Goal: Task Accomplishment & Management: Manage account settings

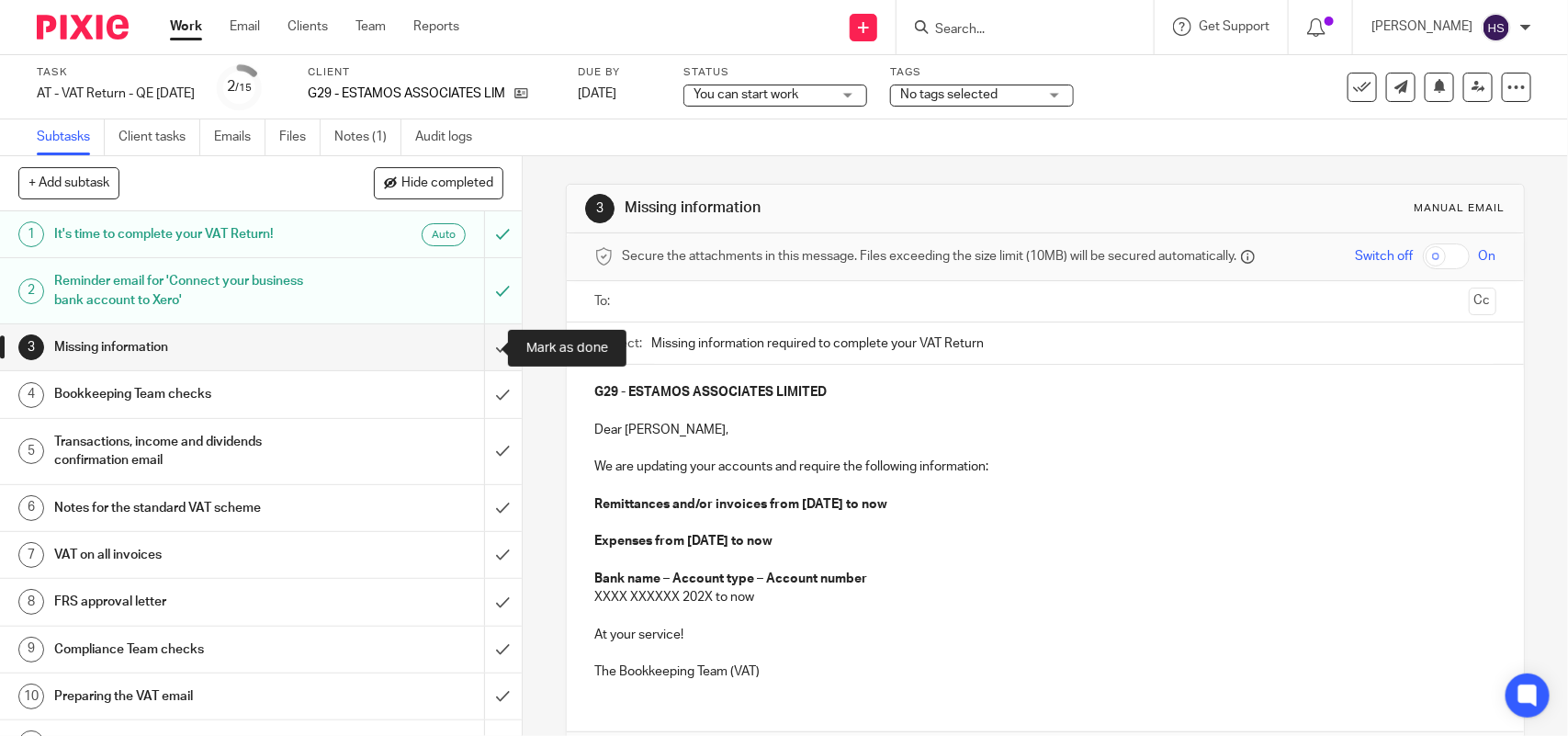
click at [475, 347] on input "submit" at bounding box center [260, 347] width 522 height 46
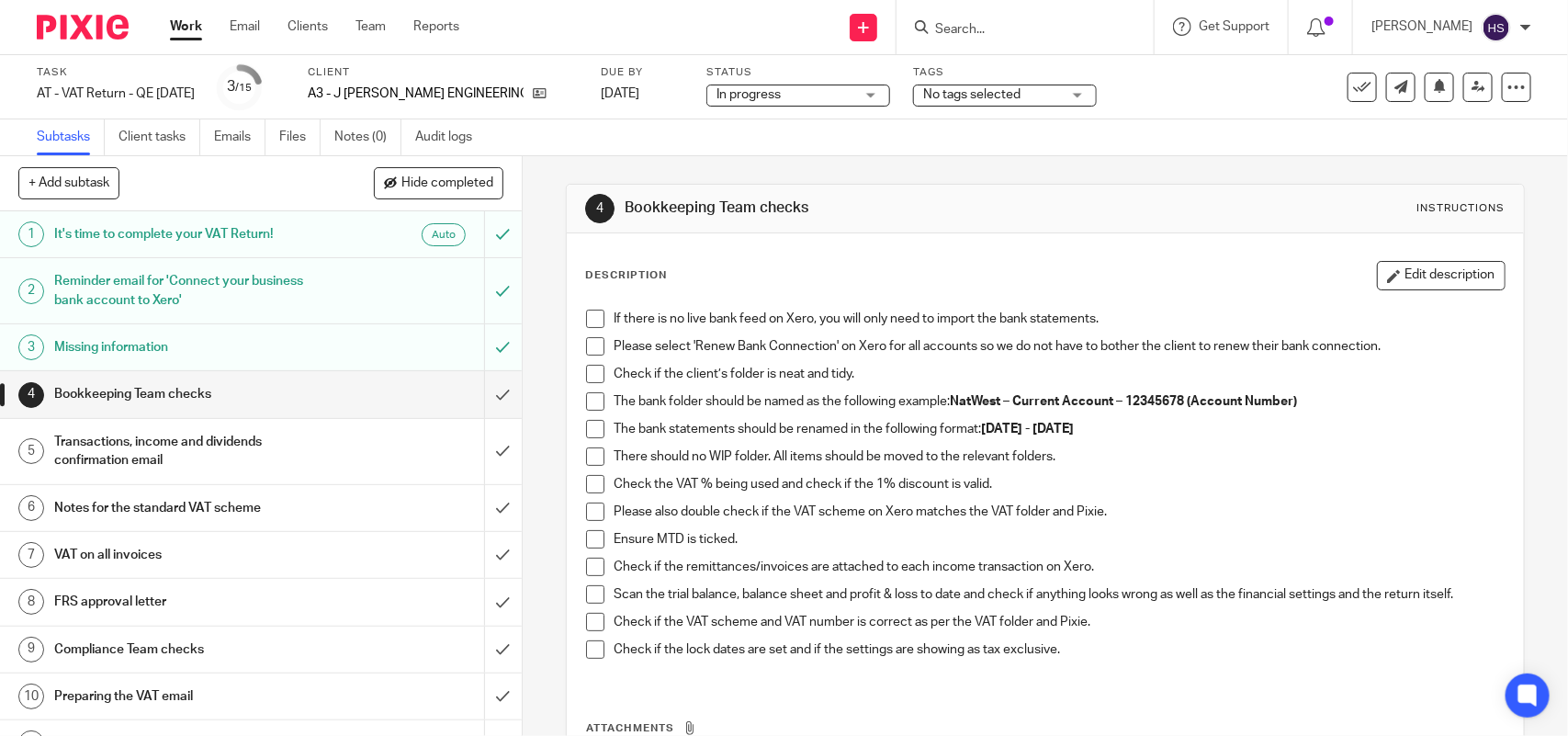
click at [589, 318] on span at bounding box center [594, 318] width 18 height 18
click at [589, 350] on span at bounding box center [594, 345] width 18 height 18
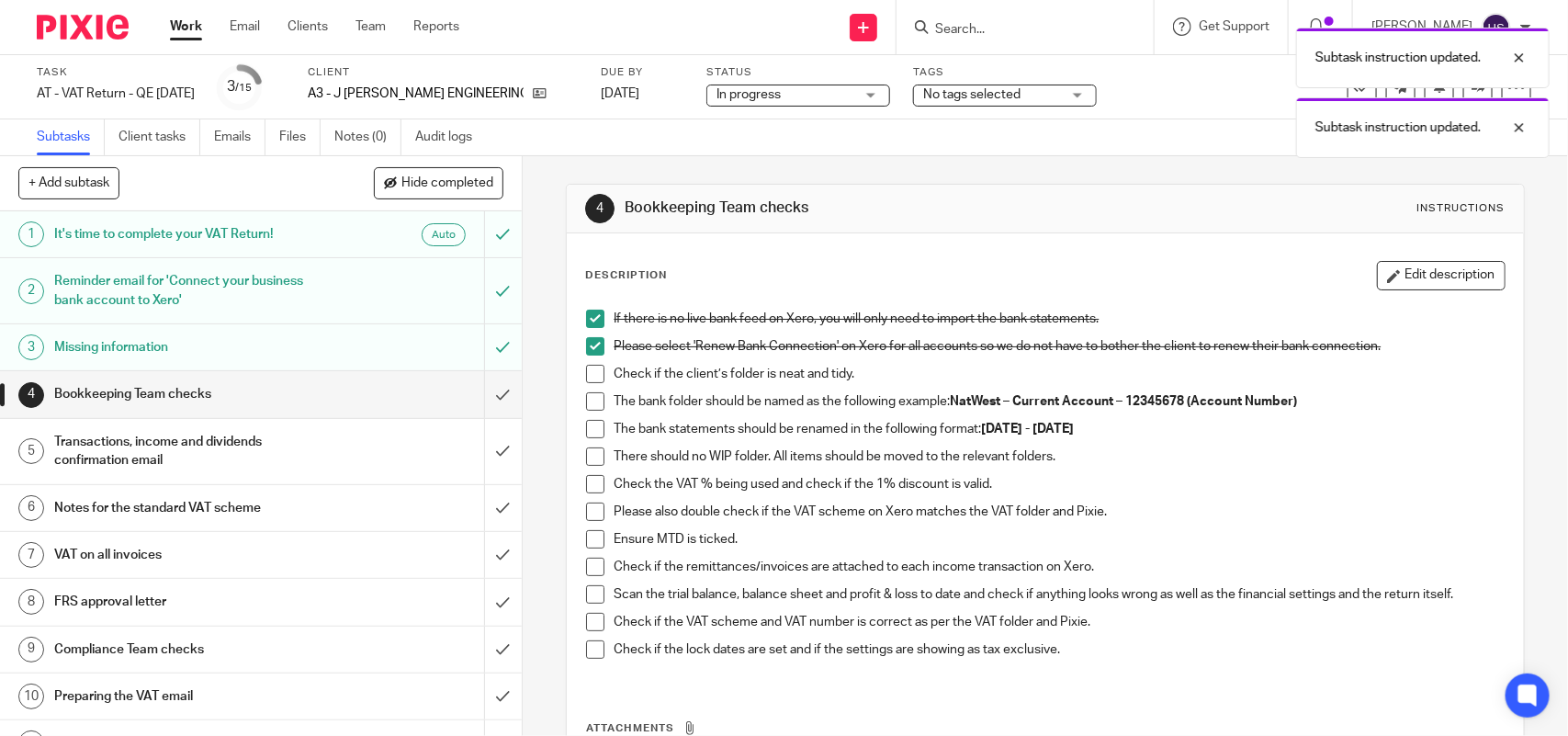
click at [592, 379] on span at bounding box center [594, 374] width 18 height 18
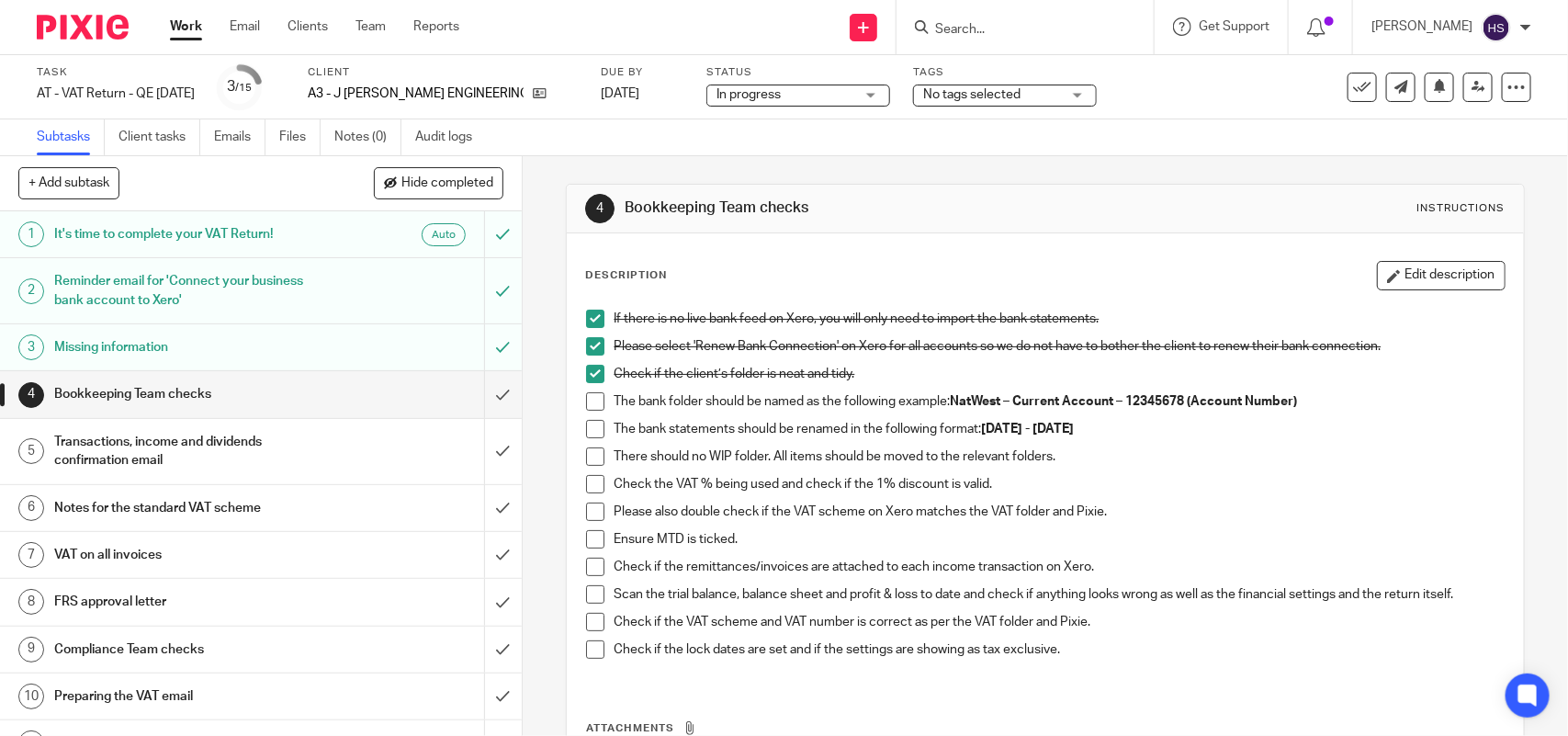
click at [586, 402] on span at bounding box center [594, 401] width 18 height 18
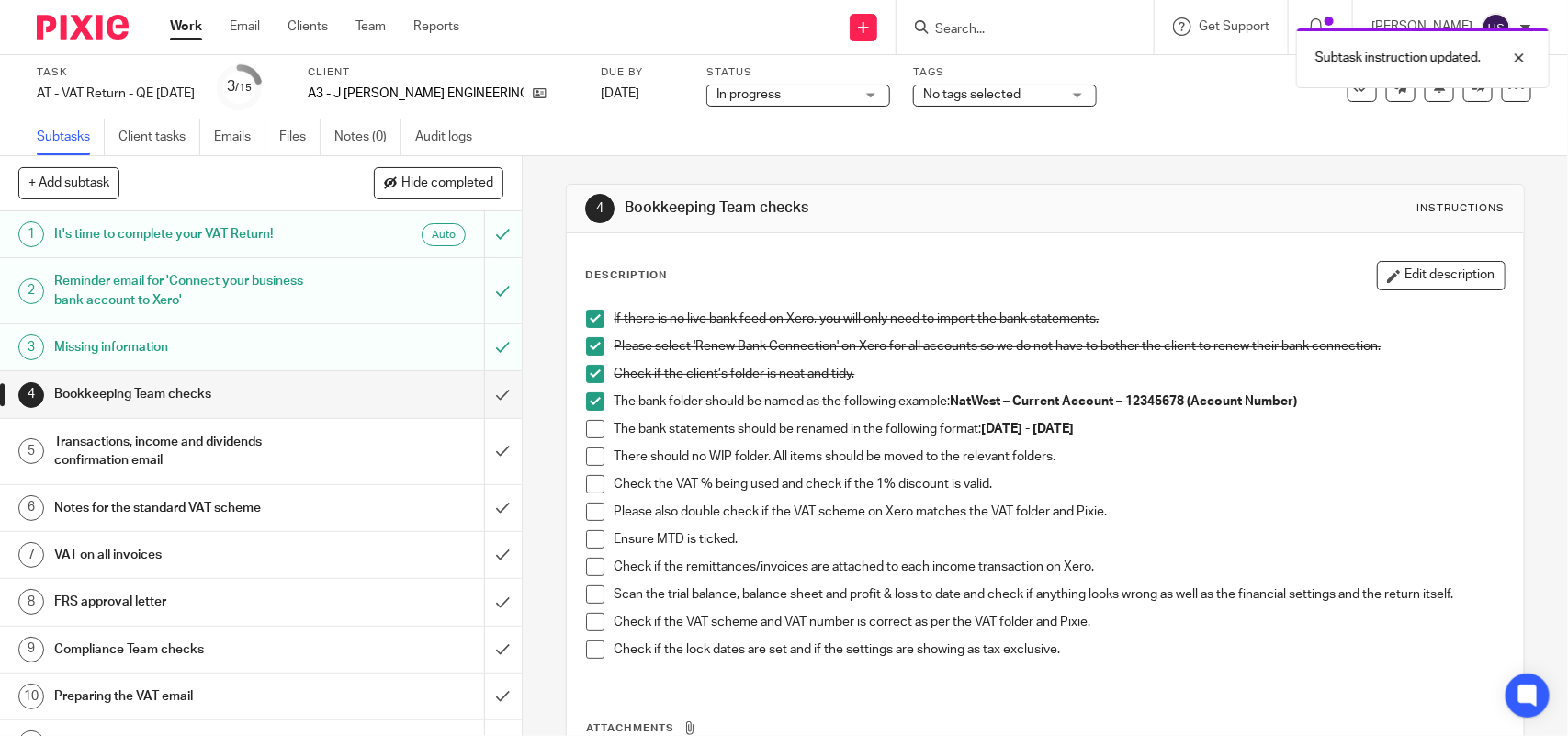
click at [589, 426] on span at bounding box center [594, 428] width 18 height 18
click at [591, 455] on span at bounding box center [594, 456] width 18 height 18
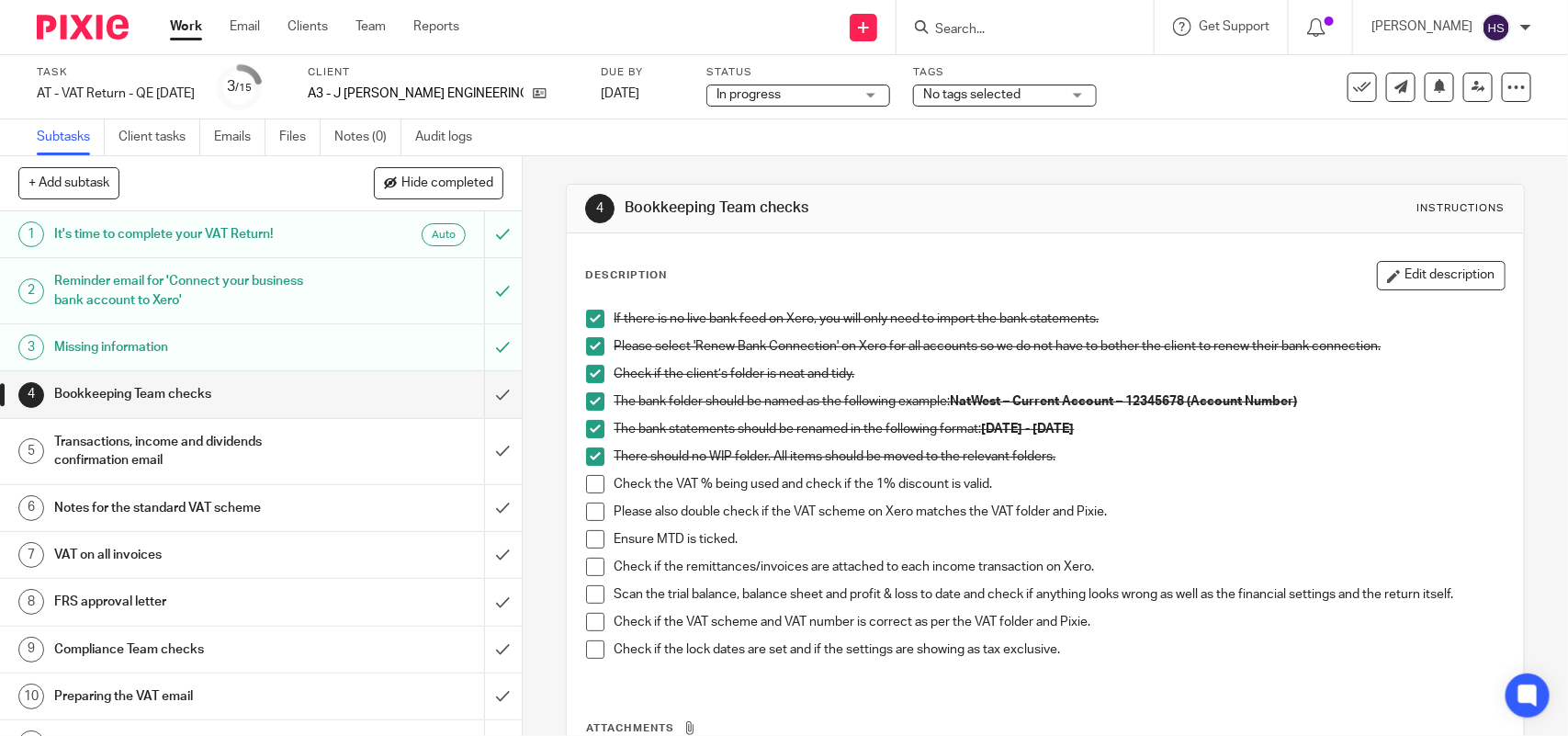
click at [592, 485] on span at bounding box center [594, 483] width 18 height 18
click at [586, 510] on span at bounding box center [594, 511] width 18 height 18
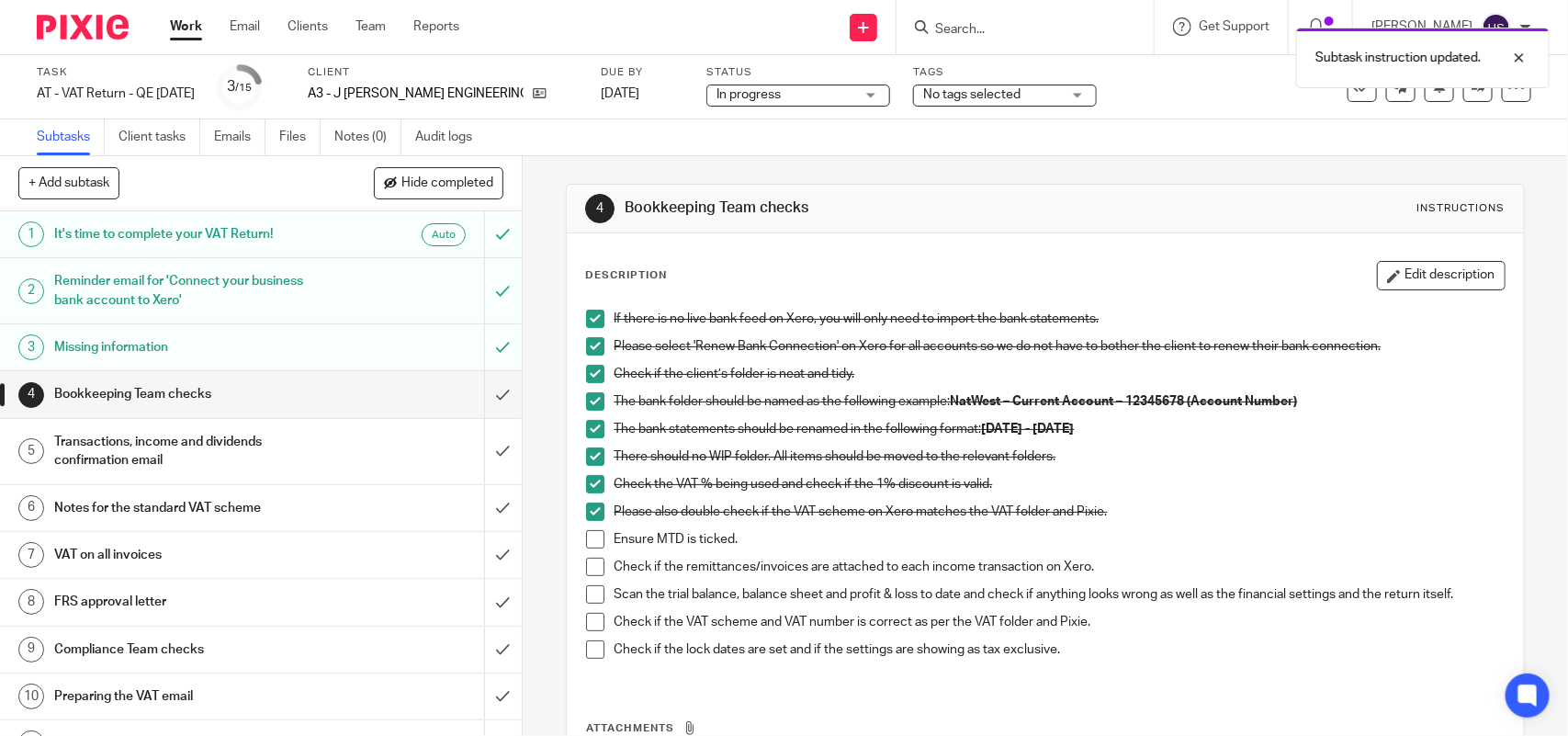
click at [588, 543] on span at bounding box center [594, 539] width 18 height 18
click at [594, 566] on span at bounding box center [594, 566] width 18 height 18
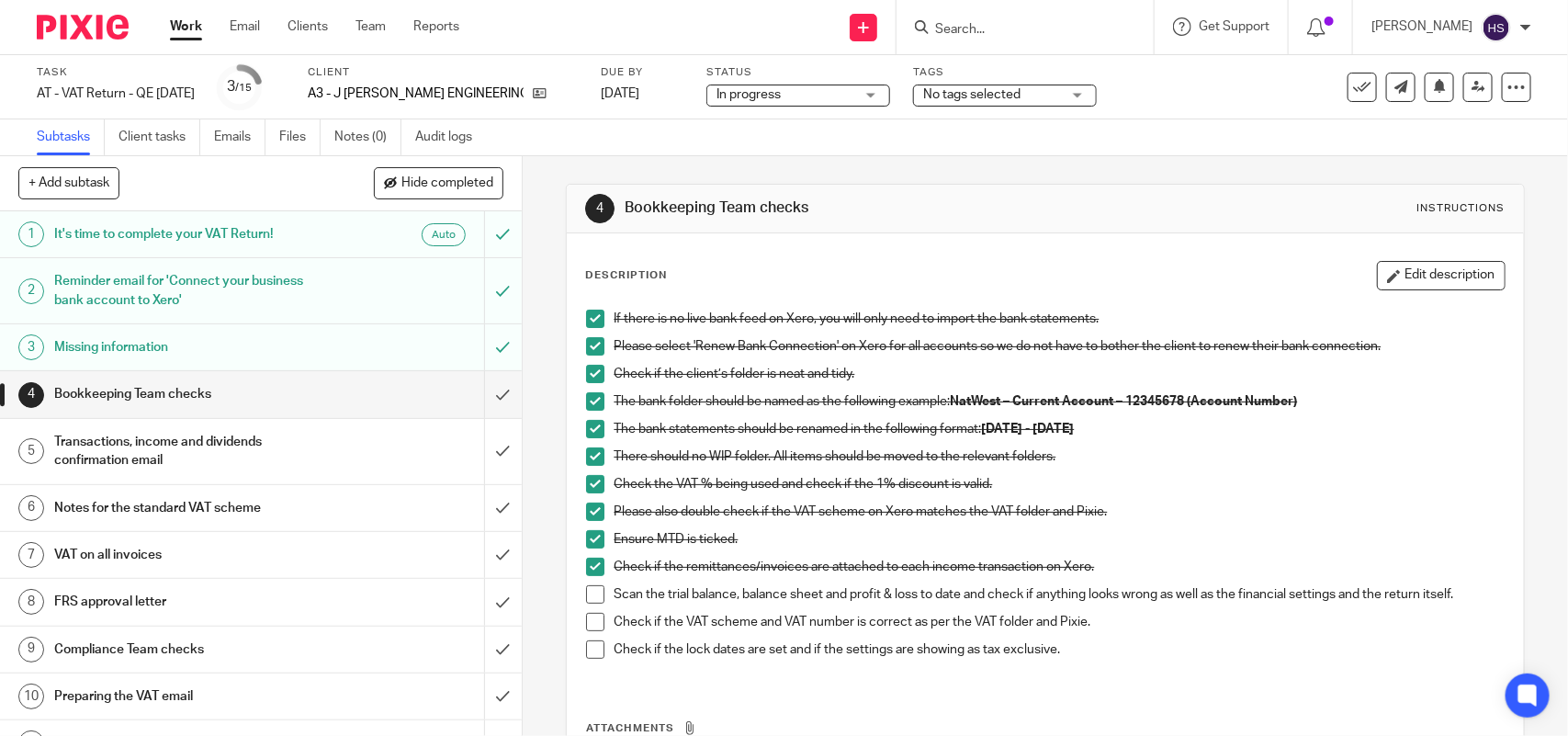
click at [591, 591] on span at bounding box center [594, 594] width 18 height 18
click at [592, 627] on span at bounding box center [594, 621] width 18 height 18
click at [586, 652] on span at bounding box center [594, 649] width 18 height 18
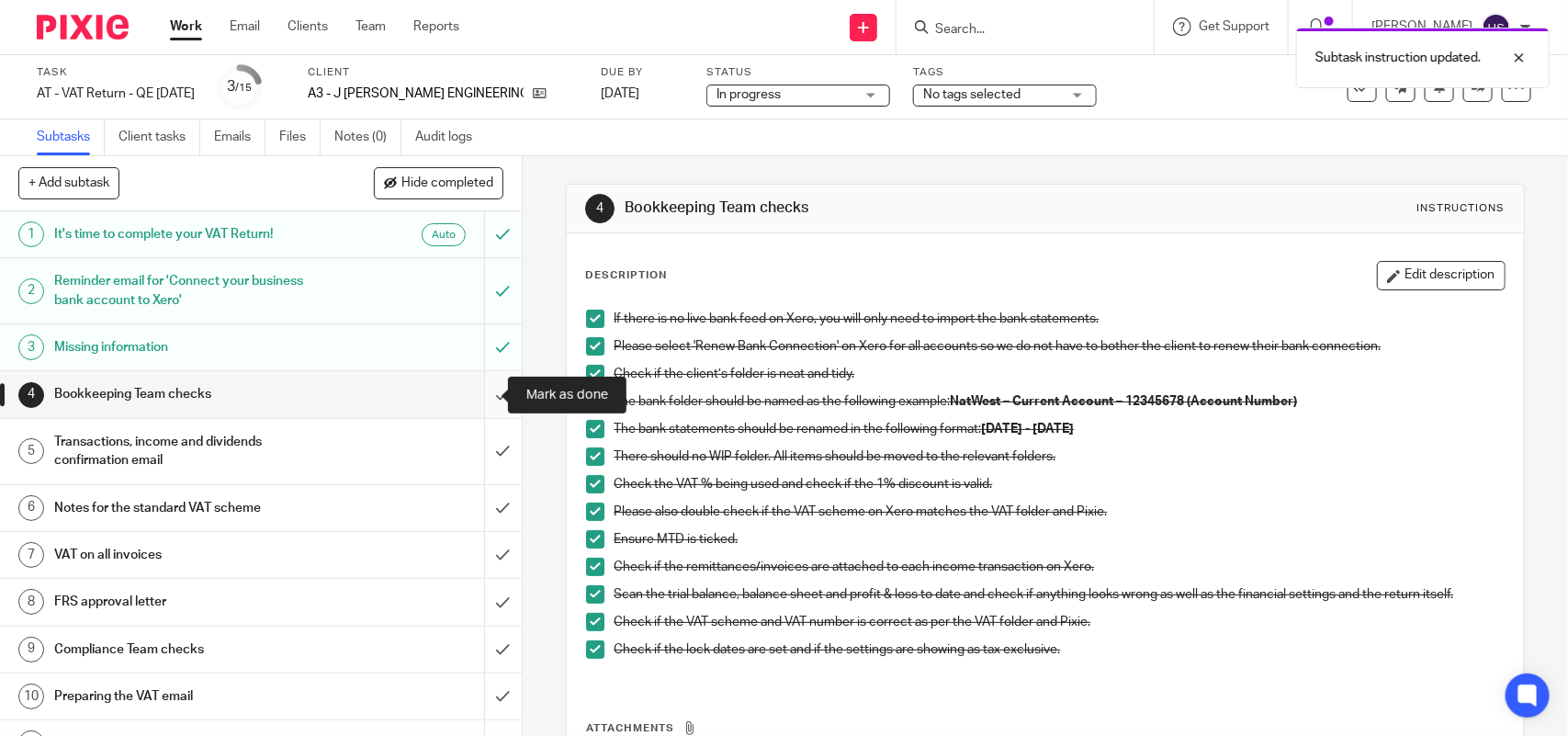
click at [488, 398] on input "submit" at bounding box center [260, 393] width 522 height 46
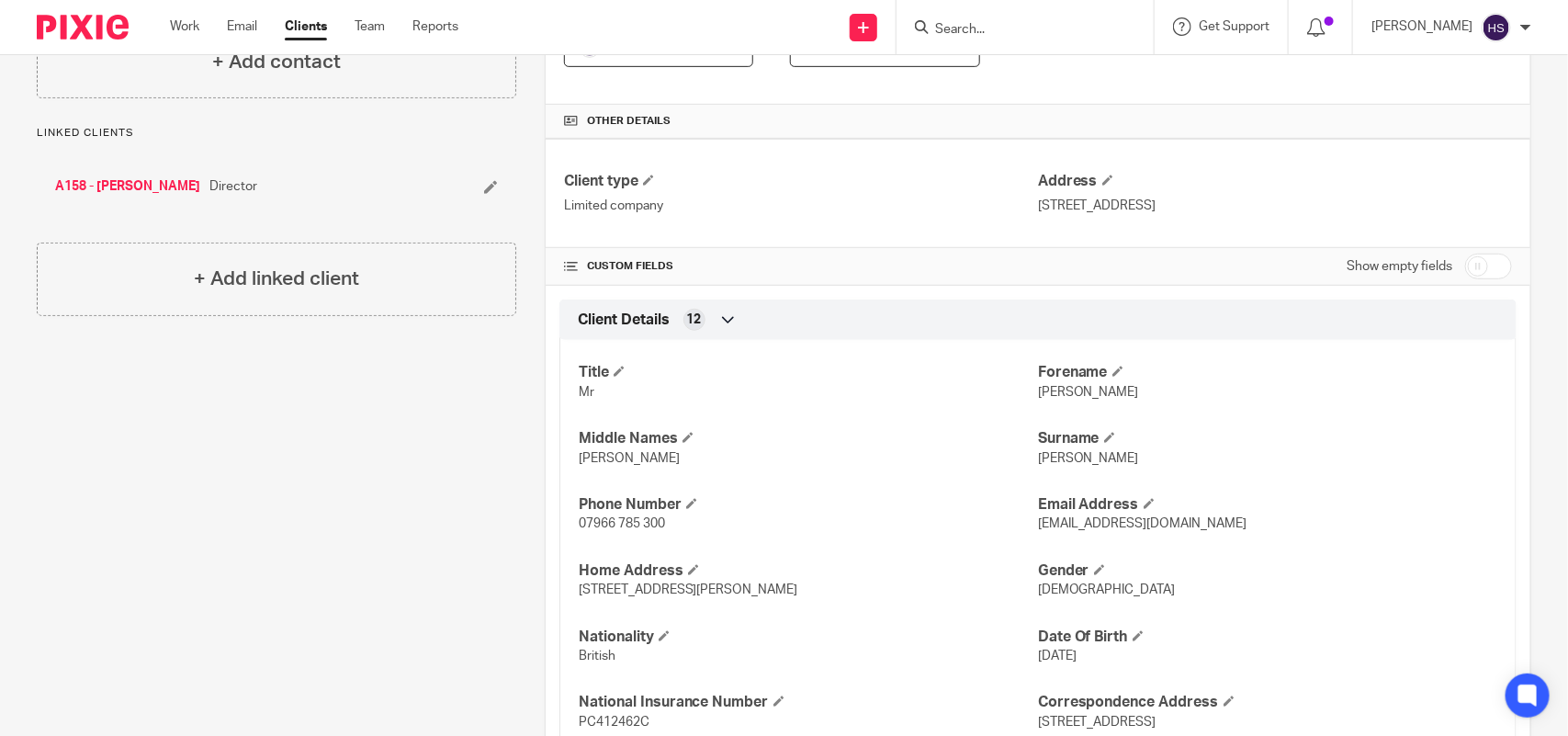
scroll to position [460, 0]
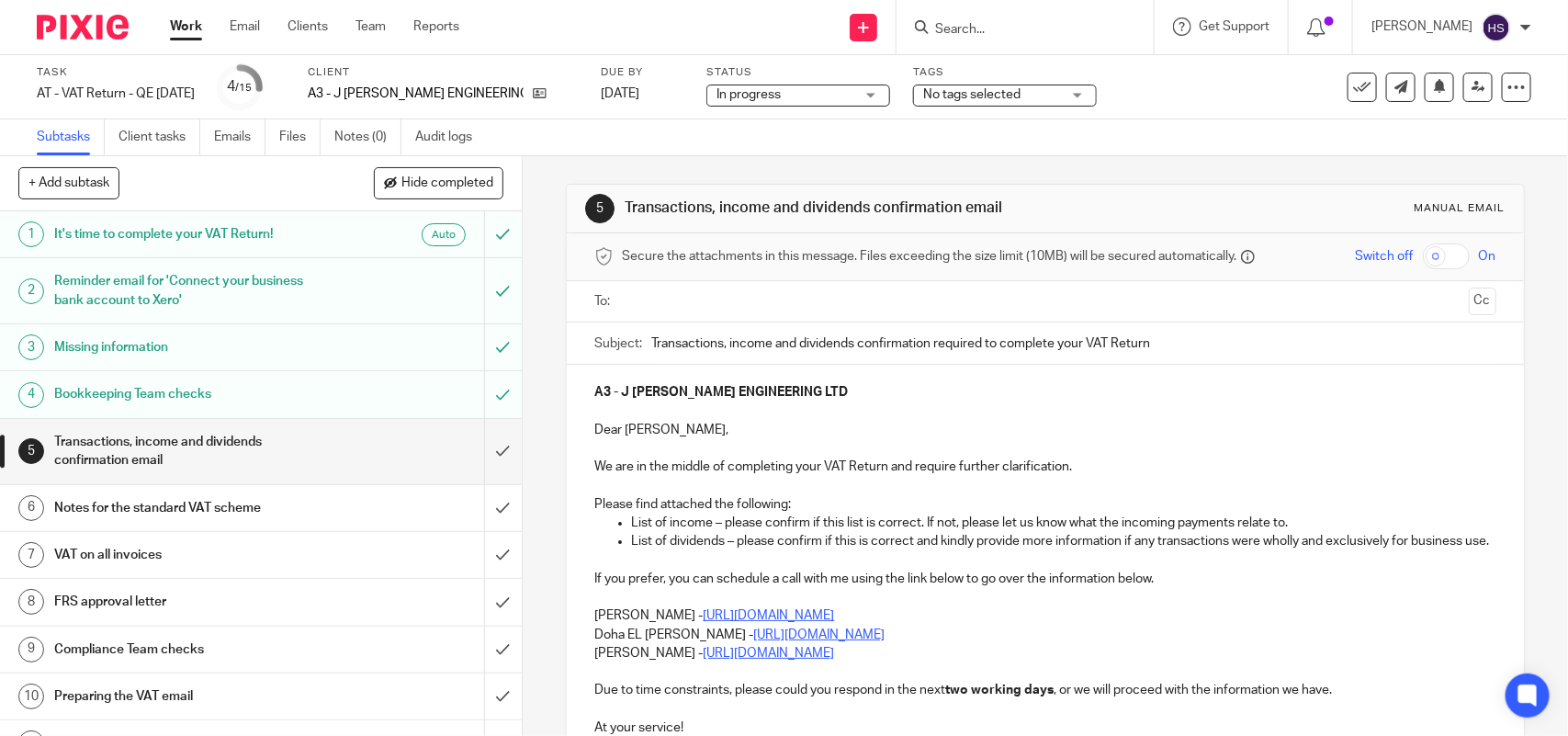
drag, startPoint x: 609, startPoint y: 522, endPoint x: 875, endPoint y: 504, distance: 266.6
click at [875, 504] on div "A3 - J ADAMS ENGINEERING LTD Dear Jamie, We are in the middle of completing you…" at bounding box center [1045, 577] width 957 height 424
click at [705, 550] on p "List of dividends – please confirm if this is correct and kindly provide more i…" at bounding box center [1063, 541] width 864 height 18
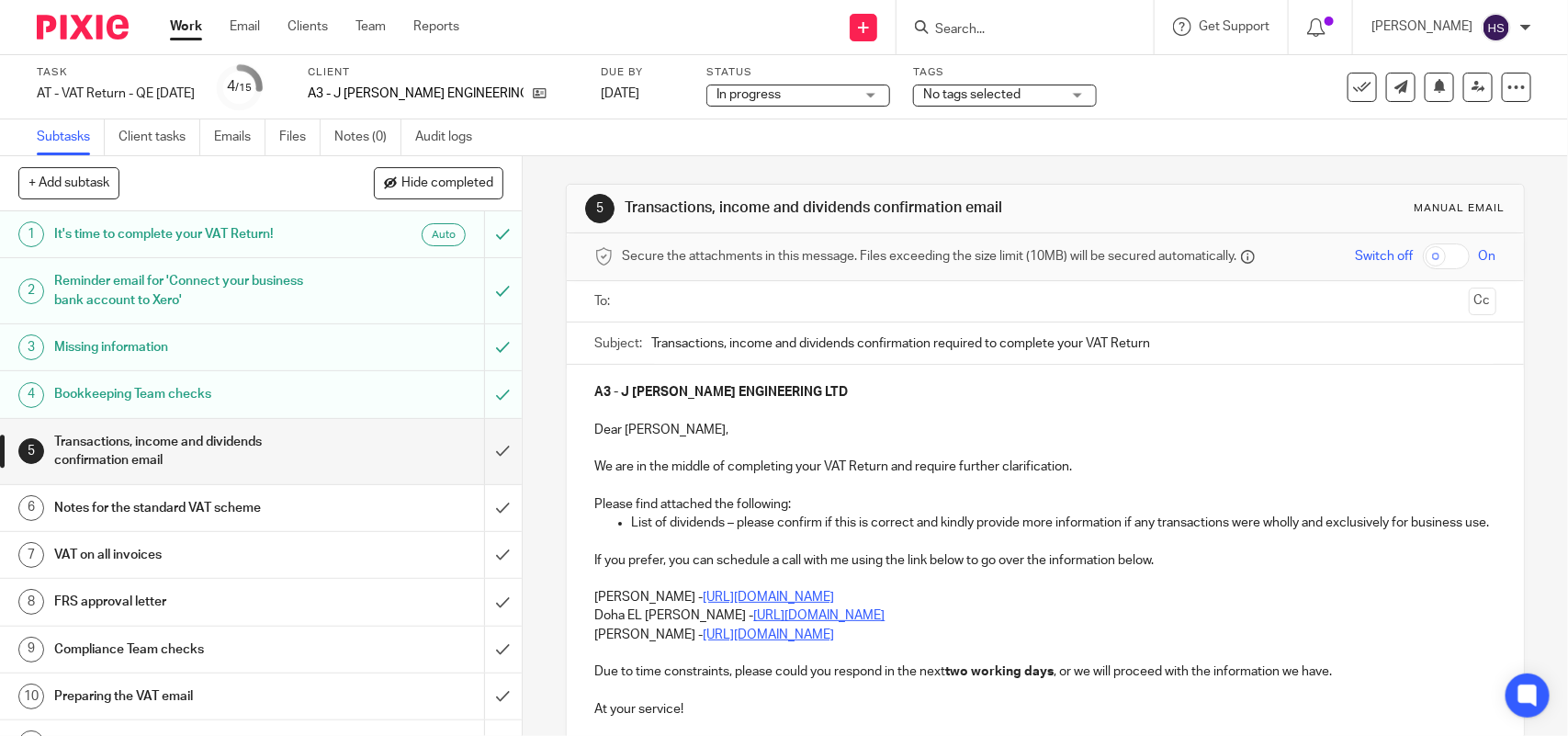
click at [661, 532] on p "List of dividends – please confirm if this is correct and kindly provide more i…" at bounding box center [1063, 522] width 864 height 18
click at [800, 496] on p "Please find attached the following:" at bounding box center [1044, 504] width 901 height 18
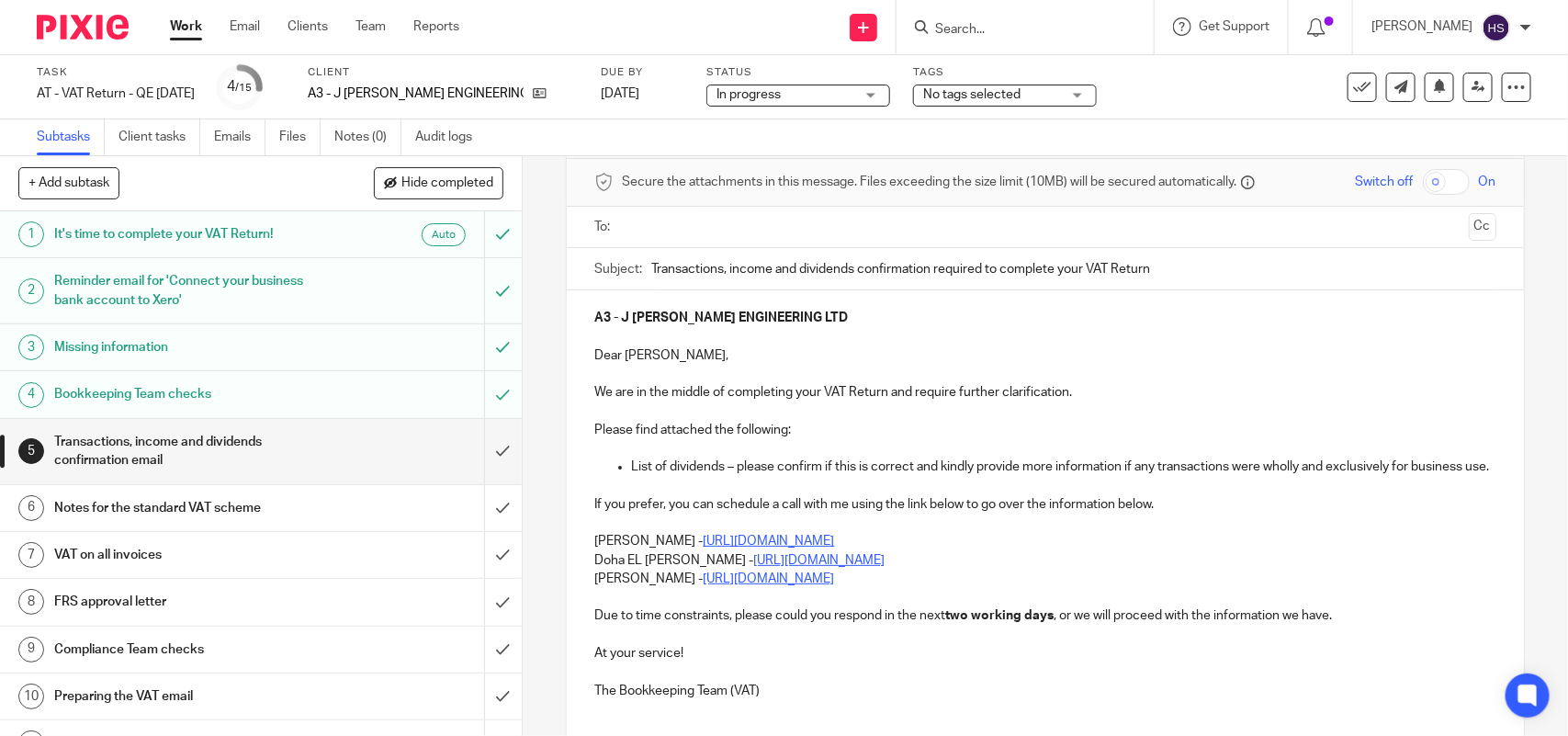
scroll to position [115, 0]
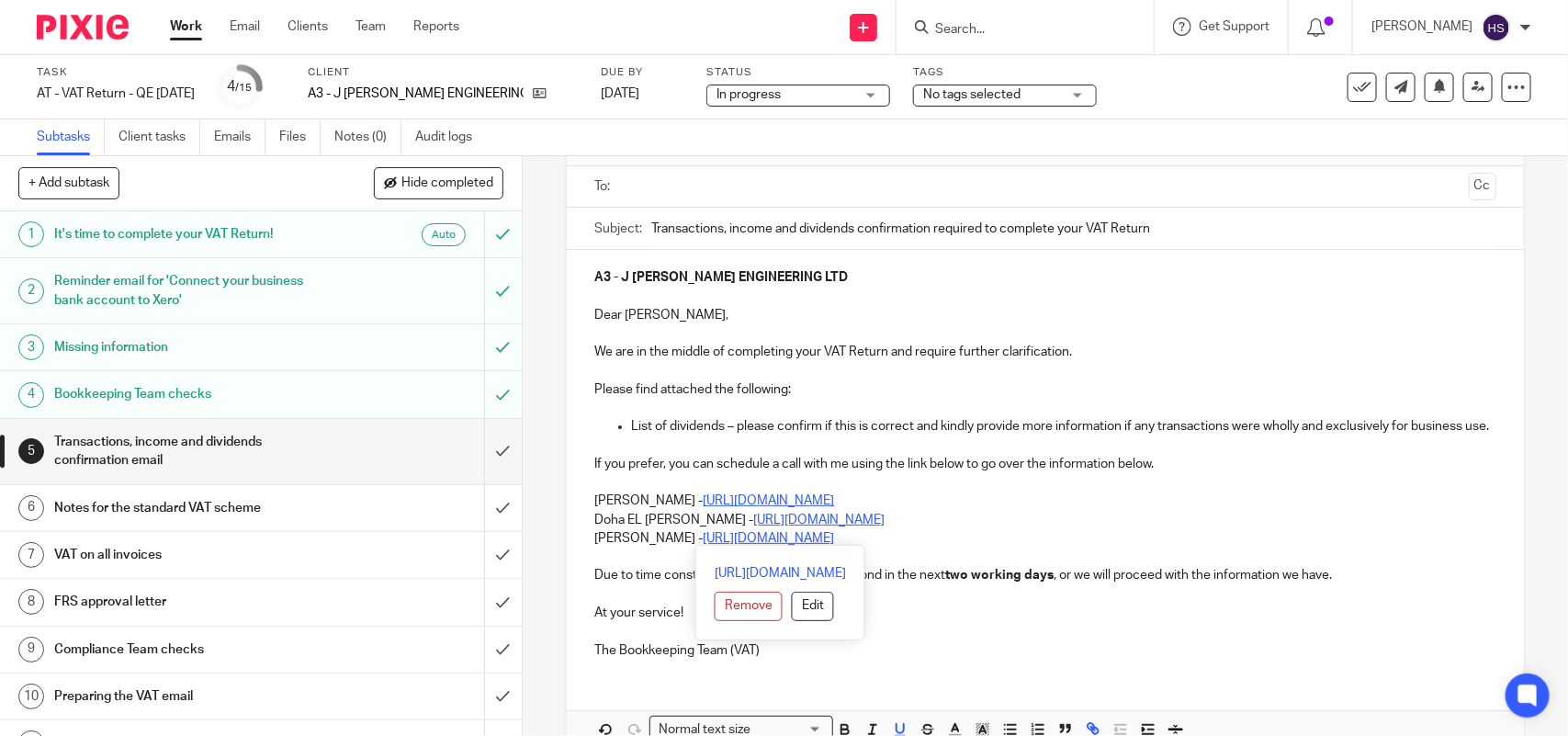
drag, startPoint x: 589, startPoint y: 517, endPoint x: 971, endPoint y: 538, distance: 382.6
click at [971, 538] on div "A3 - J ADAMS ENGINEERING LTD Dear Jamie, We are in the middle of completing you…" at bounding box center [1045, 461] width 957 height 424
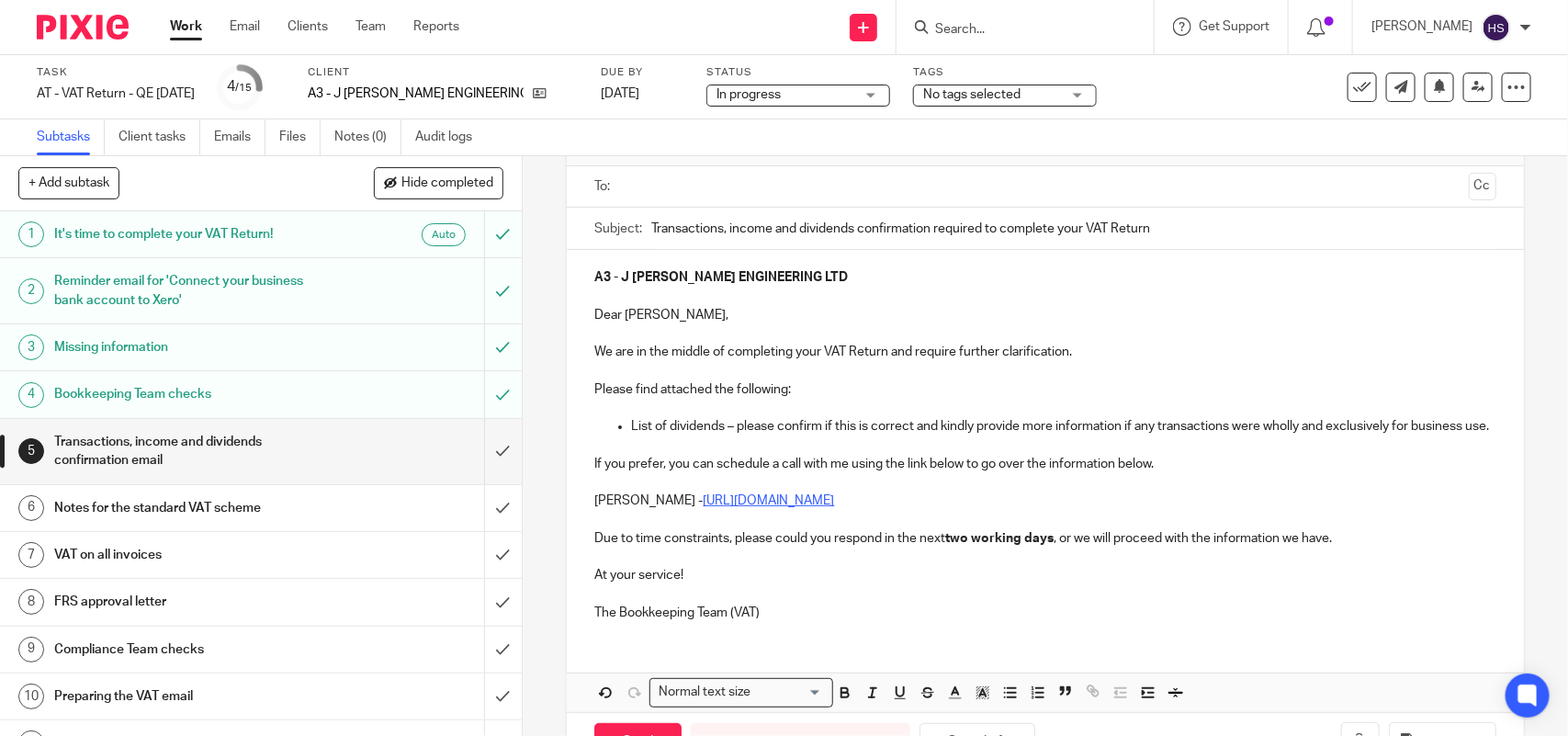
click at [874, 436] on p "List of dividends – please confirm if this is correct and kindly provide more i…" at bounding box center [1063, 426] width 864 height 18
drag, startPoint x: 604, startPoint y: 421, endPoint x: 605, endPoint y: 443, distance: 22.0
click at [605, 430] on ul "List of dividends – please confirm if this is correct and kindly provide more i…" at bounding box center [1044, 426] width 901 height 18
click at [631, 425] on li "List of dividends – please confirm if this is correct and kindly provide more i…" at bounding box center [1063, 426] width 864 height 18
click at [631, 432] on li "List of dividends – please confirm if this is correct and kindly provide more i…" at bounding box center [1063, 426] width 864 height 18
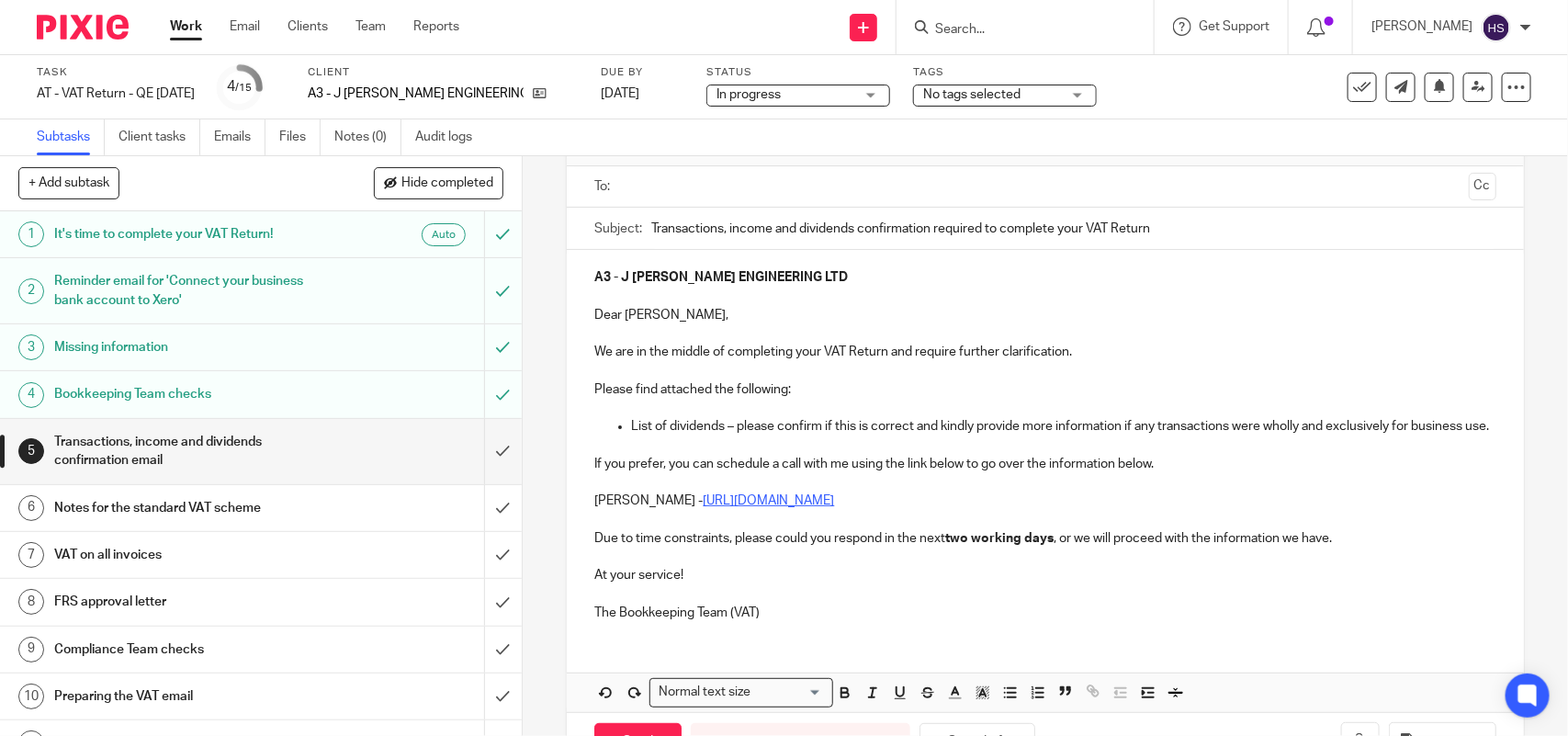
click at [802, 393] on p "Please find attached the following:" at bounding box center [1044, 389] width 901 height 18
click at [953, 492] on p at bounding box center [1044, 481] width 901 height 18
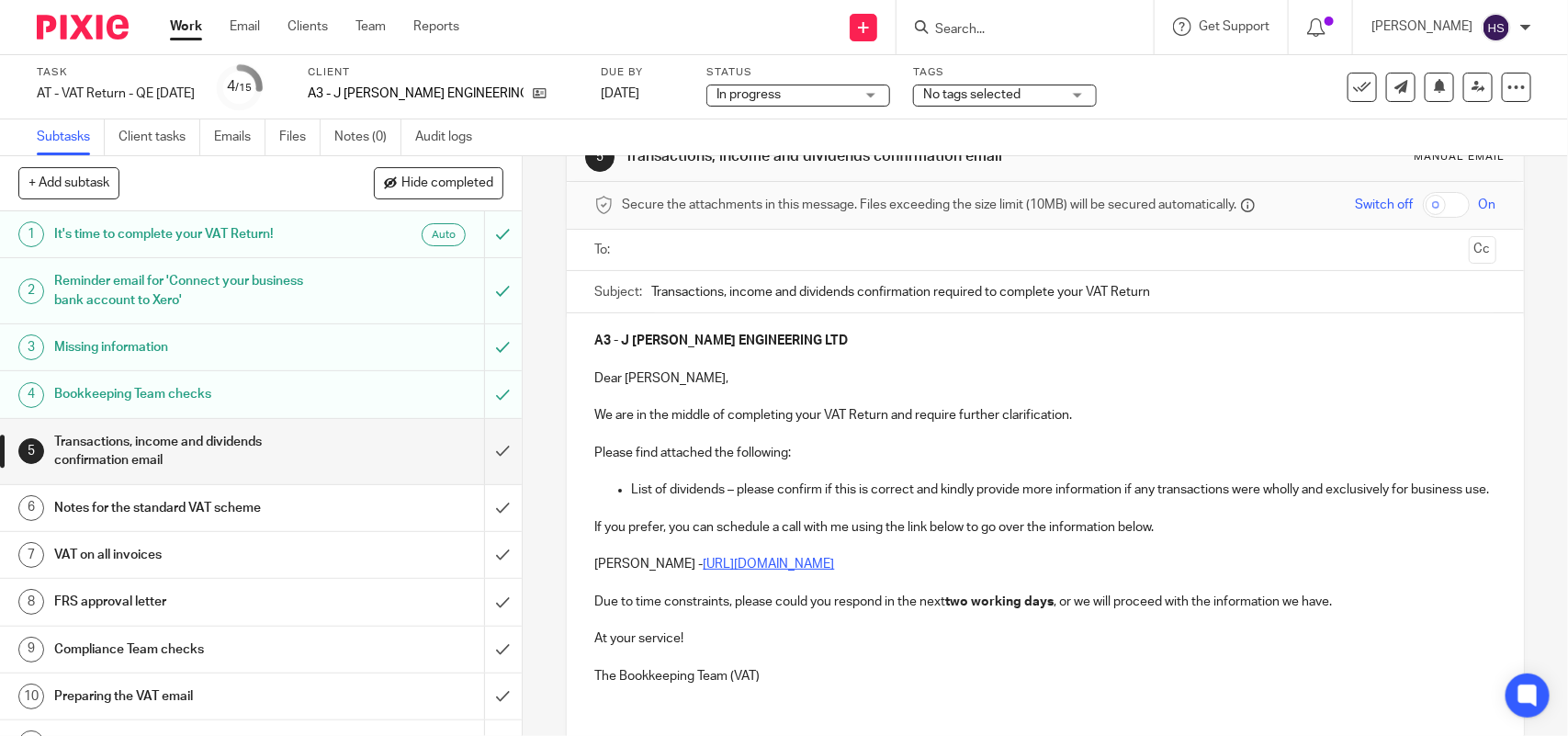
scroll to position [0, 0]
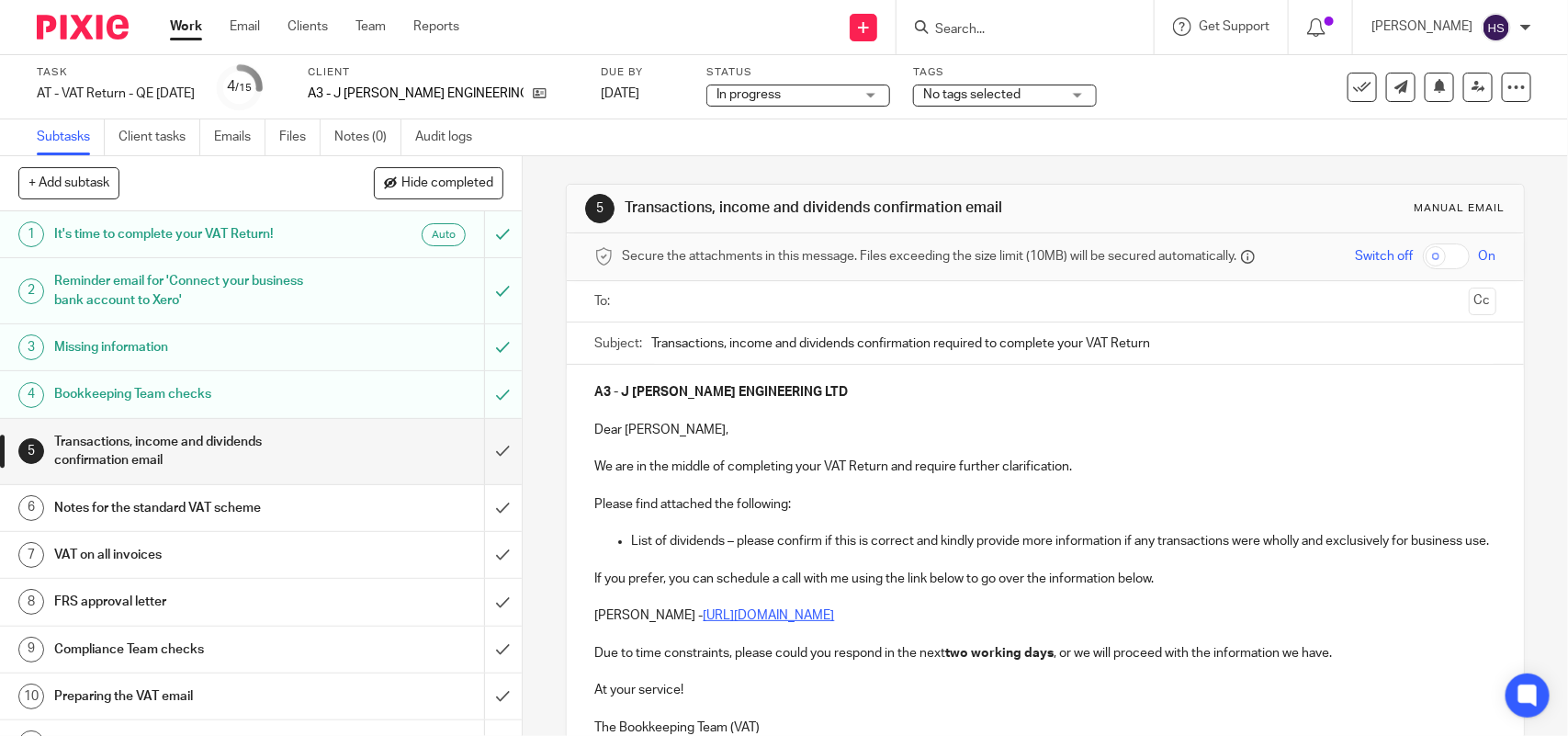
click at [797, 393] on p "A3 - J [PERSON_NAME] ENGINEERING LTD" at bounding box center [1044, 392] width 901 height 18
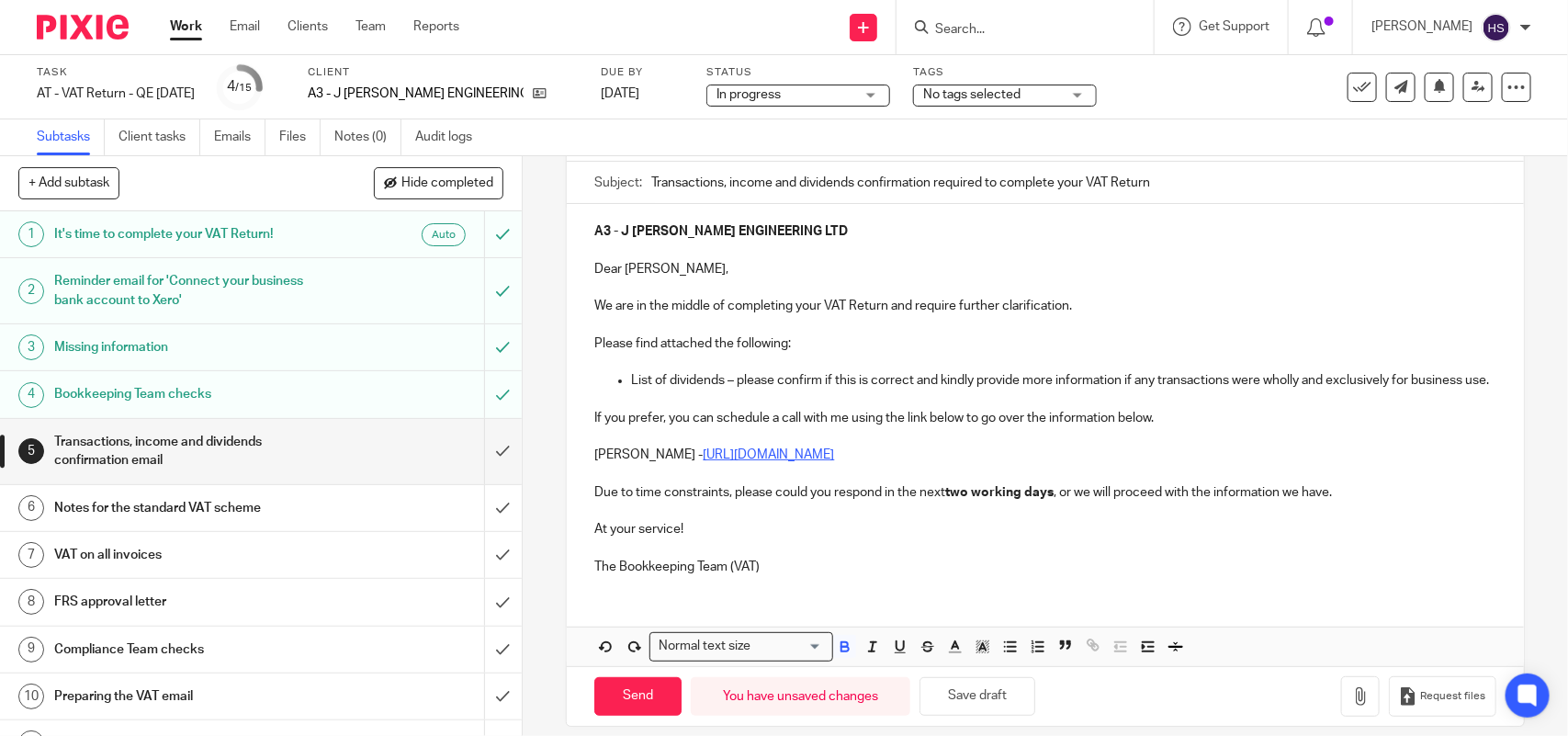
scroll to position [200, 0]
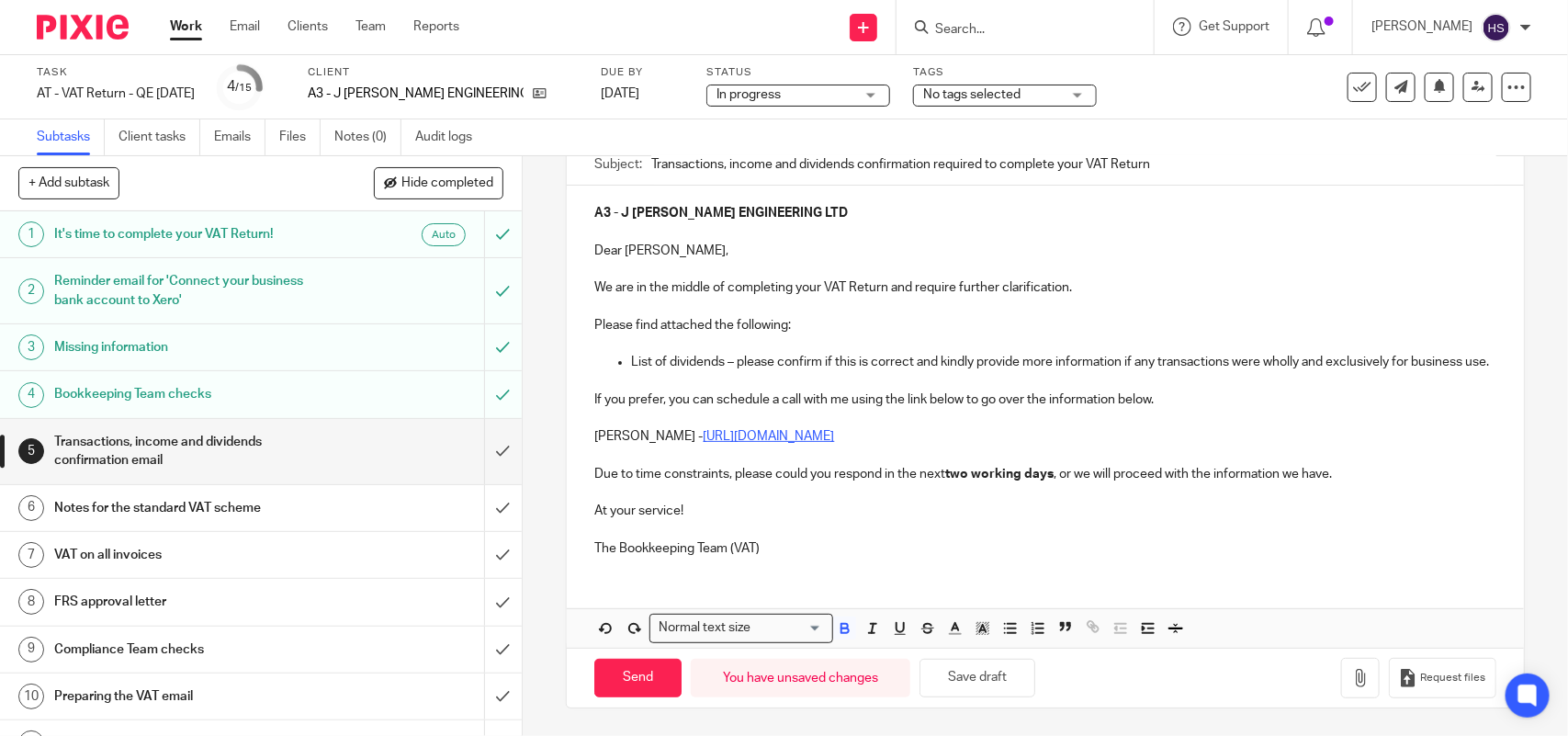
click at [976, 441] on p "Bobo Lee - https://calendly.com/meetwithbobolee/call" at bounding box center [1044, 436] width 901 height 18
click at [723, 511] on p "At your service!" at bounding box center [1044, 510] width 901 height 18
click at [908, 437] on p "Bobo Lee - https://calendly.com/meetwithbobolee/call" at bounding box center [1044, 436] width 901 height 18
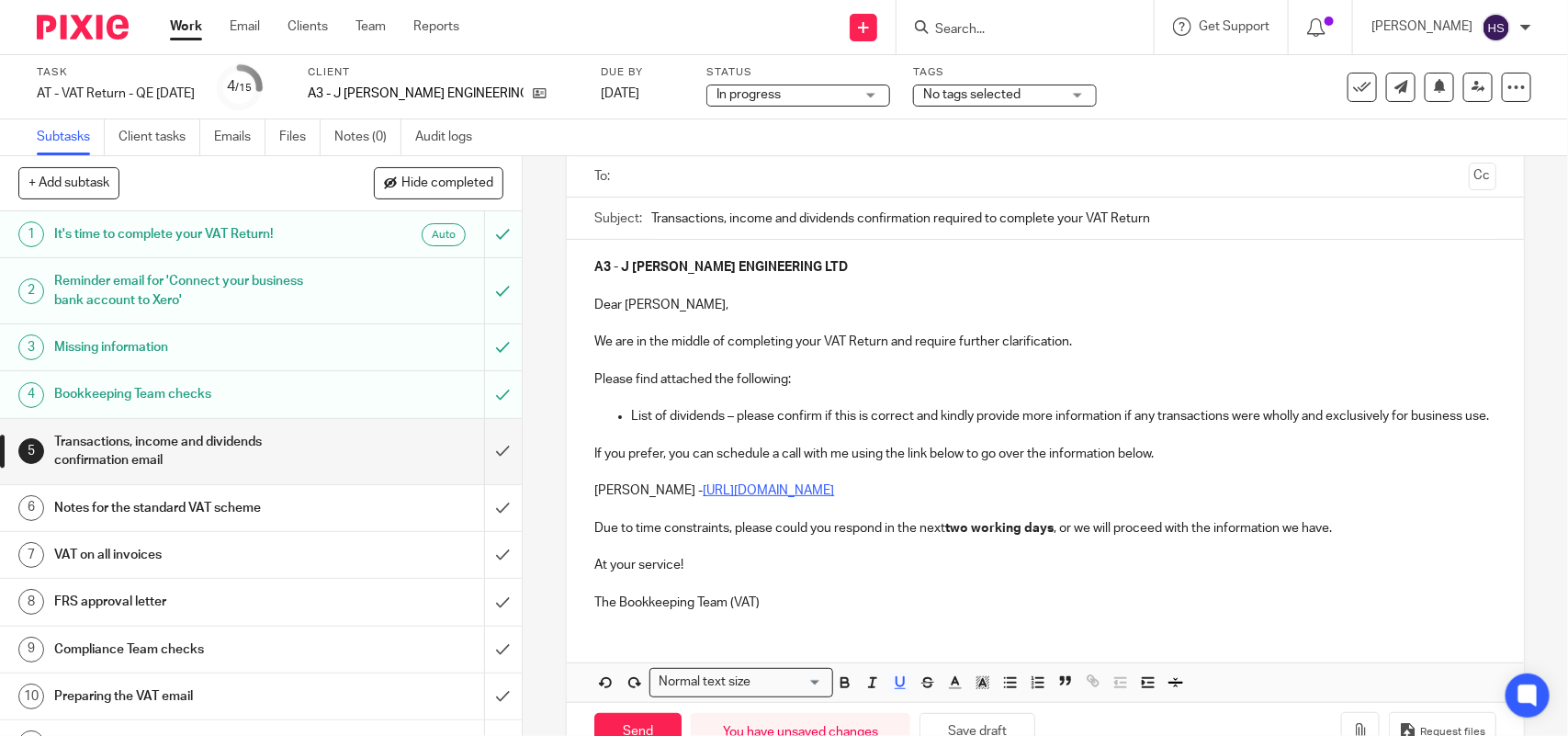
scroll to position [86, 0]
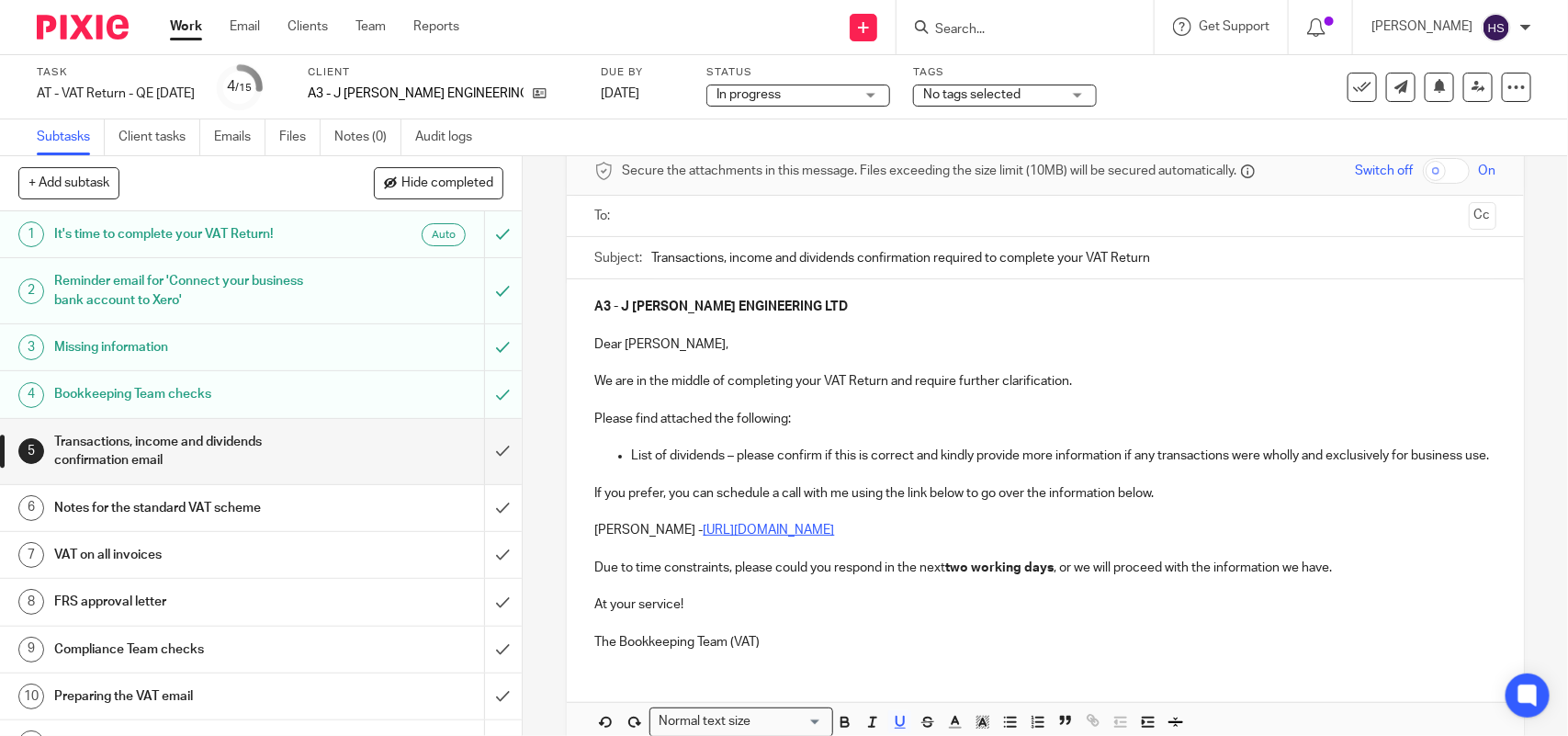
click at [809, 424] on p "Please find attached the following:" at bounding box center [1044, 418] width 901 height 18
click at [1091, 388] on p "We are in the middle of completing your VAT Return and require further clarific…" at bounding box center [1044, 380] width 901 height 18
click at [680, 346] on p "Dear Jamie," at bounding box center [1044, 343] width 901 height 18
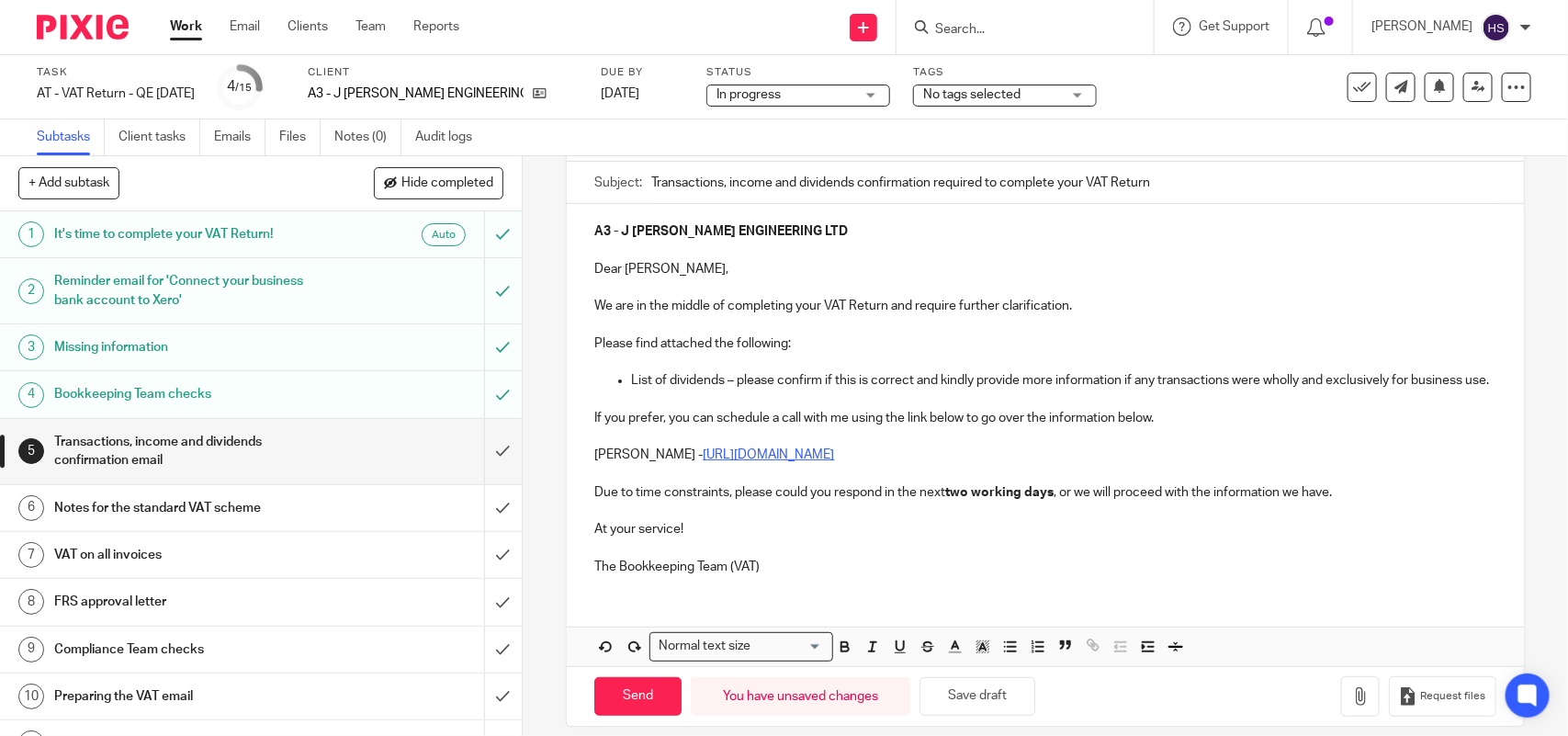
scroll to position [200, 0]
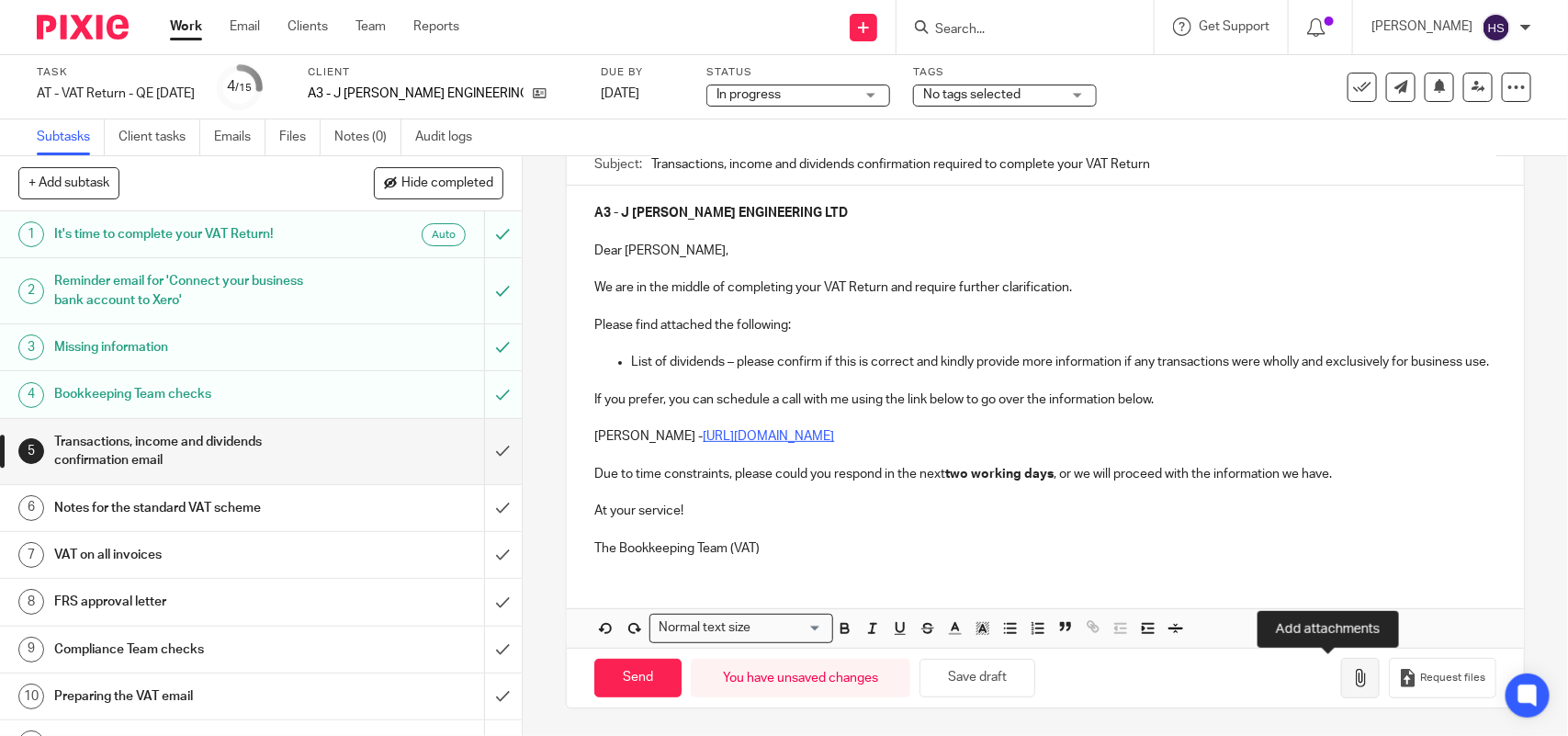
click at [1342, 681] on button "button" at bounding box center [1360, 678] width 39 height 42
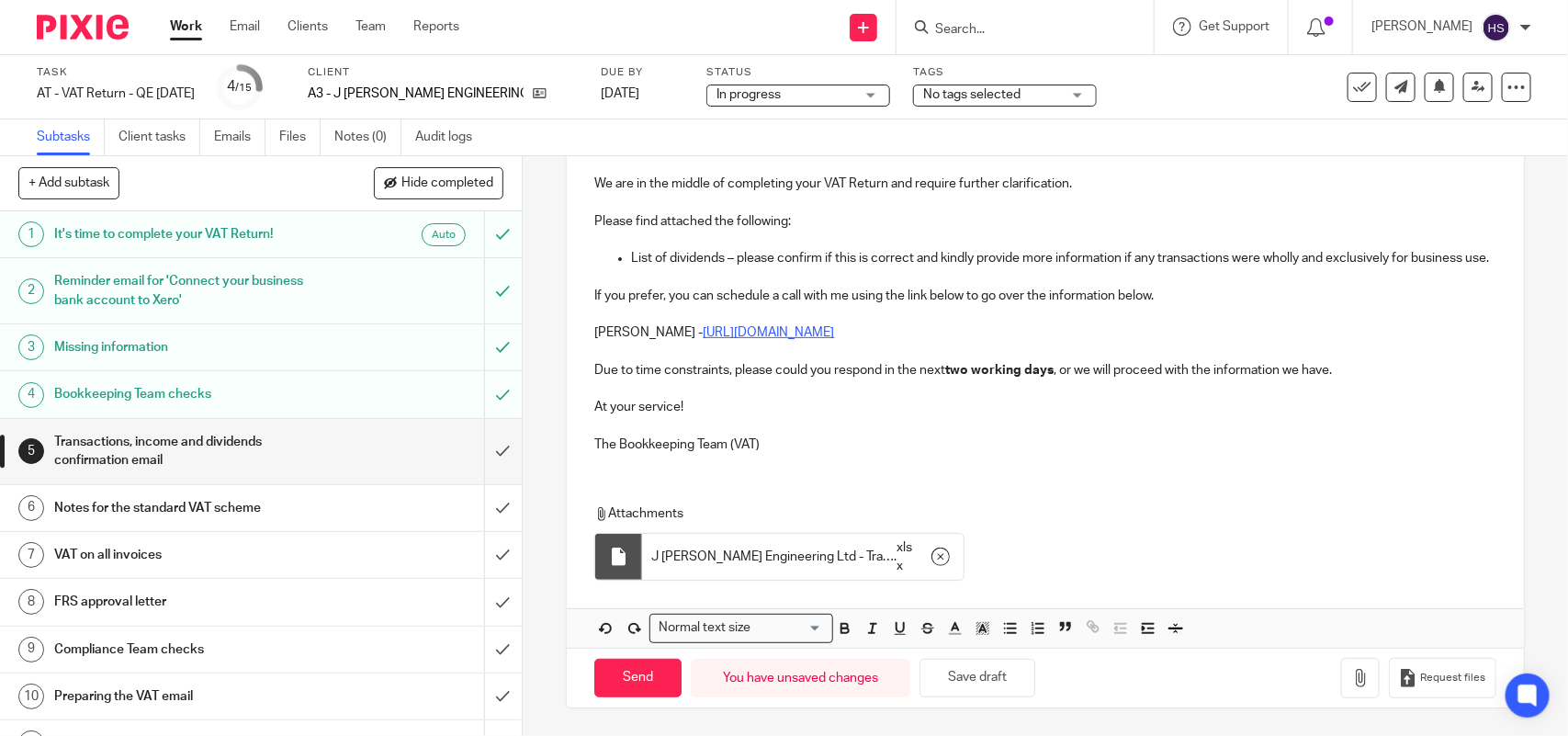
scroll to position [305, 0]
click at [962, 698] on div "Send You have unsaved changes Save draft Request files" at bounding box center [1045, 677] width 957 height 60
click at [962, 694] on button "Save draft" at bounding box center [977, 678] width 116 height 40
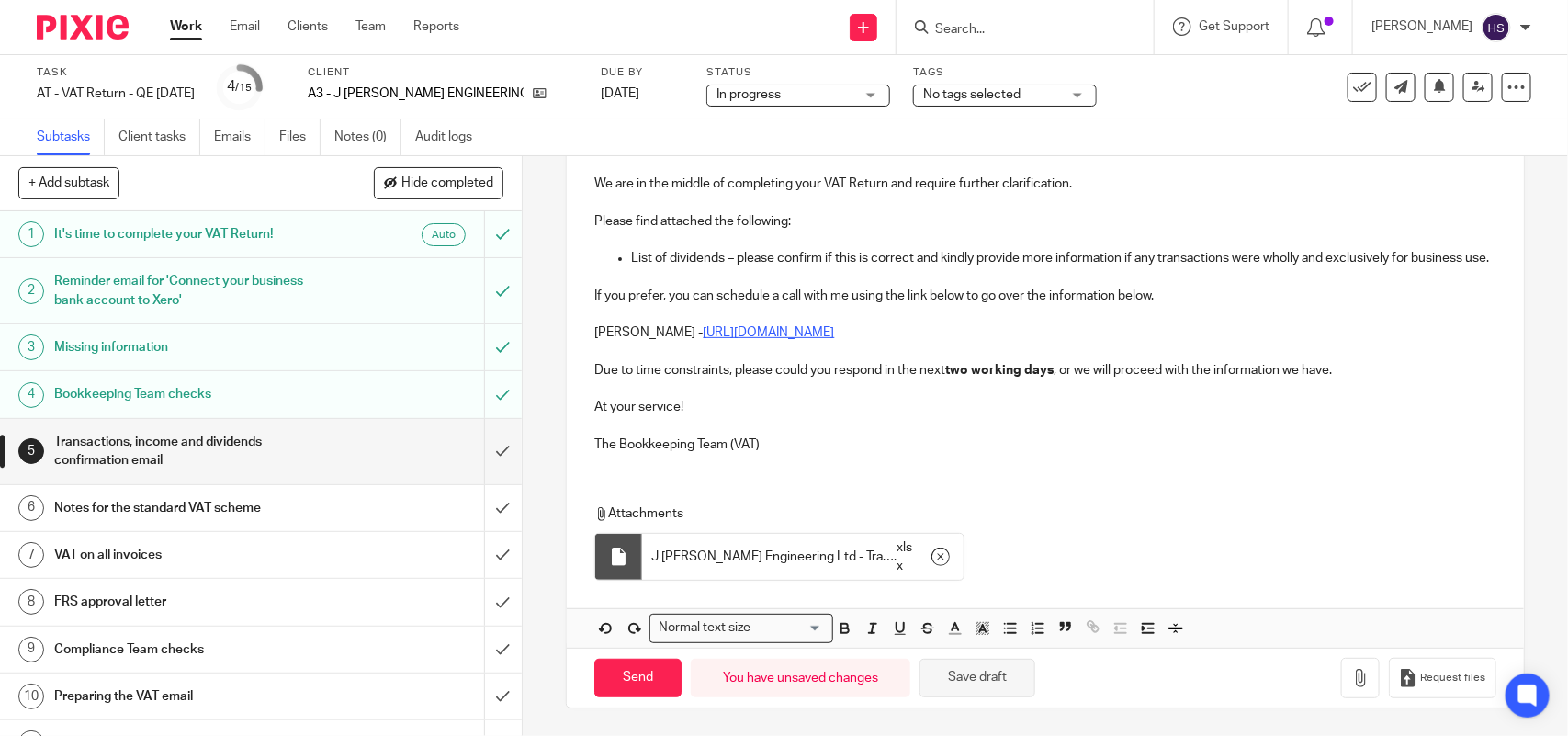
click at [962, 694] on button "Save draft" at bounding box center [977, 678] width 116 height 40
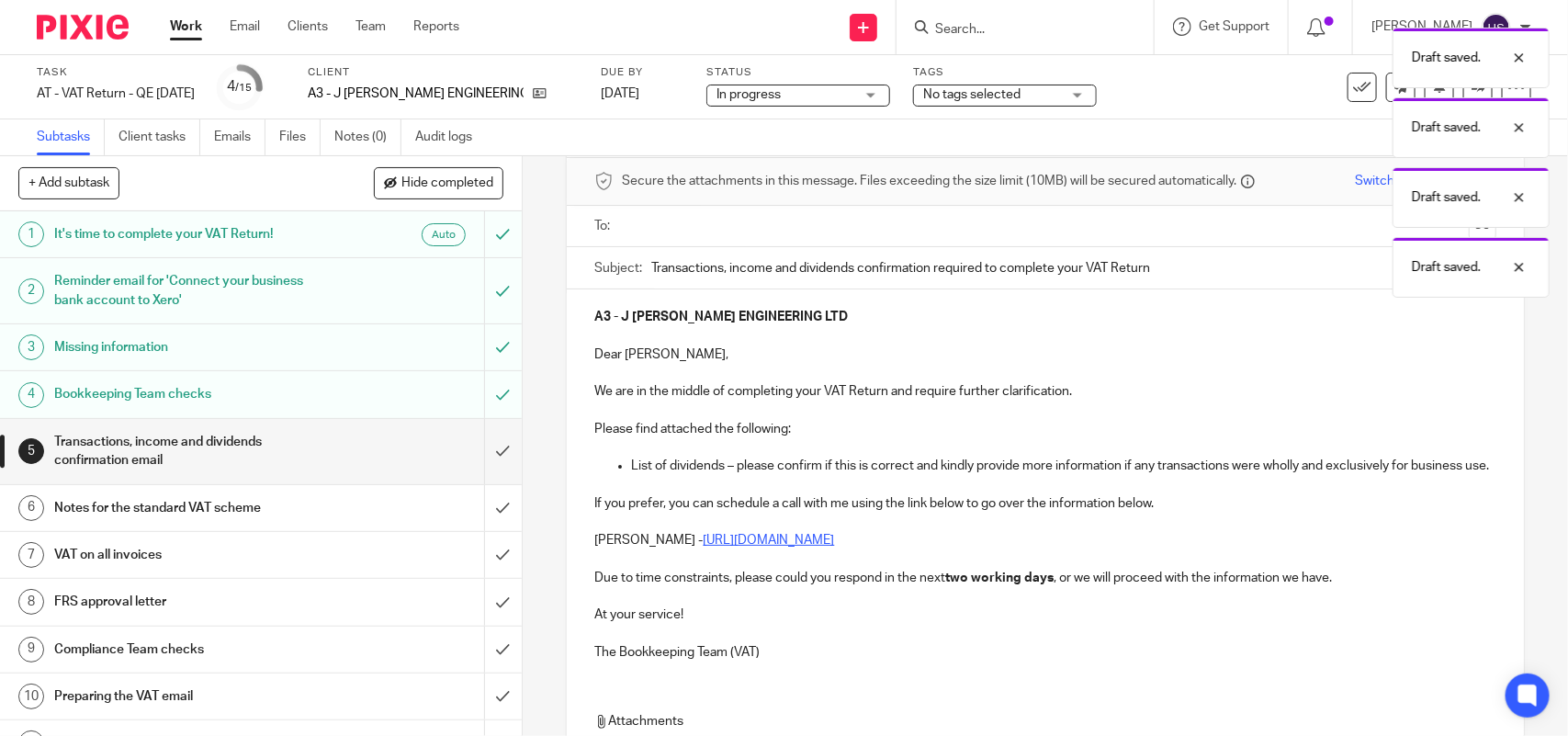
scroll to position [0, 0]
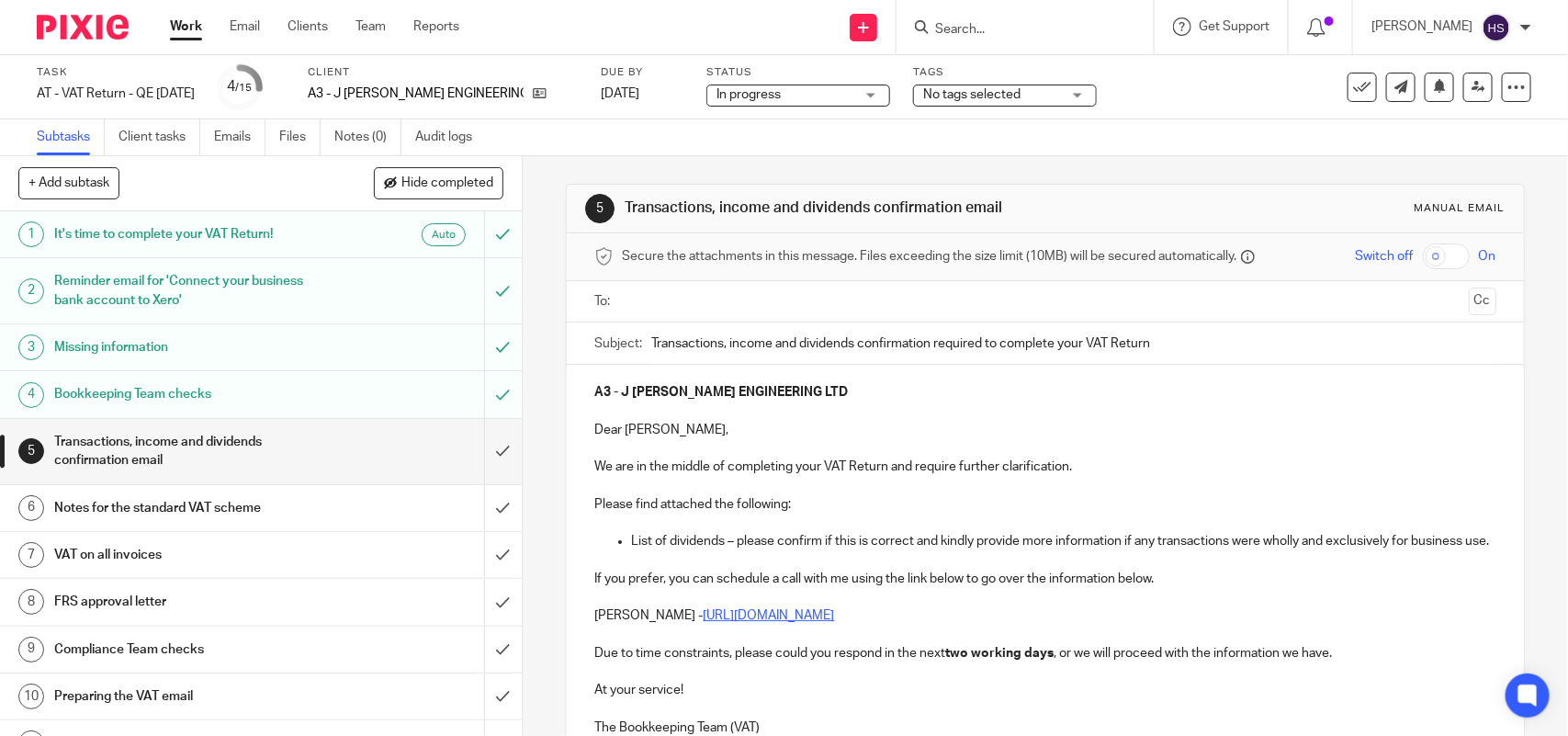
click at [797, 405] on p at bounding box center [1044, 410] width 901 height 18
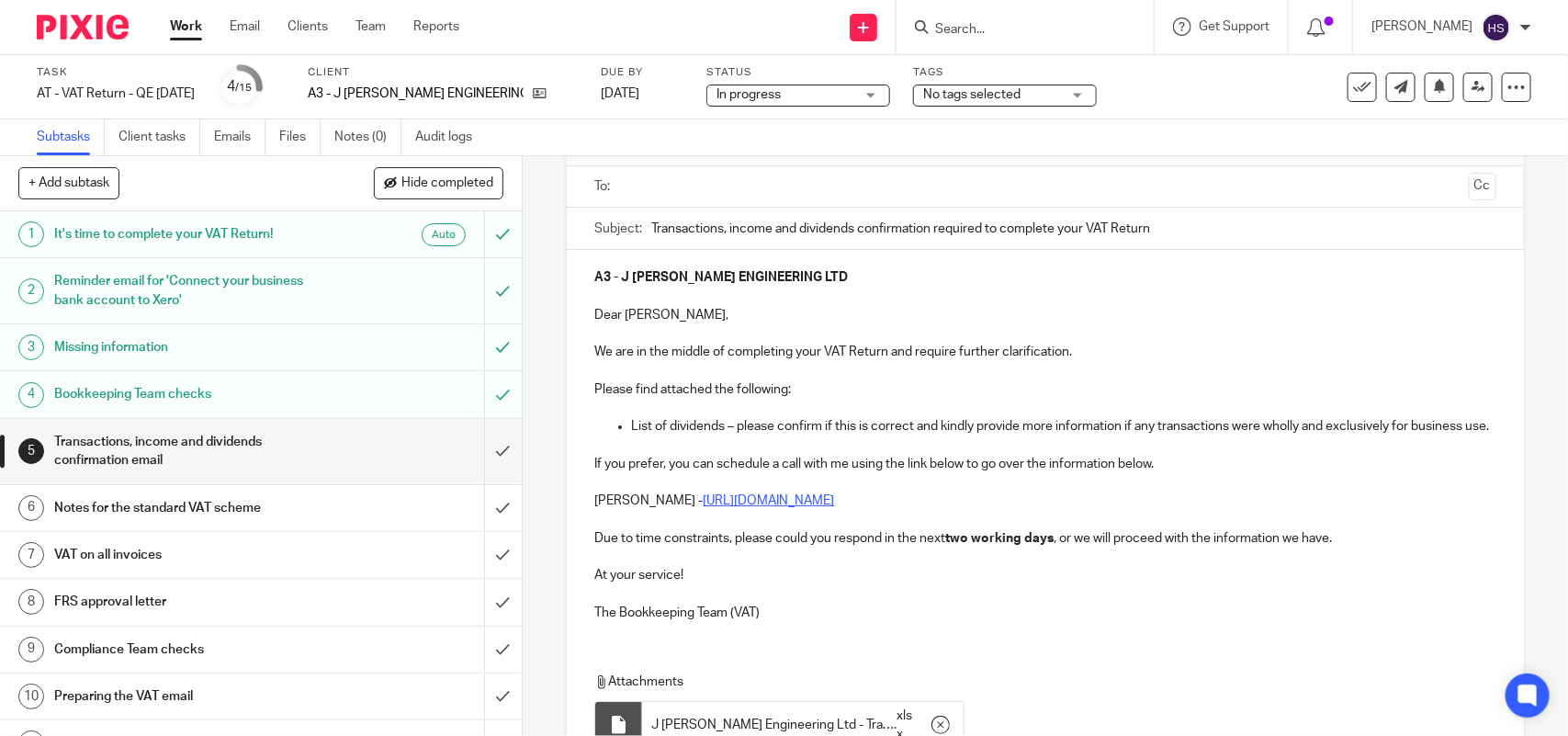
click at [1091, 356] on p "We are in the middle of completing your VAT Return and require further clarific…" at bounding box center [1044, 351] width 901 height 18
click at [809, 396] on p "Please find attached the following:" at bounding box center [1044, 389] width 901 height 18
click at [669, 436] on p "List of dividends – please confirm if this is correct and kindly provide more i…" at bounding box center [1063, 426] width 864 height 18
click at [1168, 473] on p "If you prefer, you can schedule a call with me using the link below to go over …" at bounding box center [1044, 463] width 901 height 18
click at [1334, 547] on p "Due to time constraints, please could you respond in the next two working days …" at bounding box center [1044, 538] width 901 height 18
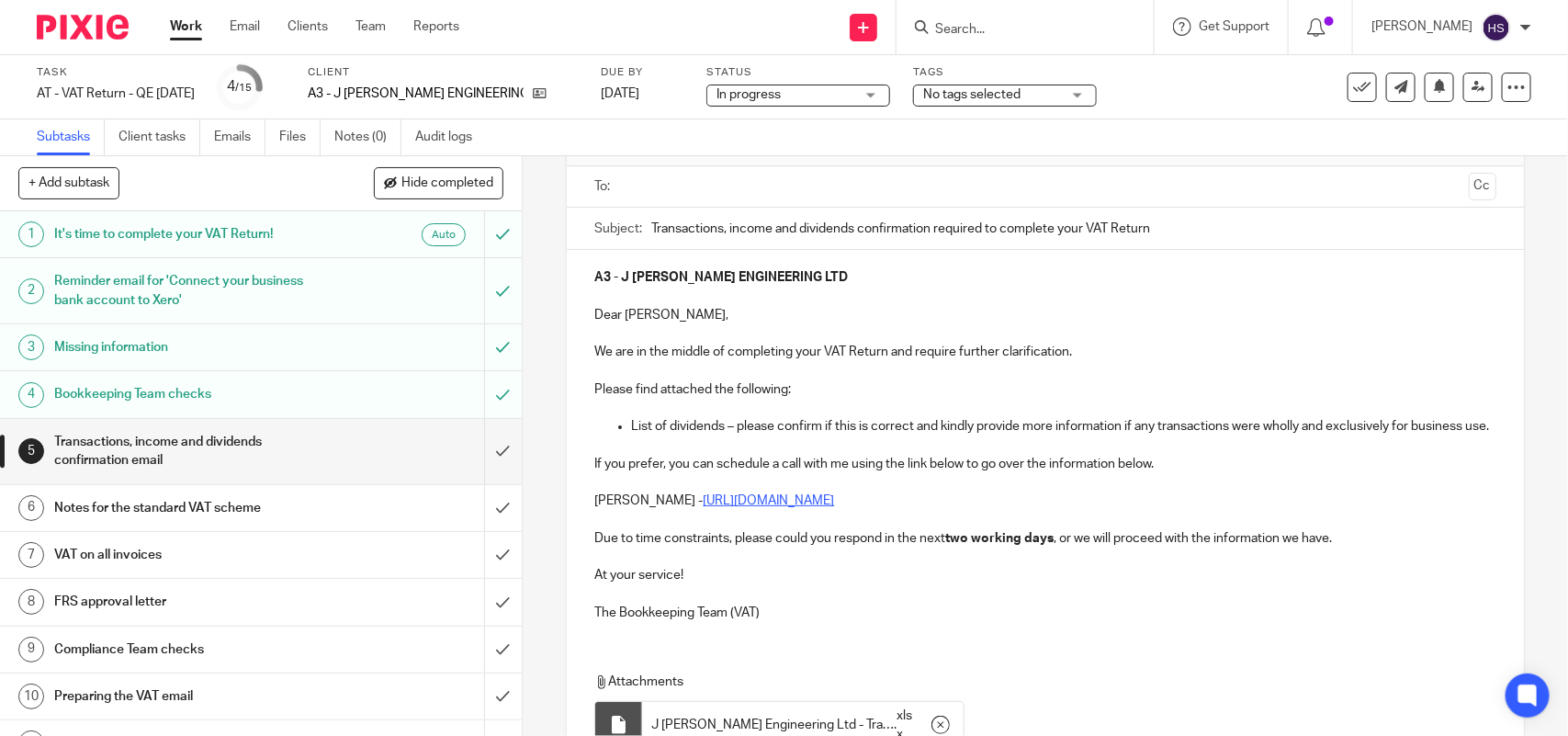
click at [703, 584] on p "At your service!" at bounding box center [1044, 575] width 901 height 18
click at [760, 622] on p "The Bookkeeping Team (VAT)" at bounding box center [1044, 612] width 901 height 18
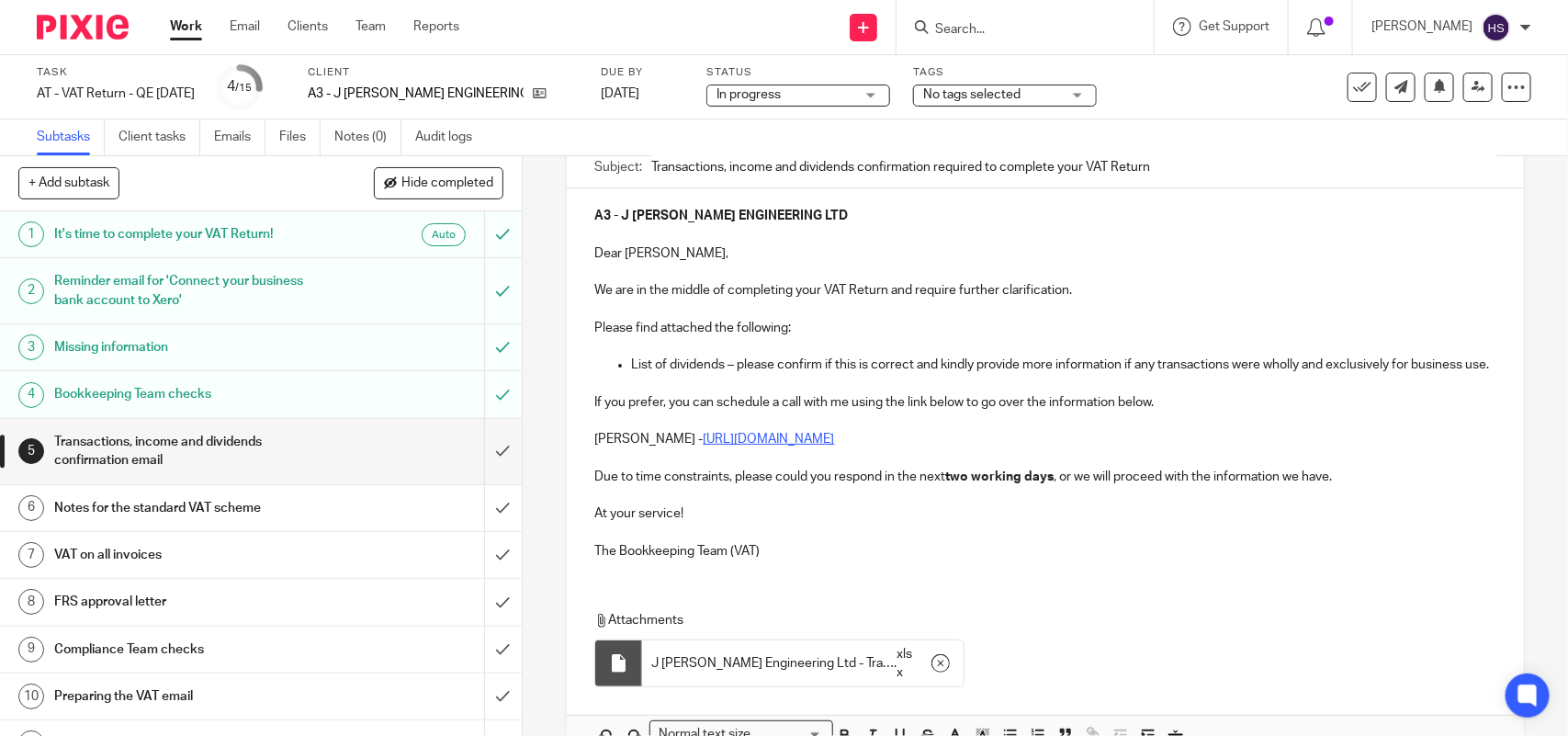
scroll to position [0, 0]
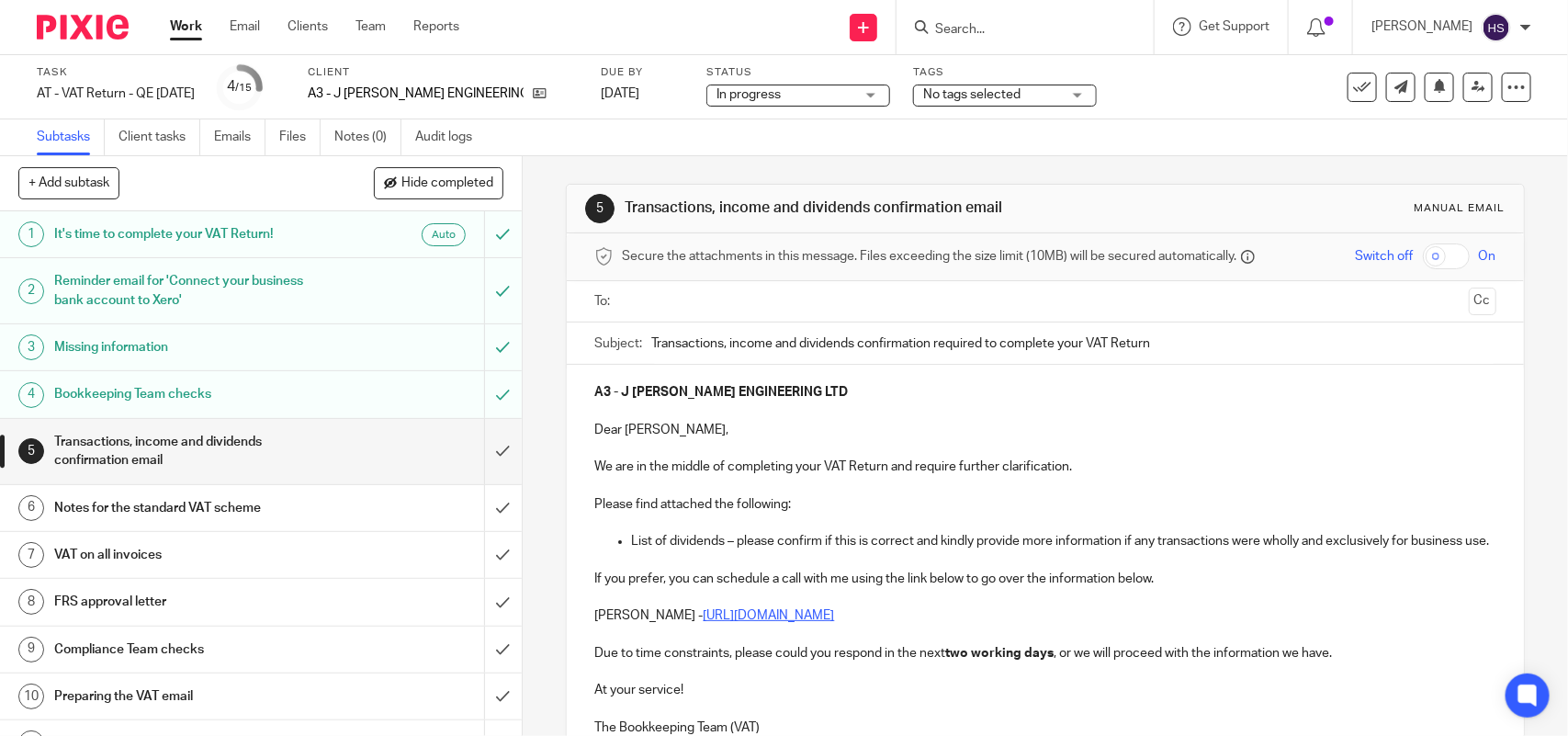
click at [661, 301] on input "text" at bounding box center [1044, 302] width 832 height 21
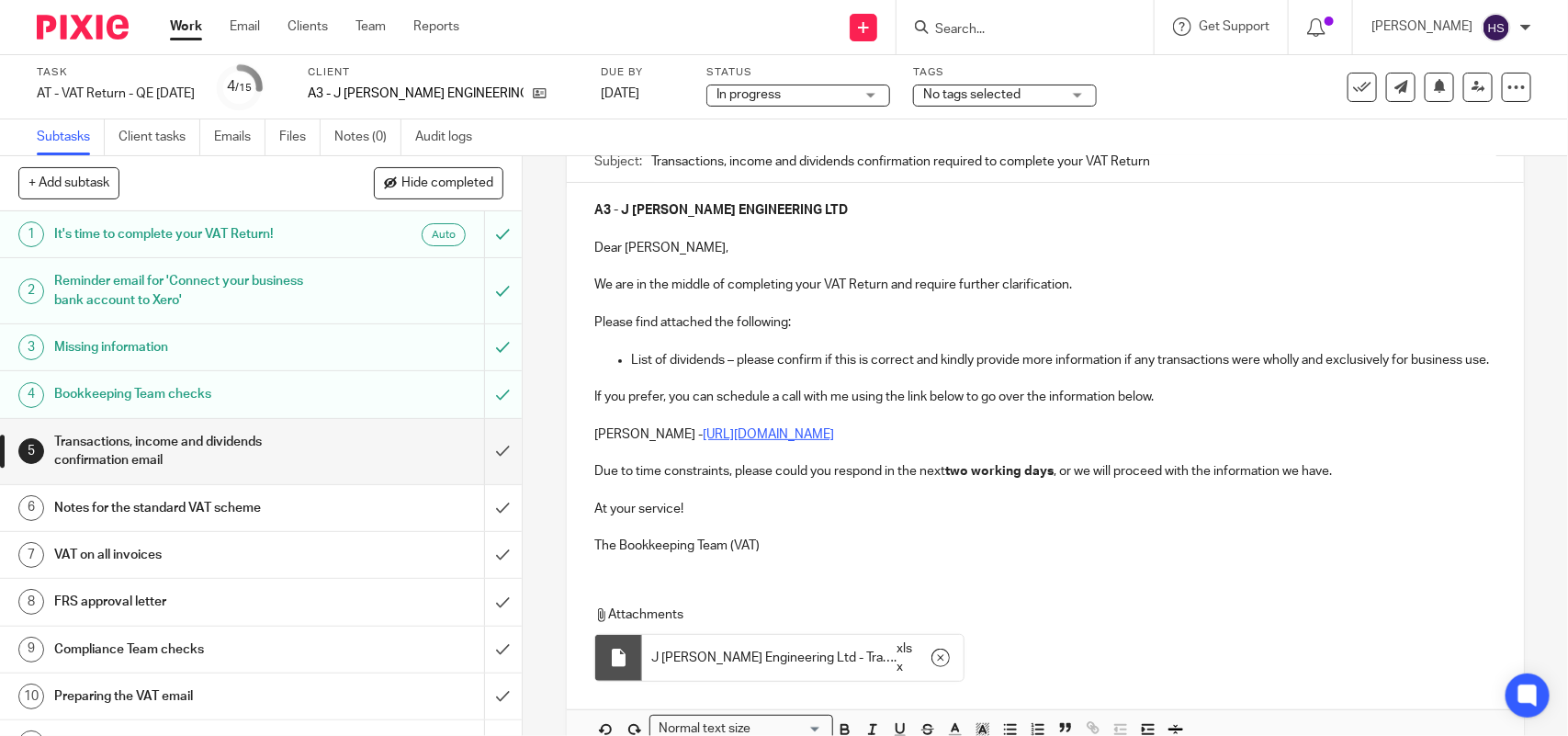
scroll to position [309, 0]
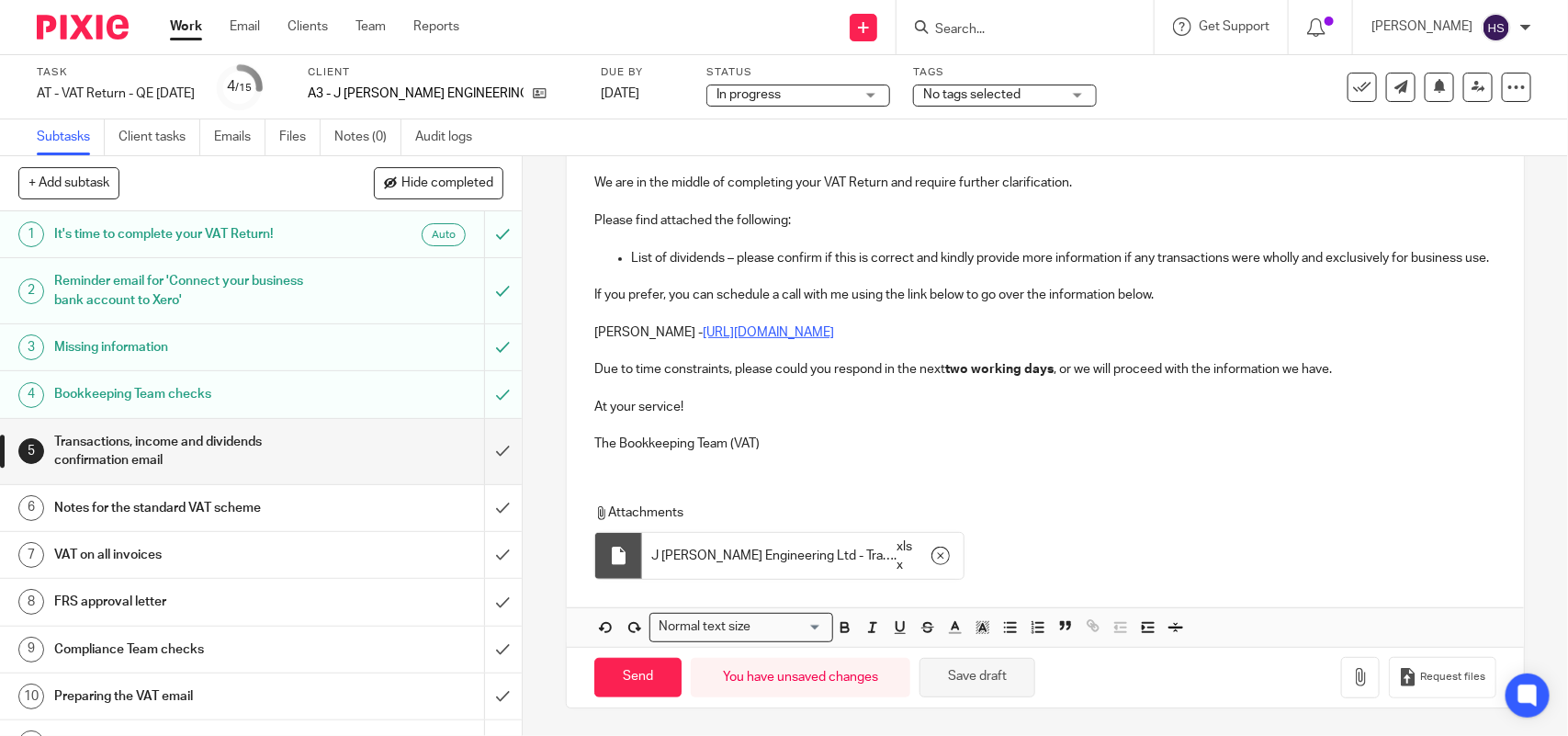
click at [965, 676] on button "Save draft" at bounding box center [977, 677] width 116 height 40
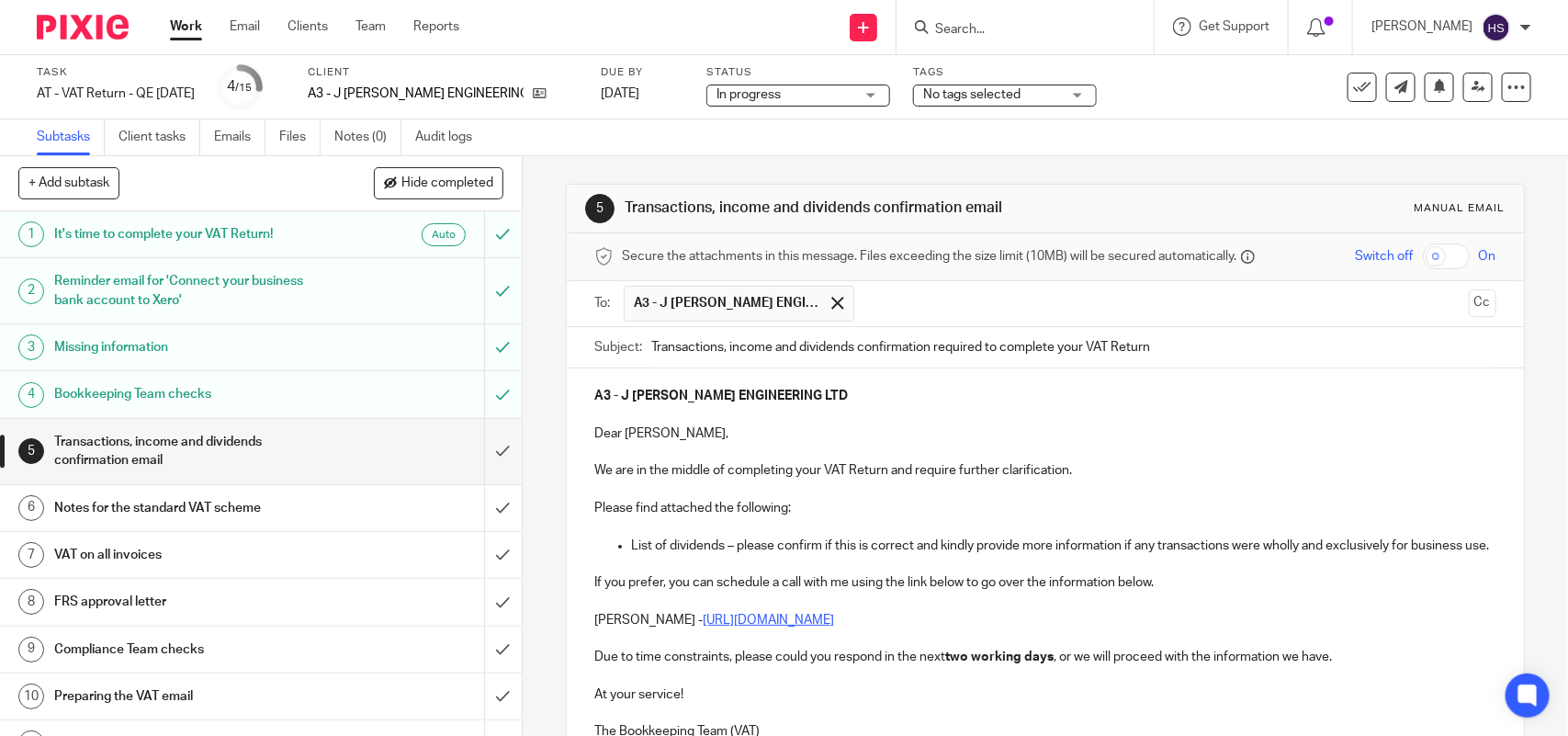
drag, startPoint x: 621, startPoint y: 203, endPoint x: 1003, endPoint y: 209, distance: 382.0
click at [1003, 209] on h1 "Transactions, income and dividends confirmation email" at bounding box center [855, 208] width 460 height 19
copy h1 "Transactions, income and dividends confirmation email"
click at [1053, 205] on h1 "Transactions, income and dividends confirmation email" at bounding box center [855, 208] width 460 height 19
click at [1075, 470] on p "We are in the middle of completing your VAT Return and require further clarific…" at bounding box center [1044, 470] width 901 height 18
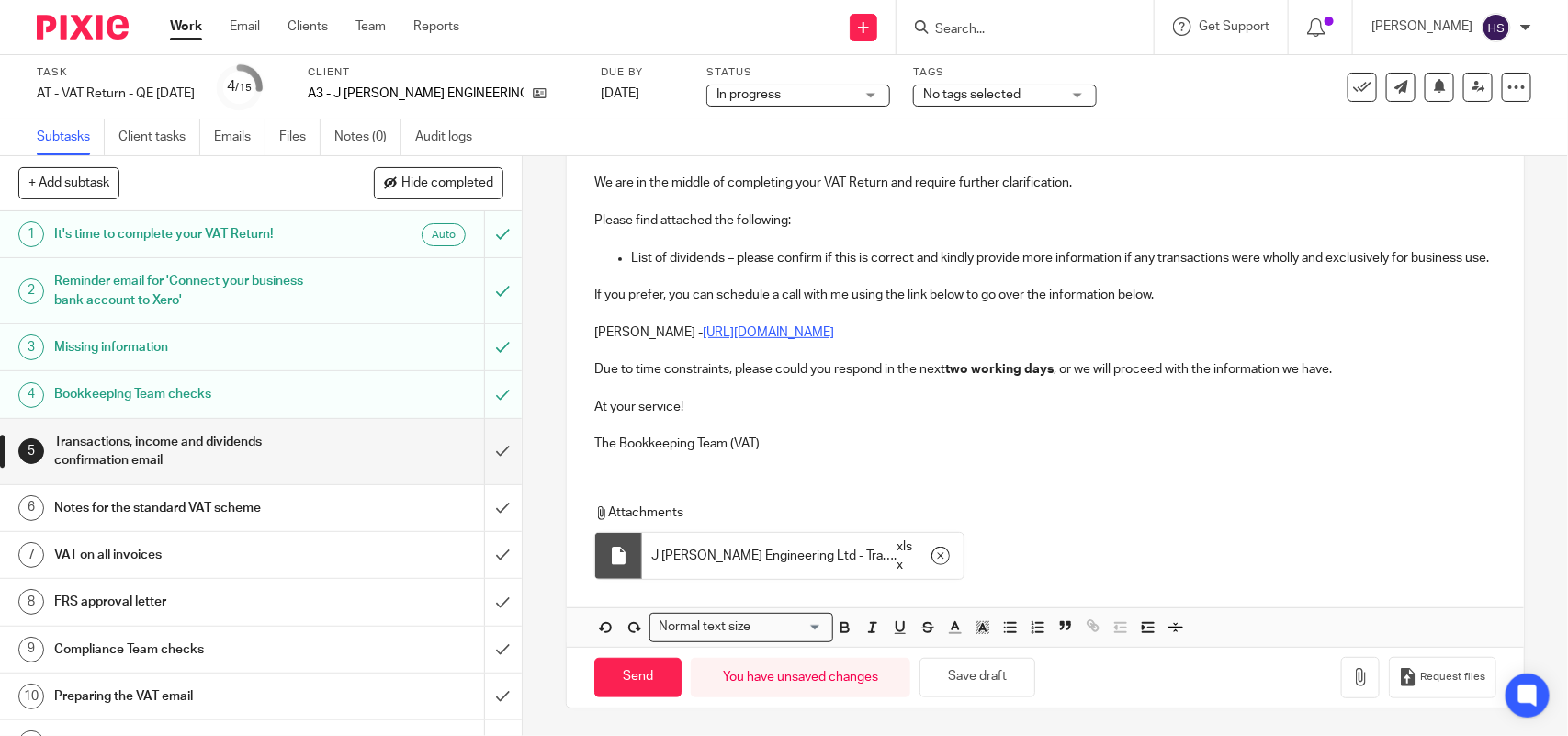
scroll to position [309, 0]
click at [643, 682] on input "Send" at bounding box center [638, 677] width 88 height 40
type input "Sent"
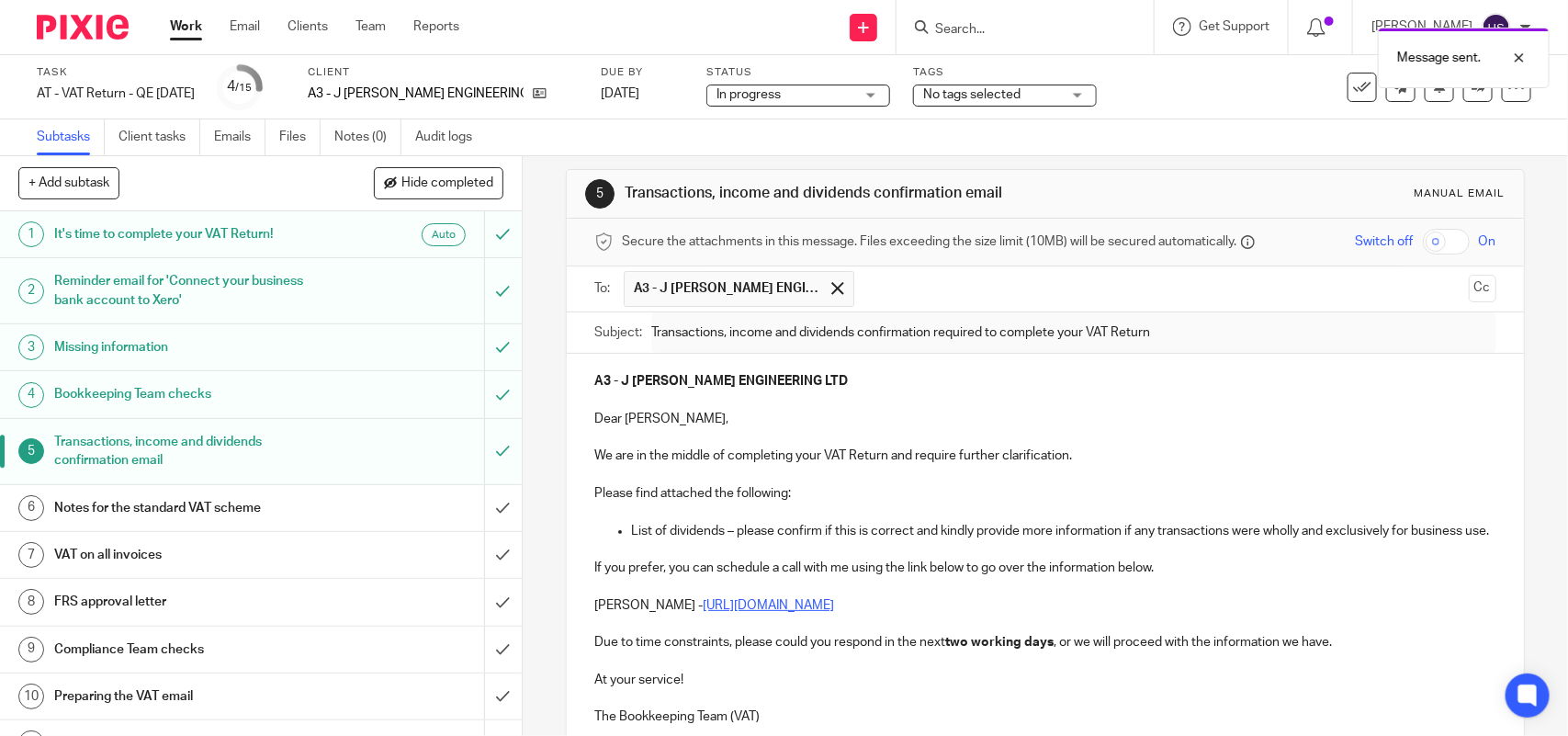
scroll to position [0, 0]
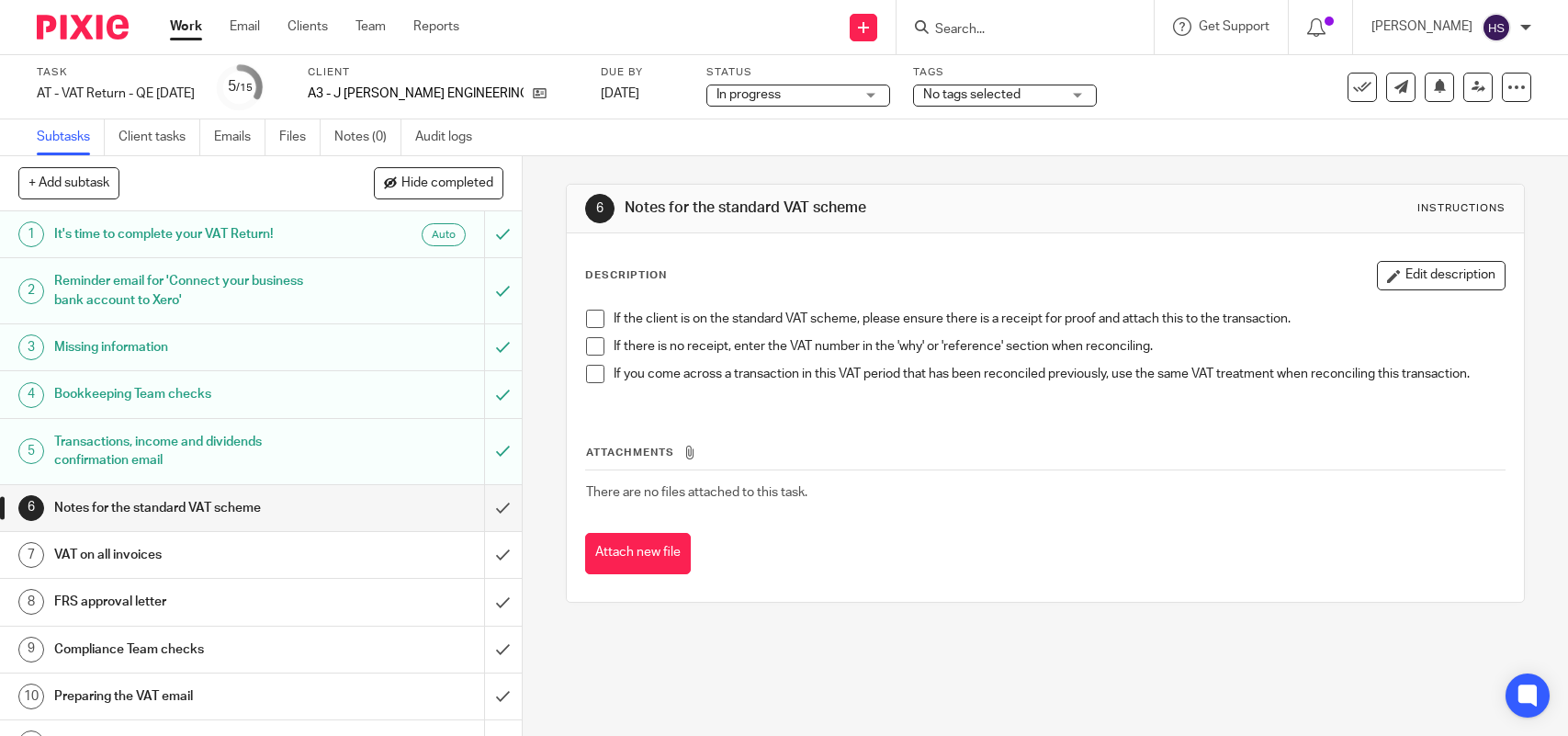
click at [795, 96] on span "In progress" at bounding box center [785, 95] width 138 height 19
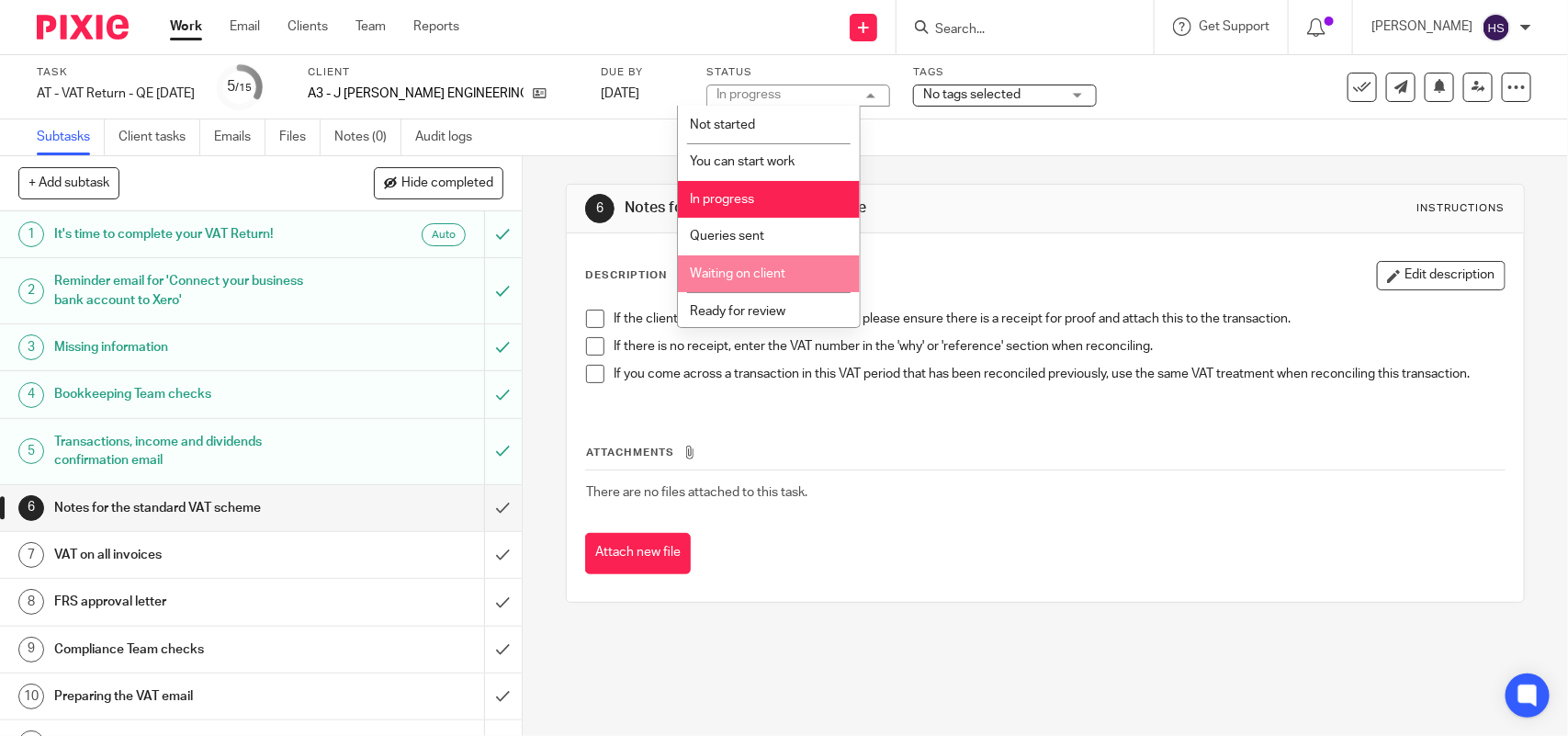
click at [765, 269] on span "Waiting on client" at bounding box center [737, 274] width 95 height 13
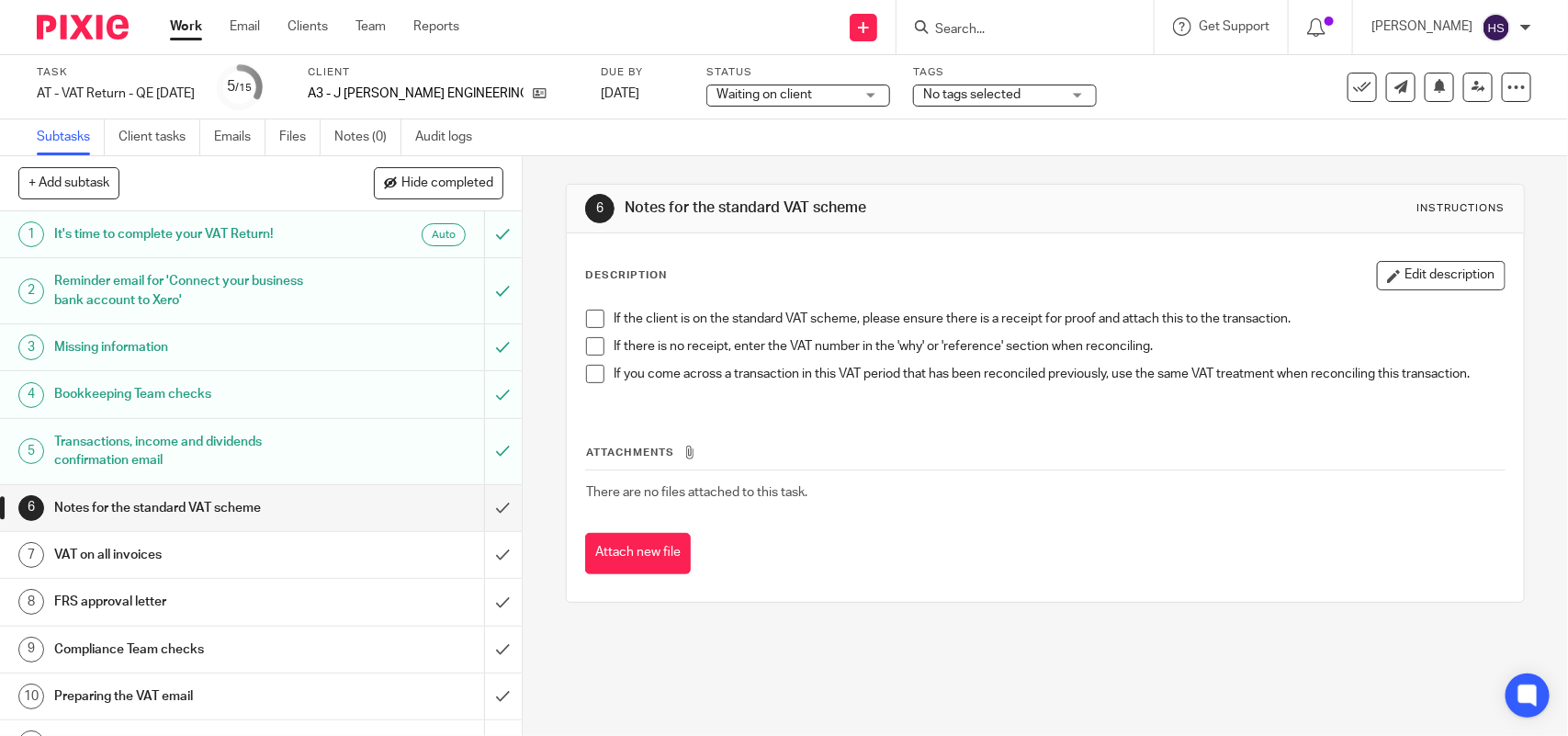
click at [981, 176] on div "6 Notes for the standard VAT scheme Instructions Description Edit description I…" at bounding box center [1045, 393] width 959 height 474
click at [354, 135] on link "Notes (0)" at bounding box center [367, 138] width 67 height 36
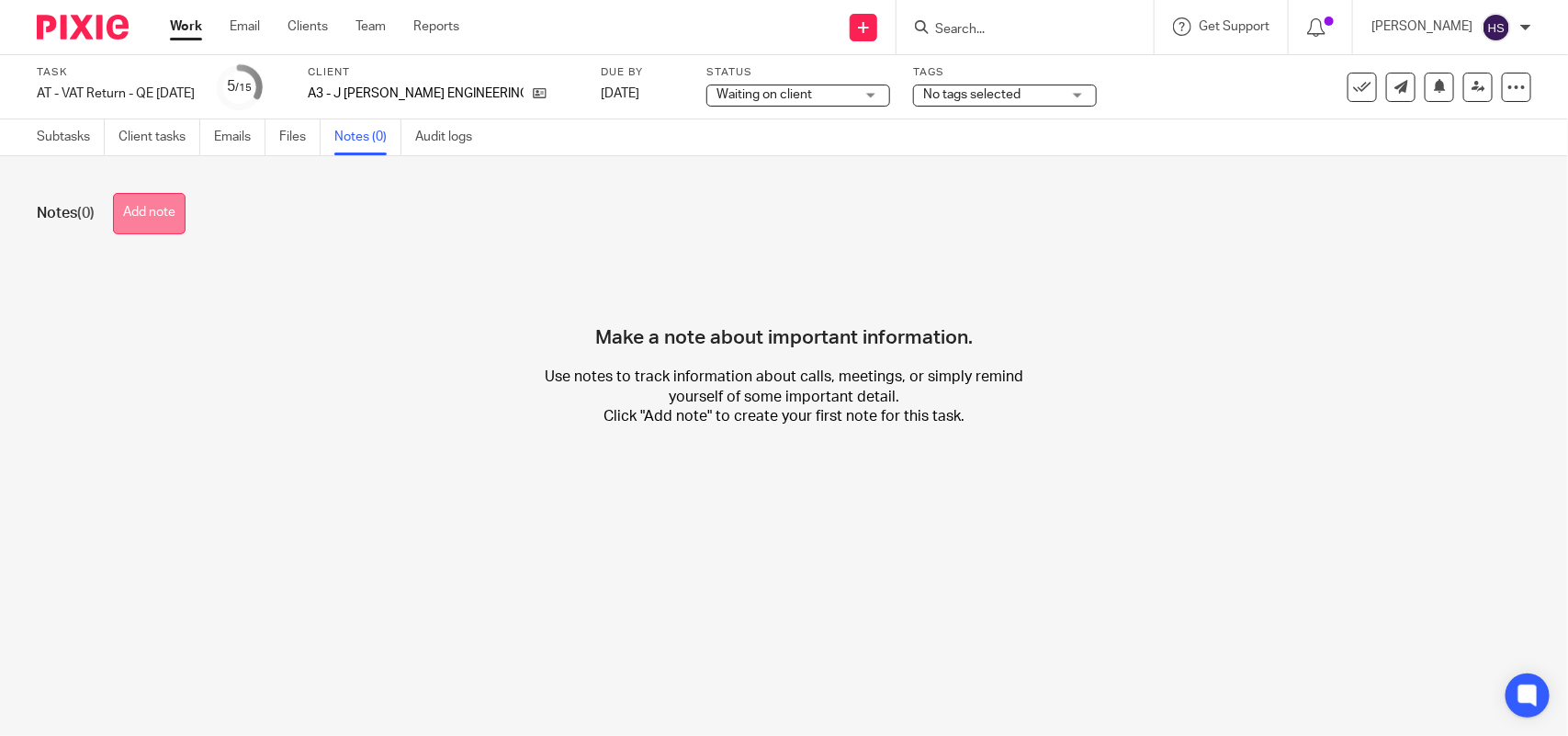
click at [150, 204] on button "Add note" at bounding box center [149, 213] width 73 height 42
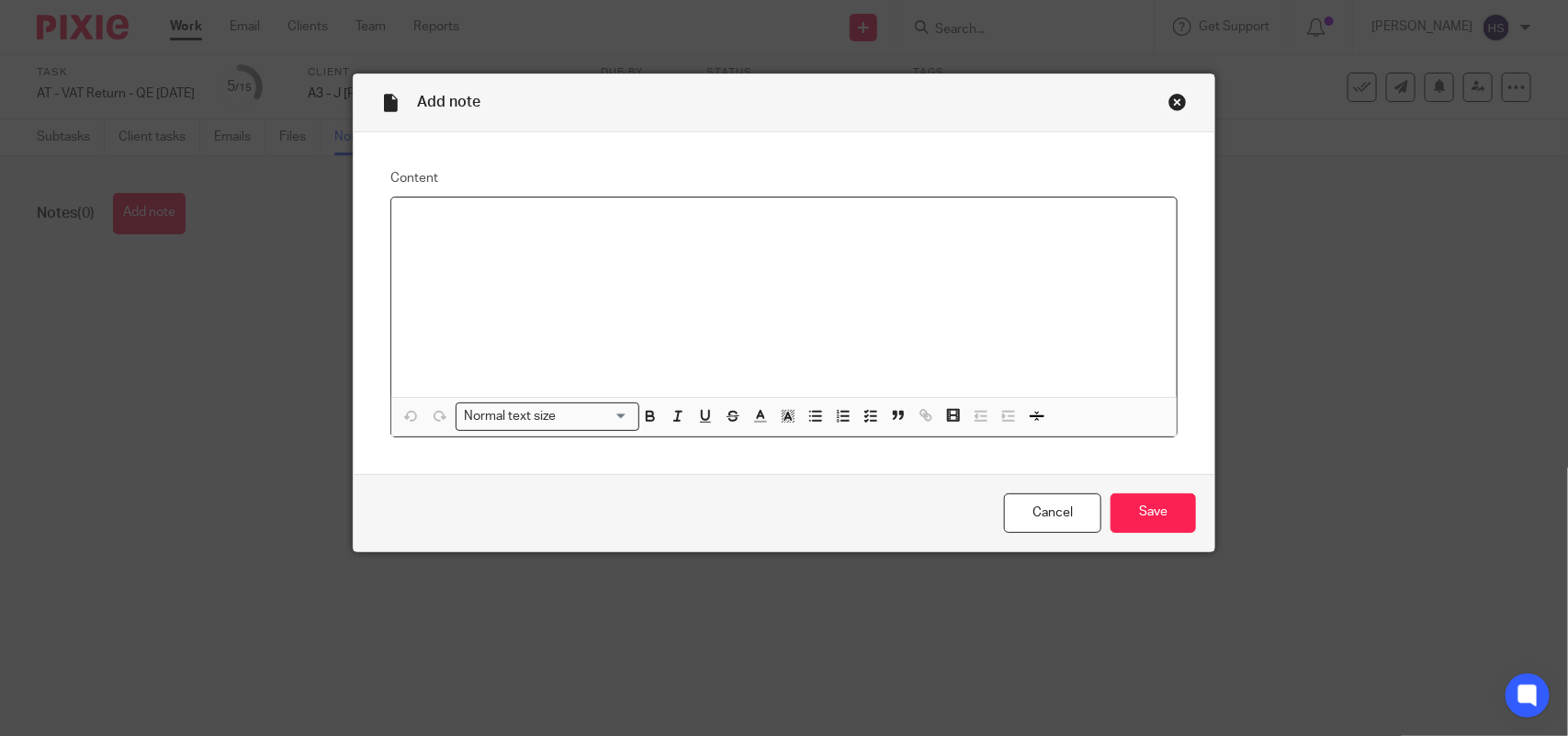
click at [458, 217] on p at bounding box center [783, 221] width 756 height 18
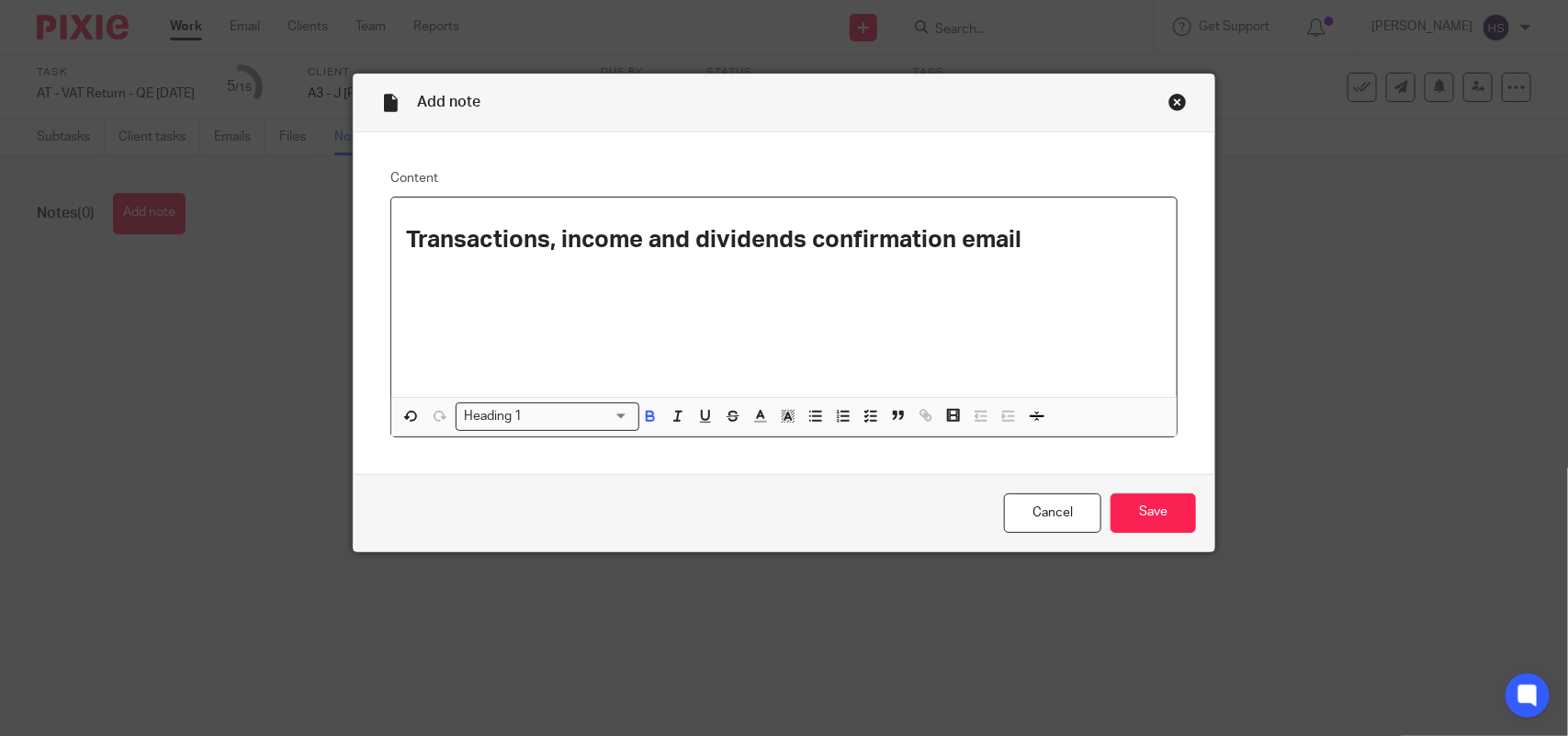
click at [575, 419] on input "Search for option" at bounding box center [578, 416] width 100 height 19
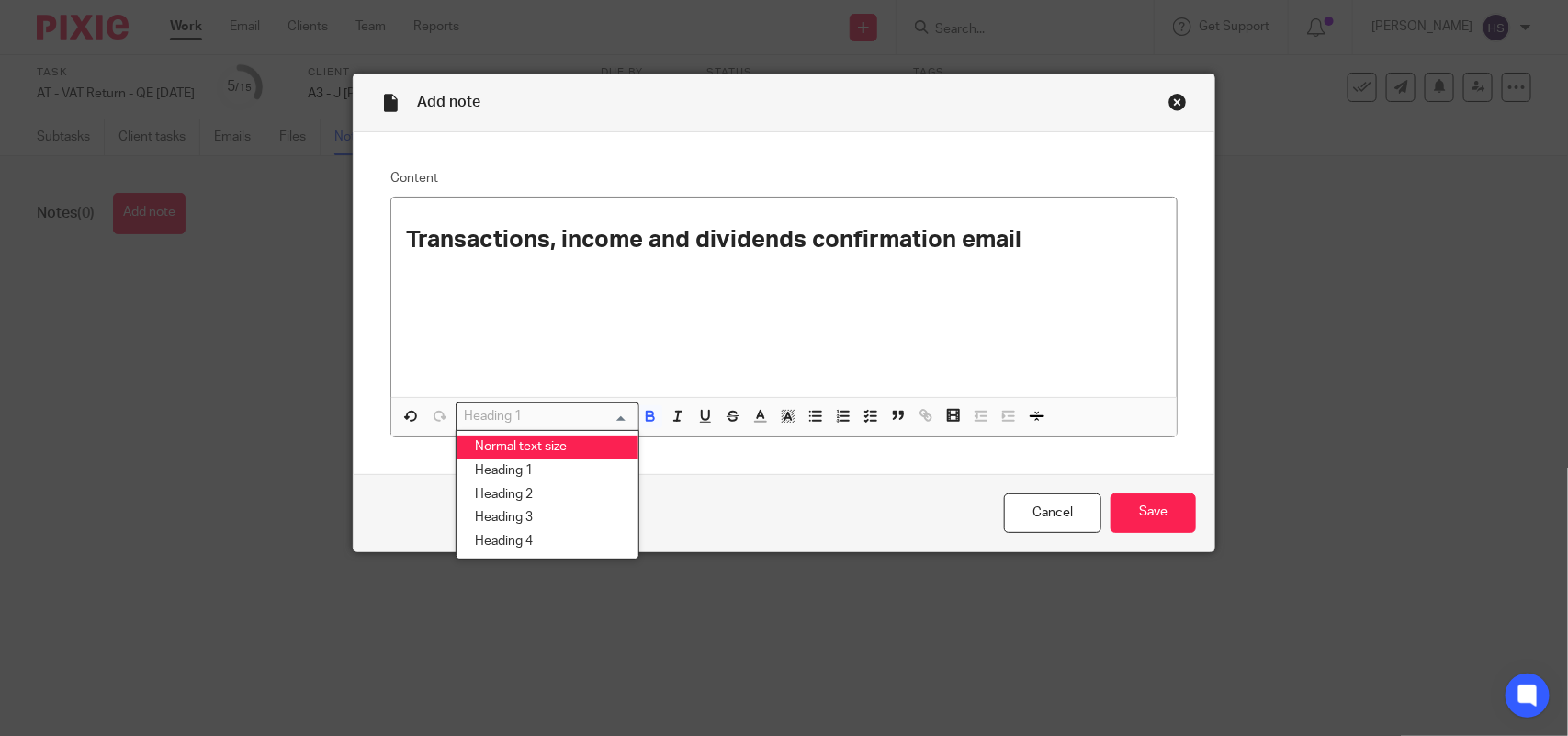
click at [567, 442] on li "Normal text size" at bounding box center [547, 447] width 182 height 24
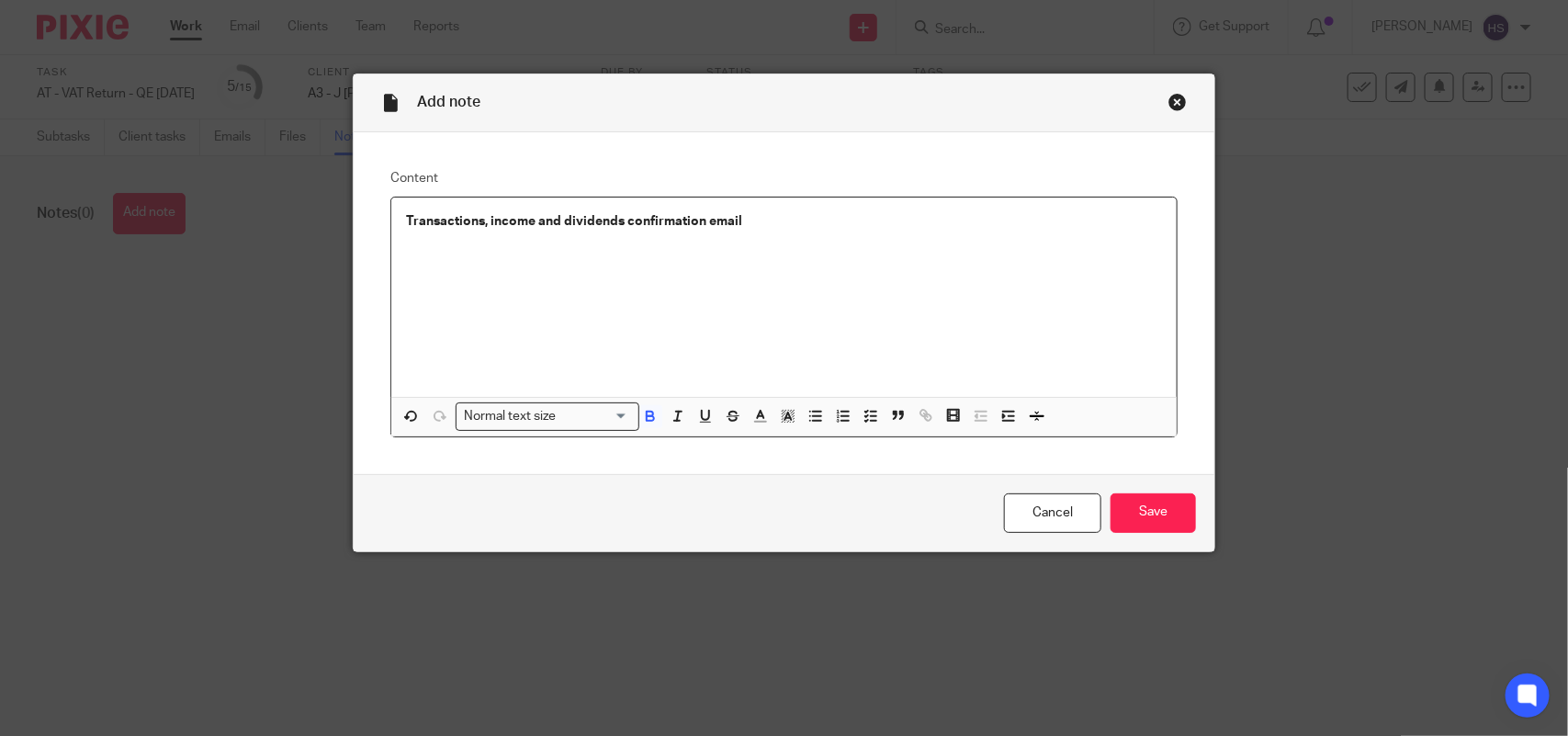
click at [747, 217] on p "Transactions, income and dividends confirmation email" at bounding box center [783, 221] width 756 height 18
drag, startPoint x: 395, startPoint y: 213, endPoint x: 998, endPoint y: 190, distance: 603.4
click at [998, 190] on fieldset "Content Transactions, income and dividends confirmation email sent to the clien…" at bounding box center [784, 303] width 787 height 268
click at [647, 416] on icon "button" at bounding box center [651, 418] width 8 height 5
click at [859, 418] on button "button" at bounding box center [871, 416] width 23 height 23
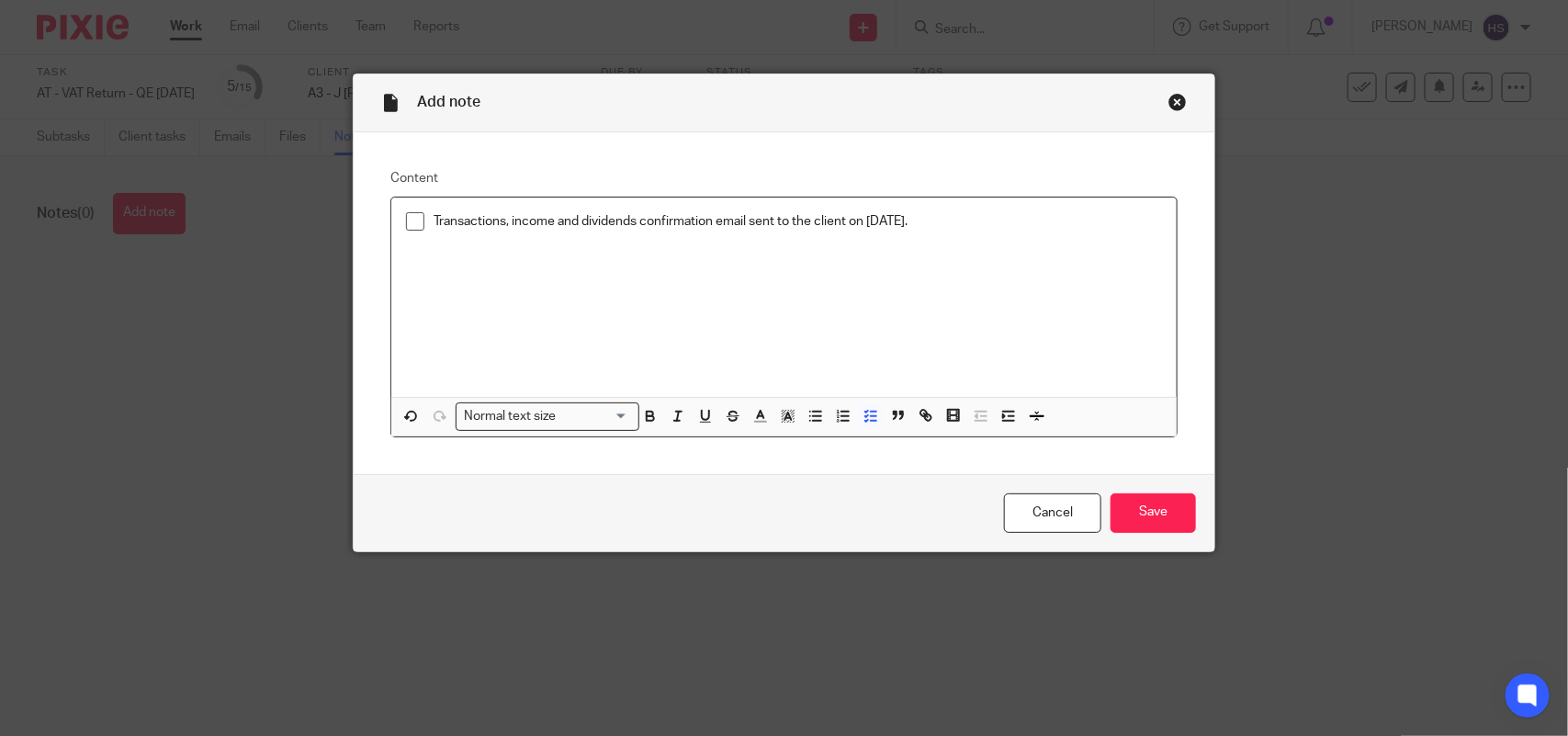
click at [942, 219] on p "Transactions, income and dividends confirmation email sent to the client on [DA…" at bounding box center [798, 221] width 728 height 18
click at [1155, 510] on input "Save" at bounding box center [1153, 513] width 86 height 40
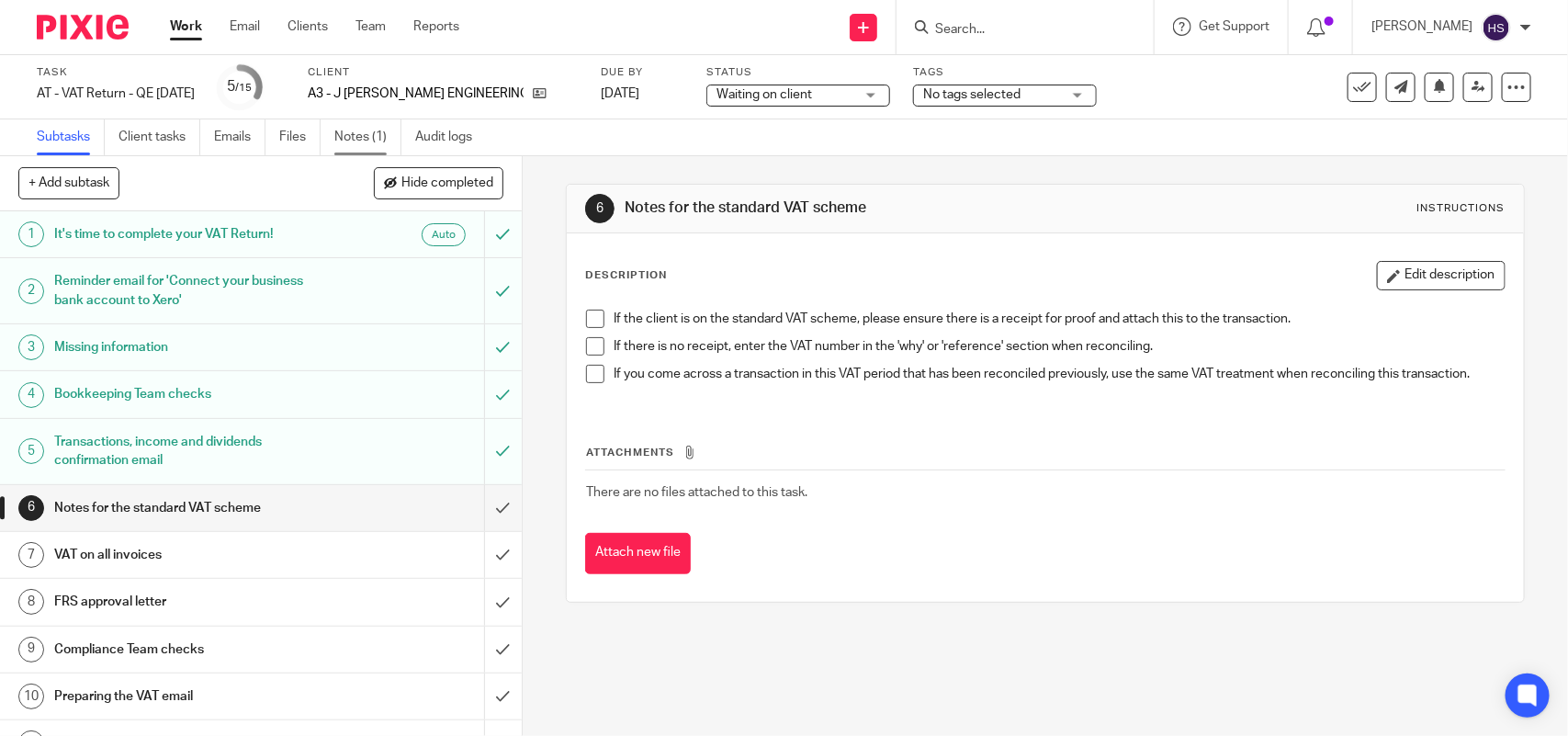
click at [365, 135] on link "Notes (1)" at bounding box center [367, 138] width 67 height 36
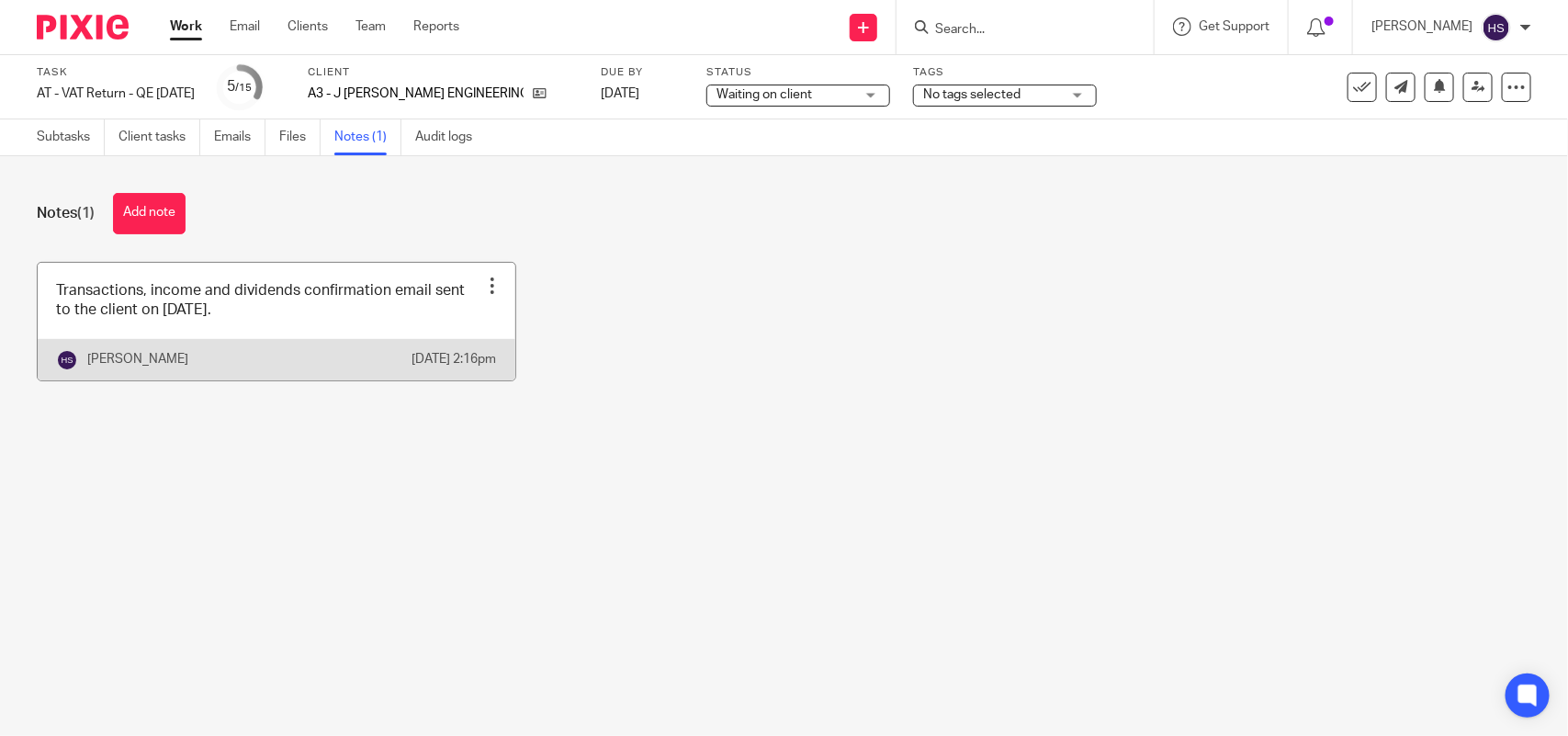
click at [359, 317] on link at bounding box center [276, 321] width 477 height 118
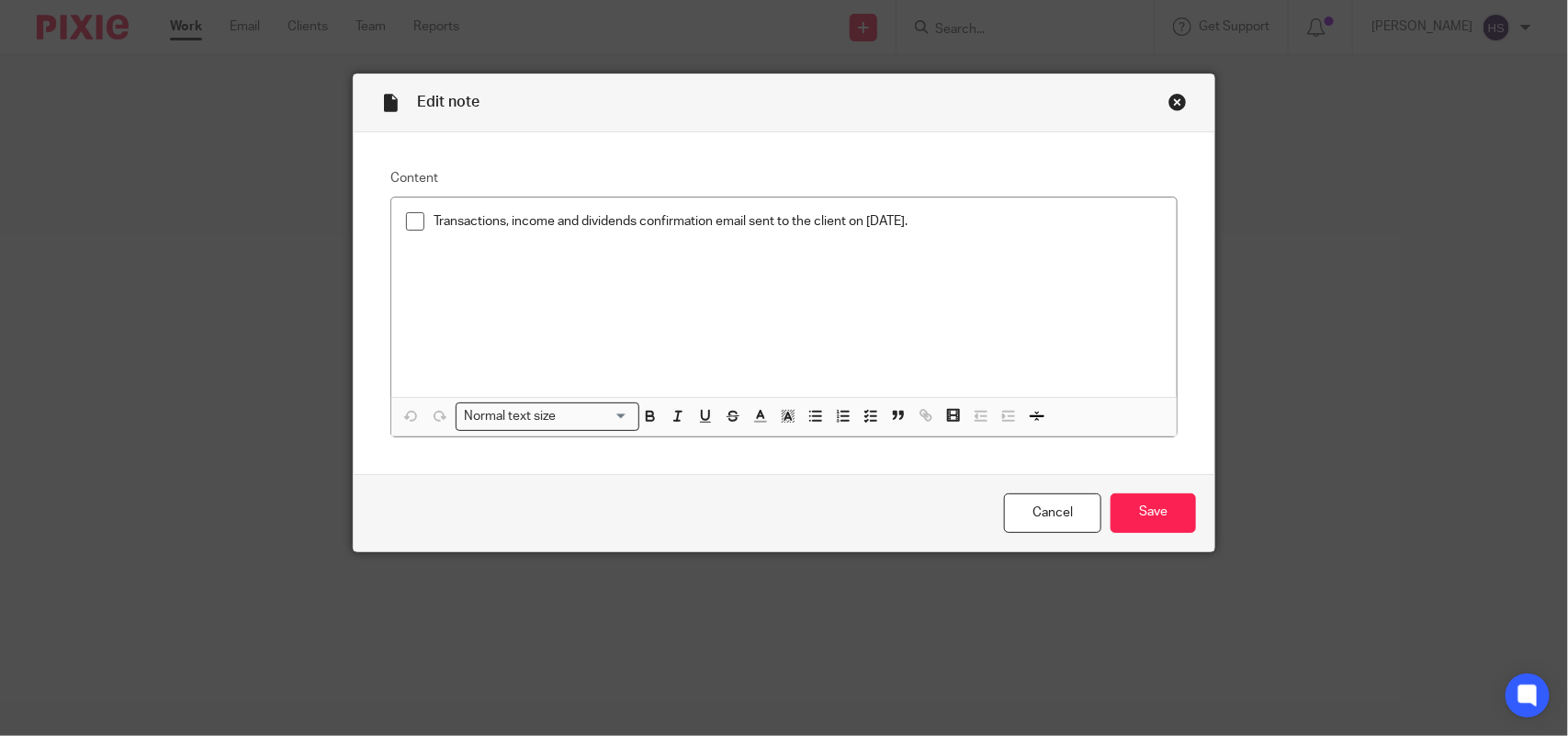
click at [1169, 101] on div "Close this dialog window" at bounding box center [1177, 101] width 18 height 18
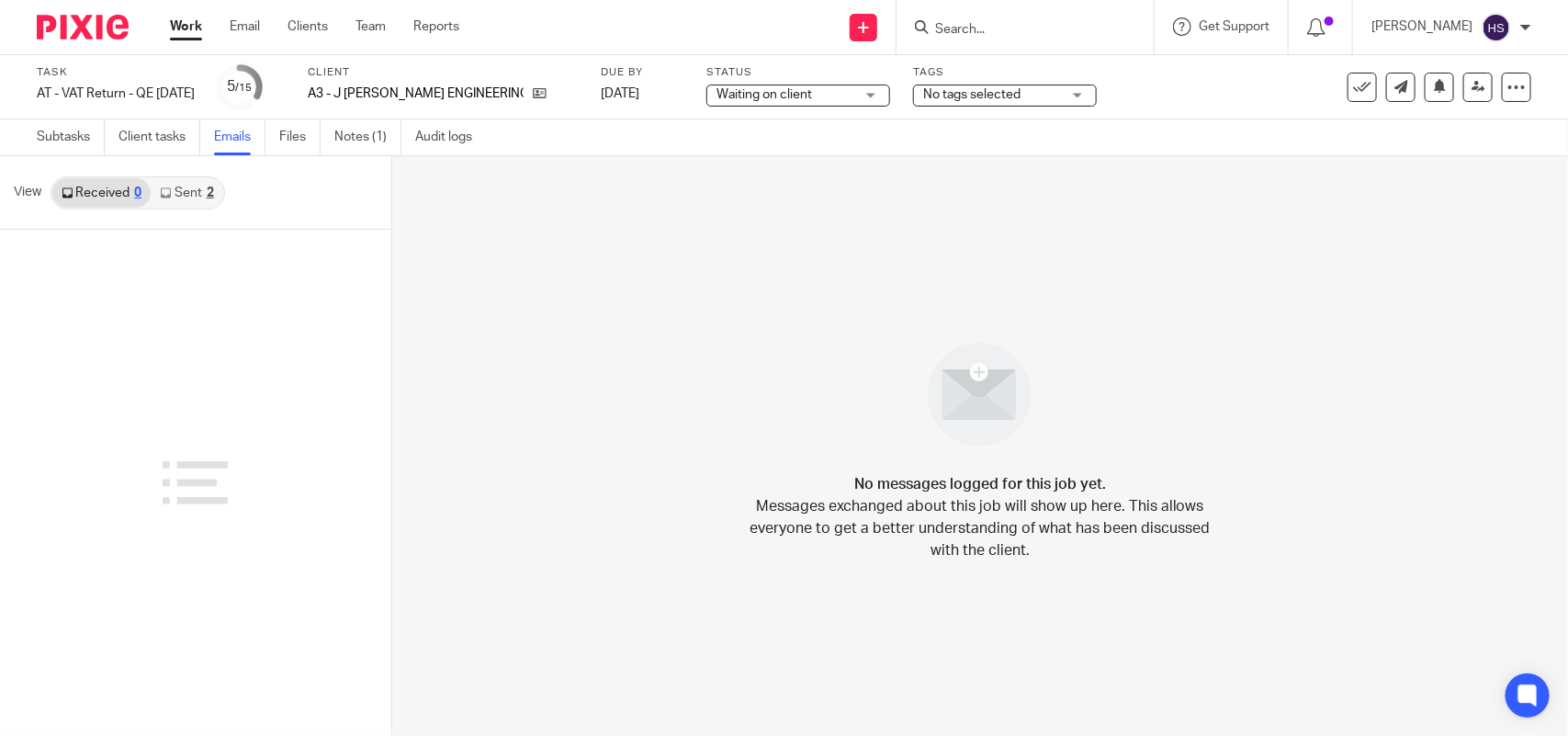
click at [175, 187] on link "Sent 2" at bounding box center [187, 192] width 72 height 29
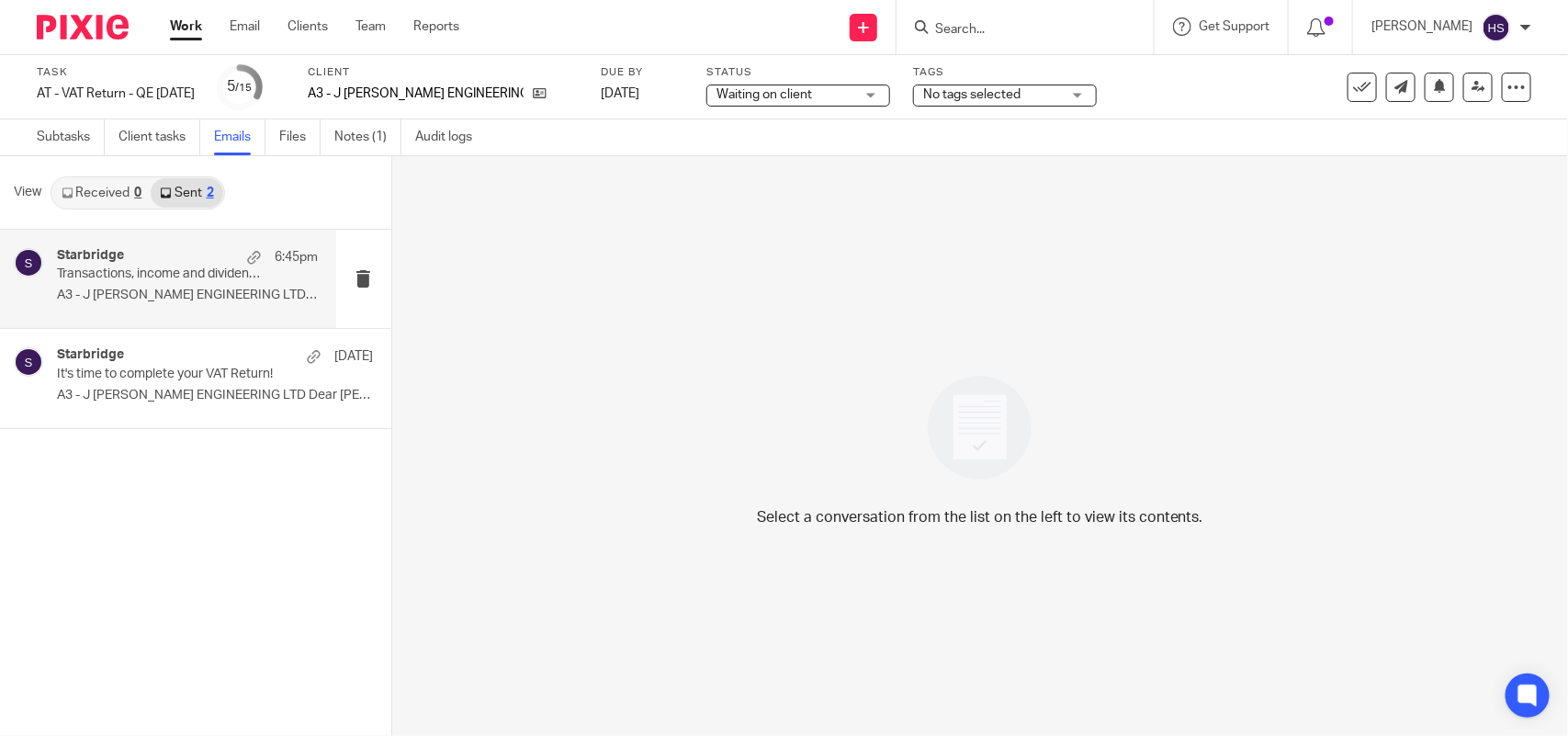
click at [161, 249] on div "Starbridge 6:45pm" at bounding box center [187, 257] width 261 height 18
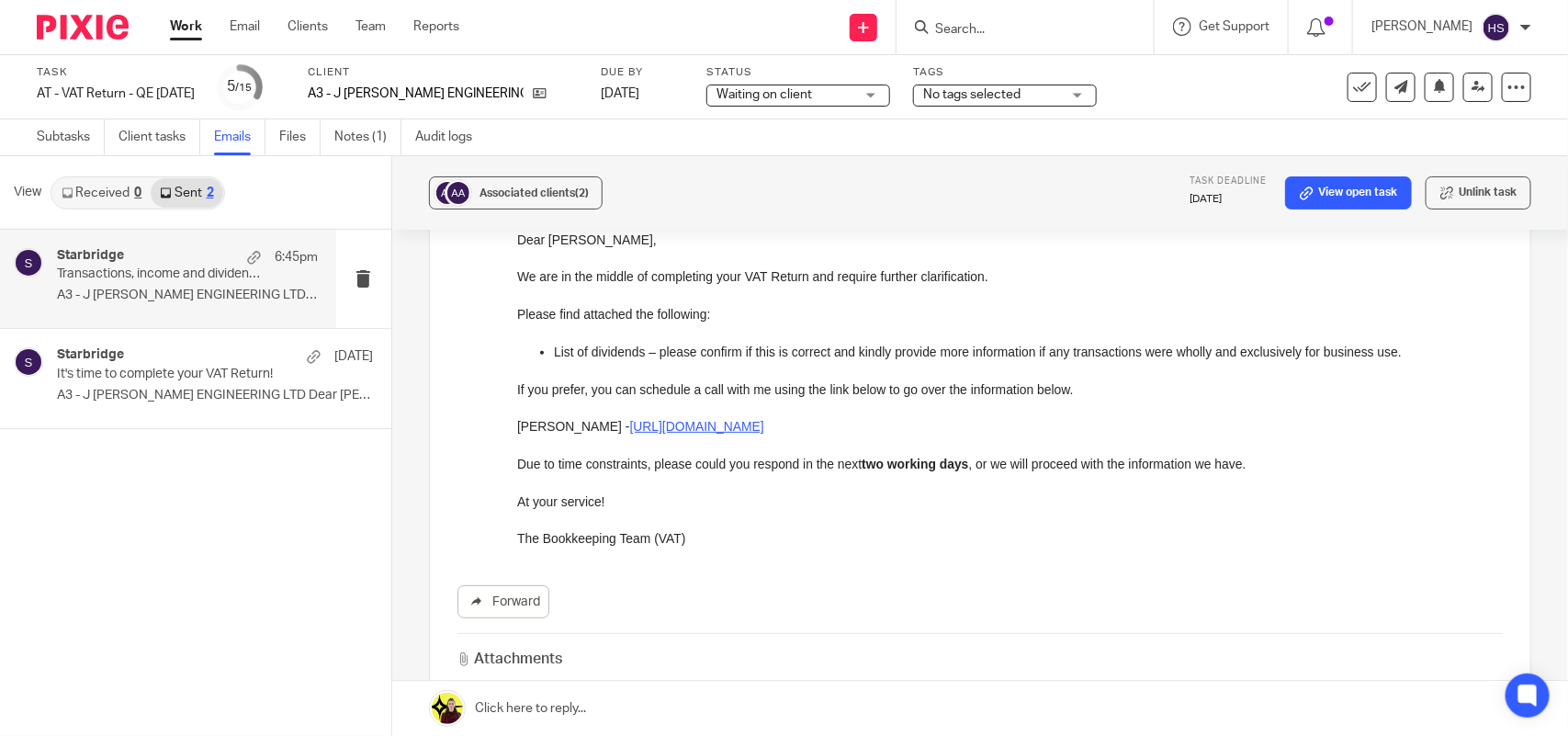
scroll to position [489, 0]
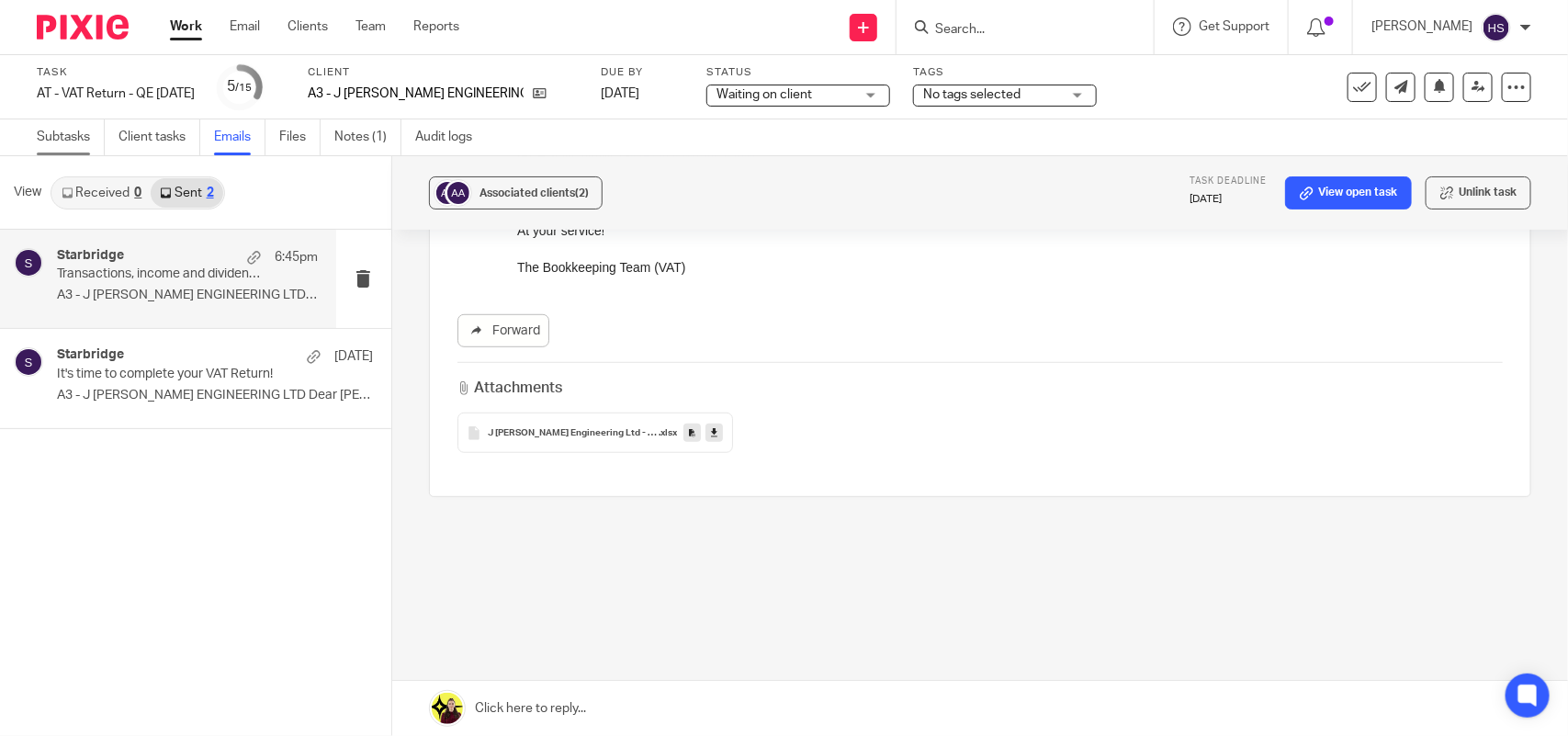
click at [81, 145] on link "Subtasks" at bounding box center [71, 138] width 68 height 36
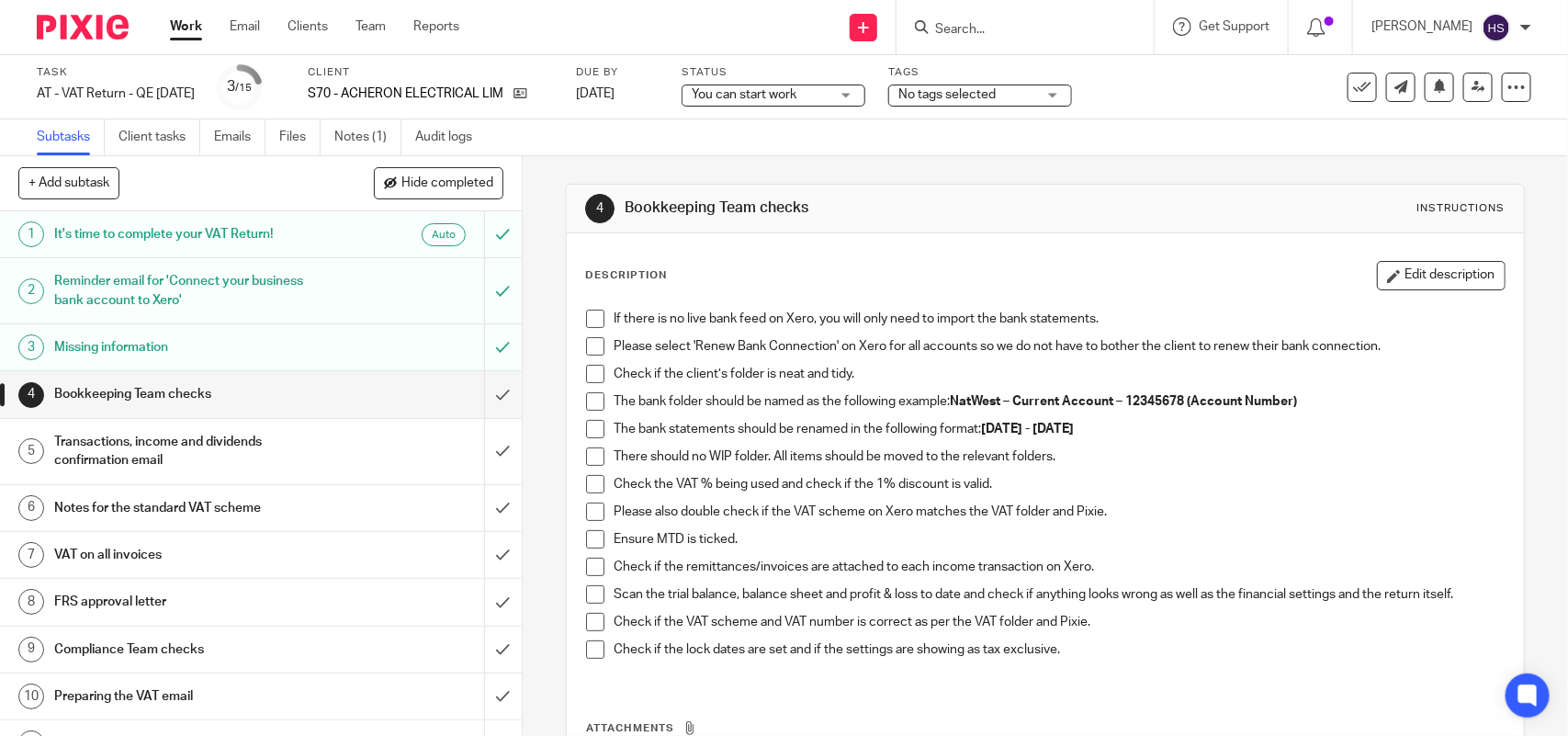
click at [712, 131] on div "Subtasks Client tasks Emails Files Notes (1) Audit logs" at bounding box center [784, 138] width 1568 height 37
click at [588, 317] on span at bounding box center [594, 318] width 18 height 18
click at [599, 350] on li "Please select 'Renew Bank Connection' on Xero for all accounts so we do not hav…" at bounding box center [1044, 350] width 918 height 27
click at [591, 338] on span at bounding box center [594, 345] width 18 height 18
click at [588, 372] on span at bounding box center [594, 374] width 18 height 18
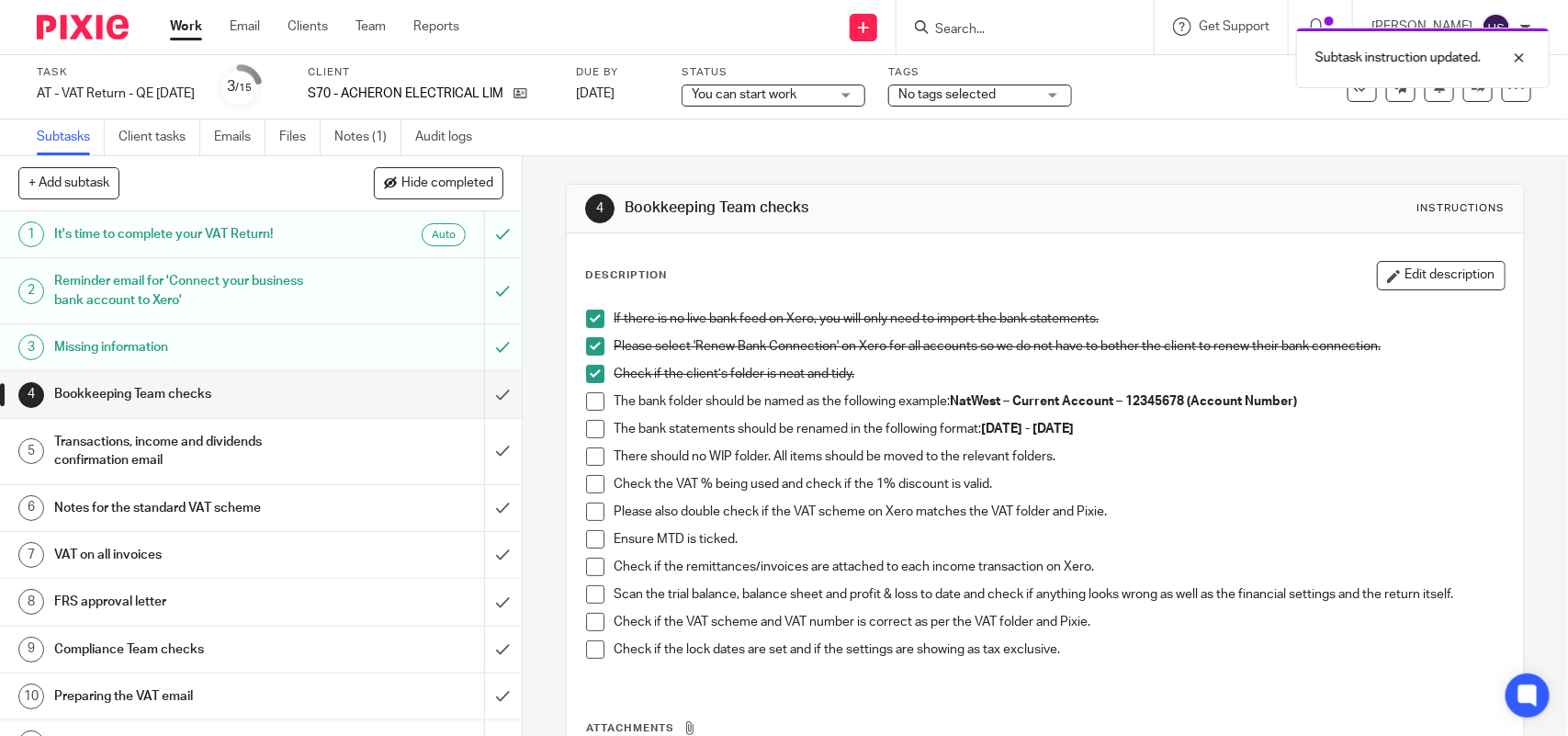
click at [588, 396] on span at bounding box center [594, 401] width 18 height 18
click at [594, 427] on span at bounding box center [594, 428] width 18 height 18
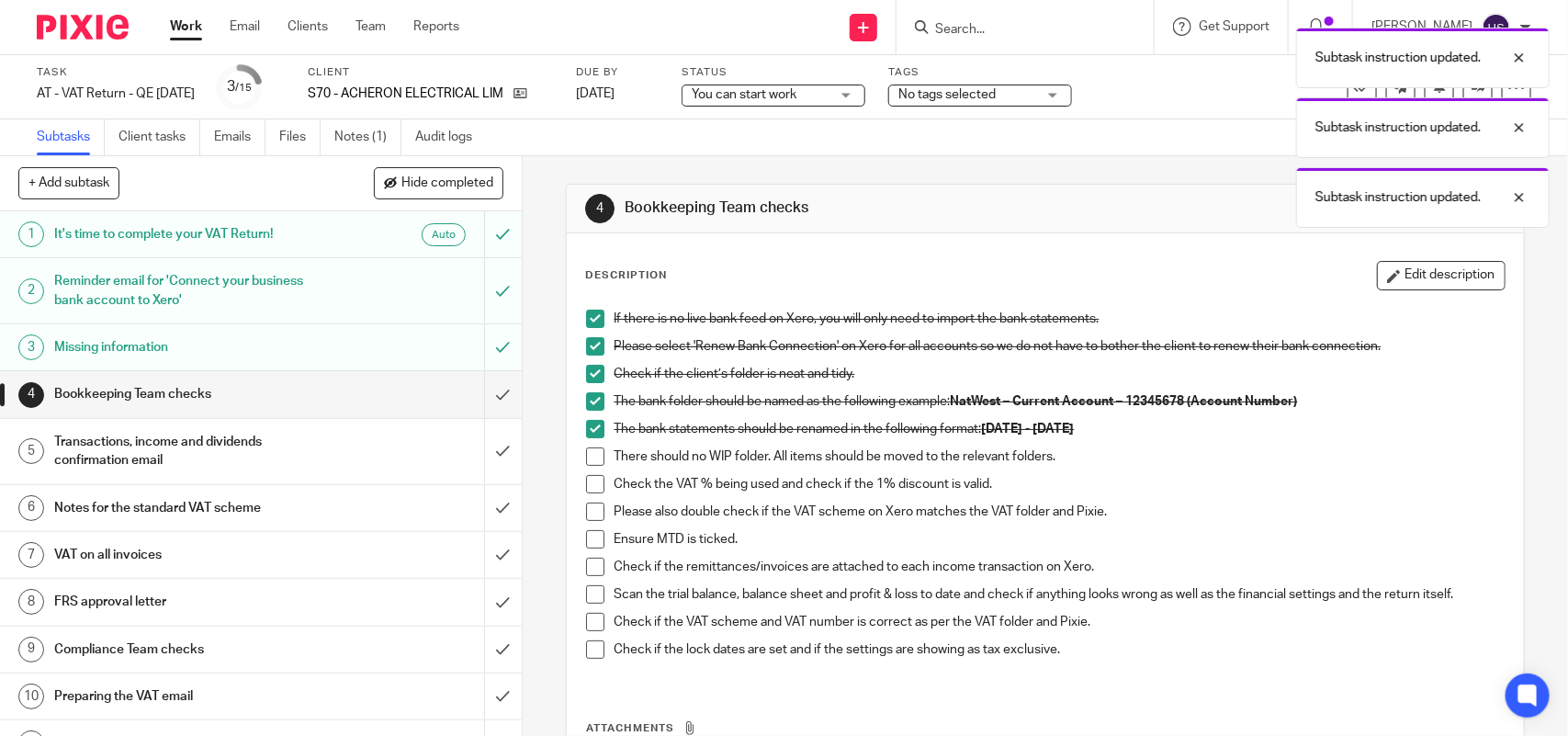
click at [593, 453] on span at bounding box center [594, 456] width 18 height 18
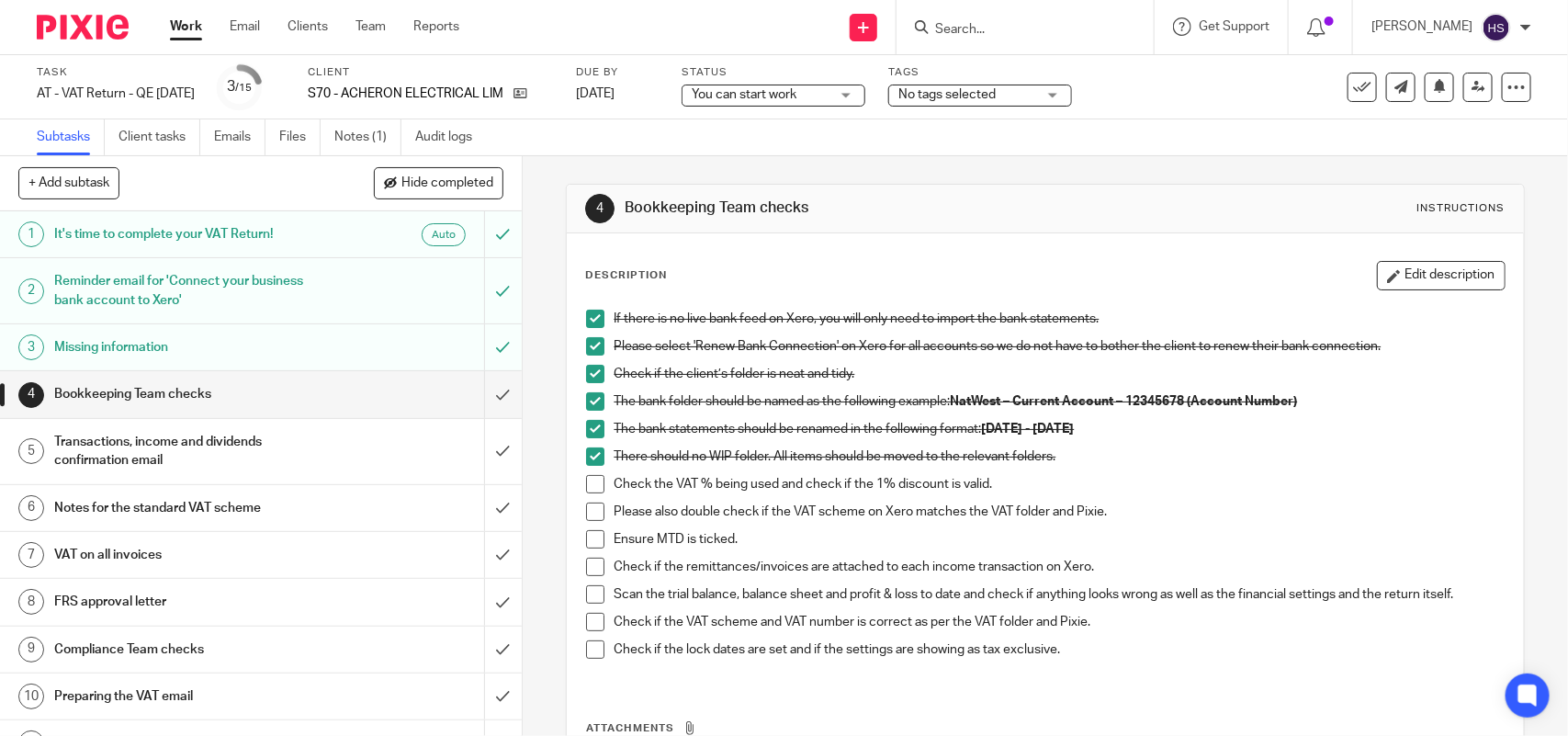
click at [590, 483] on span at bounding box center [594, 483] width 18 height 18
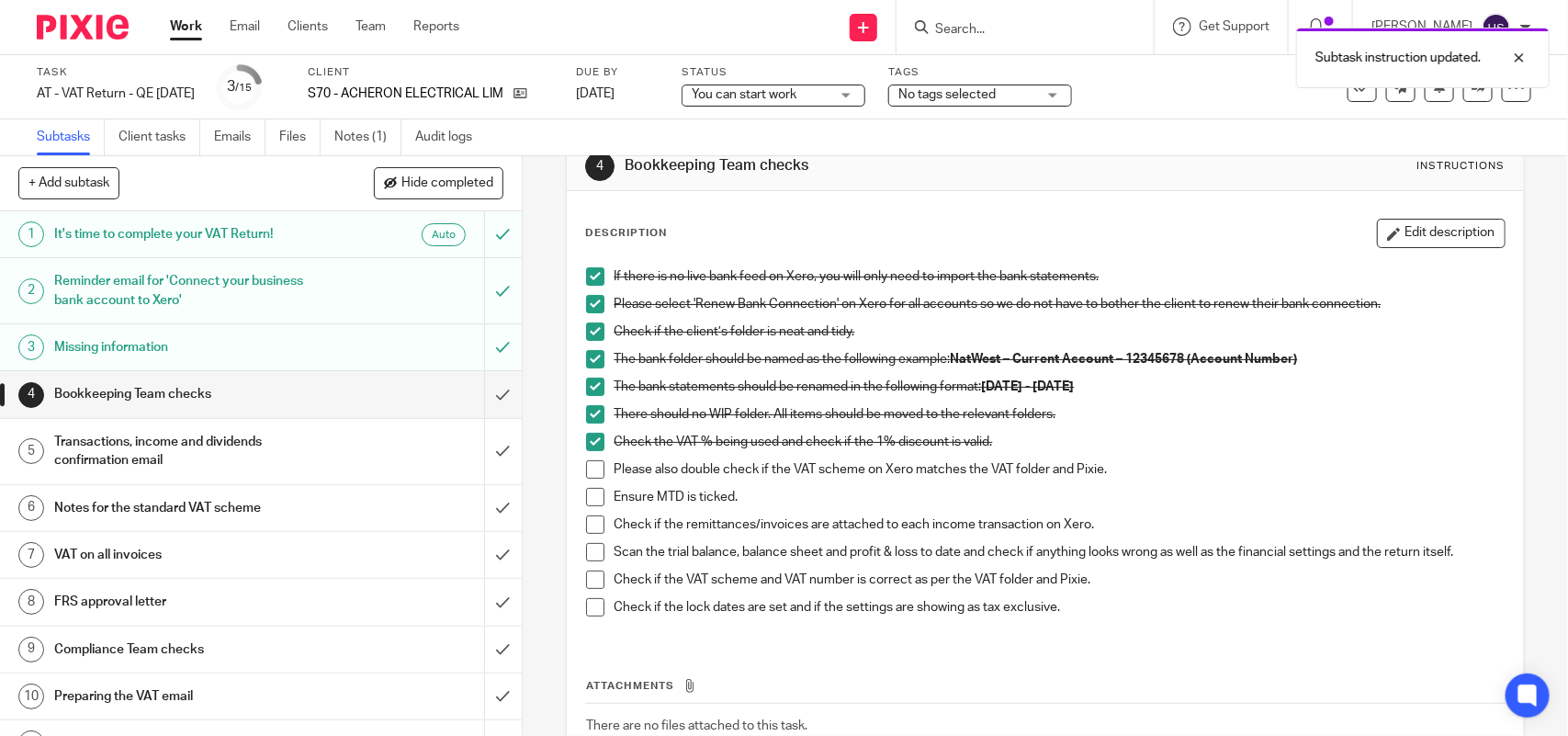
scroll to position [115, 0]
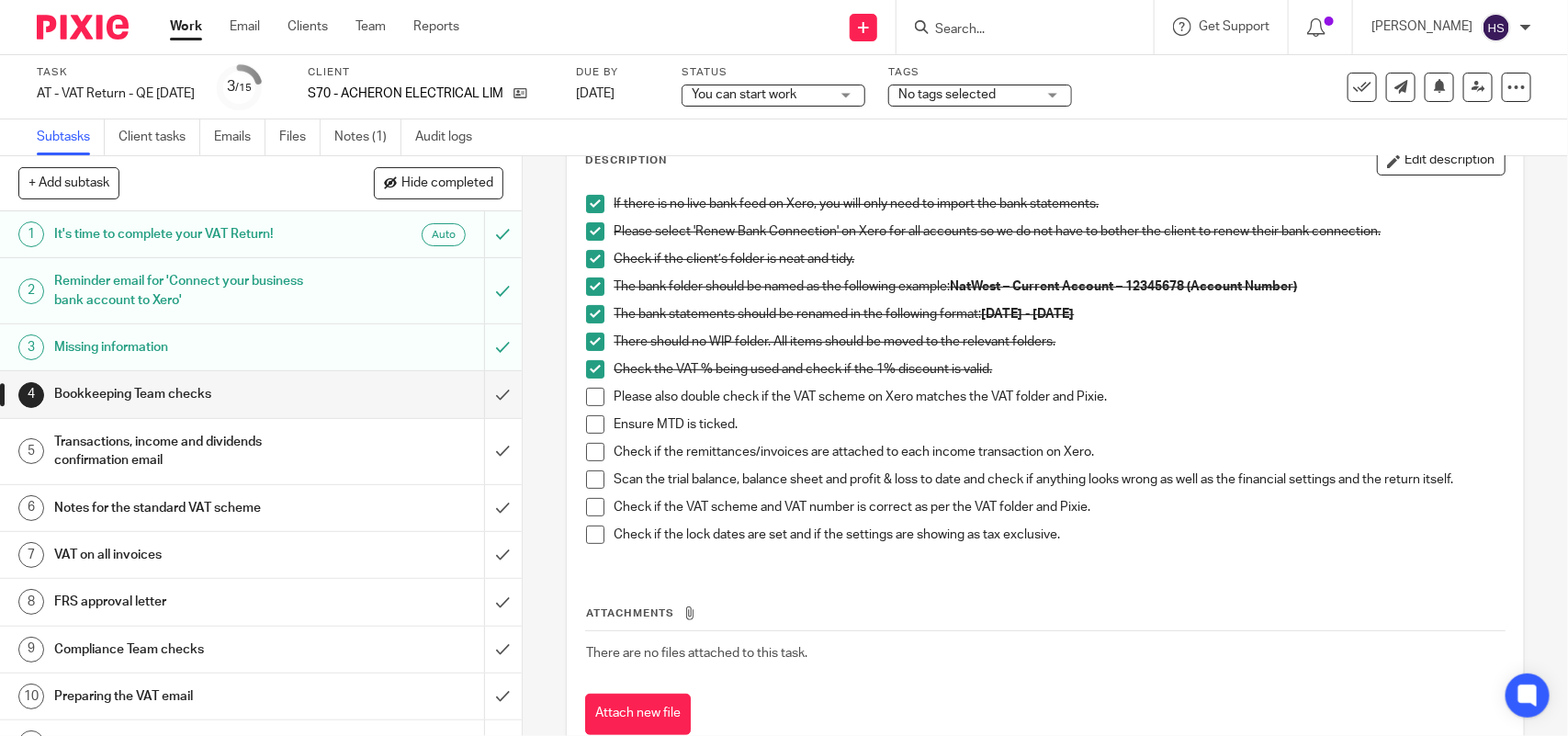
click at [589, 396] on span at bounding box center [594, 396] width 18 height 18
click at [586, 415] on span at bounding box center [594, 424] width 18 height 18
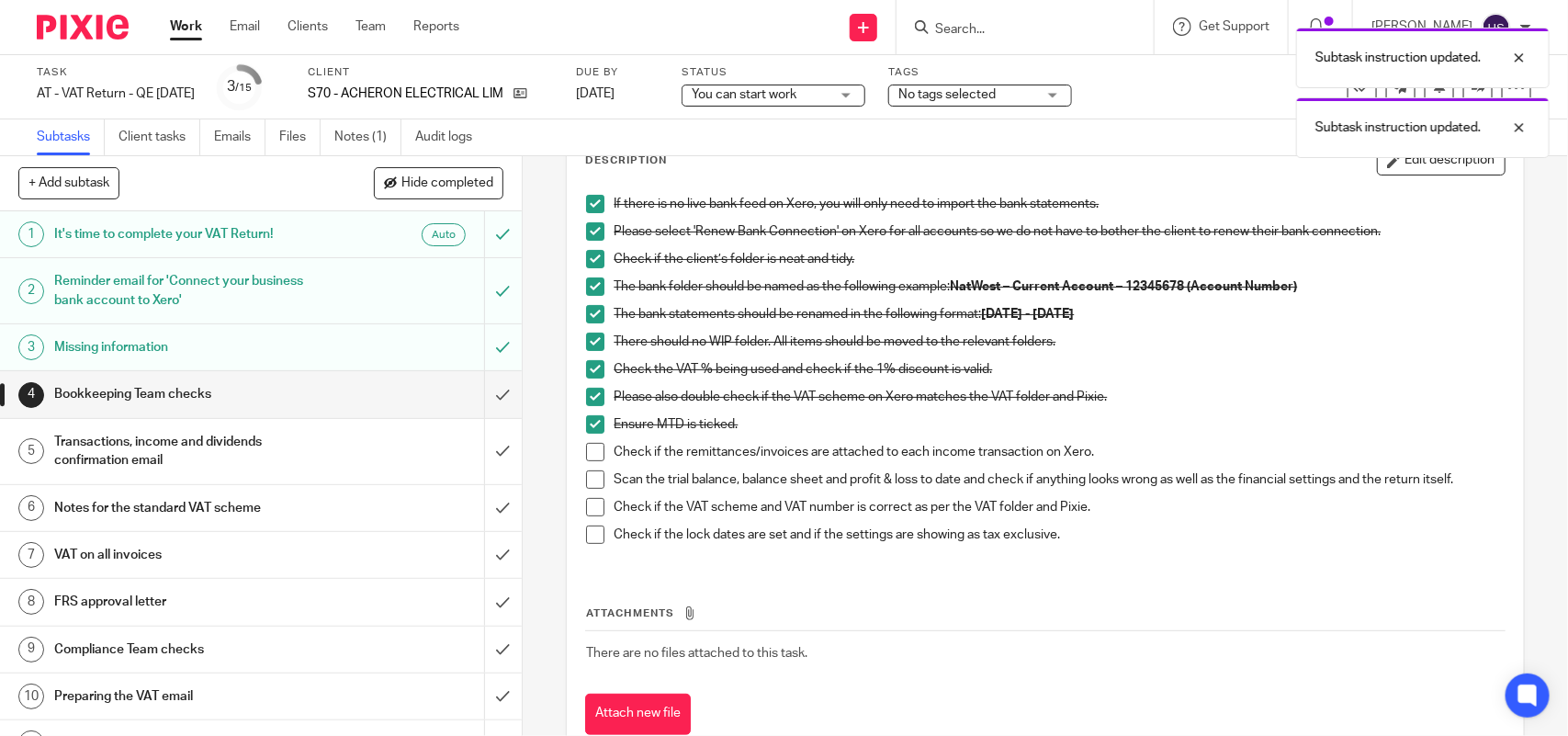
click at [595, 448] on span at bounding box center [594, 451] width 18 height 18
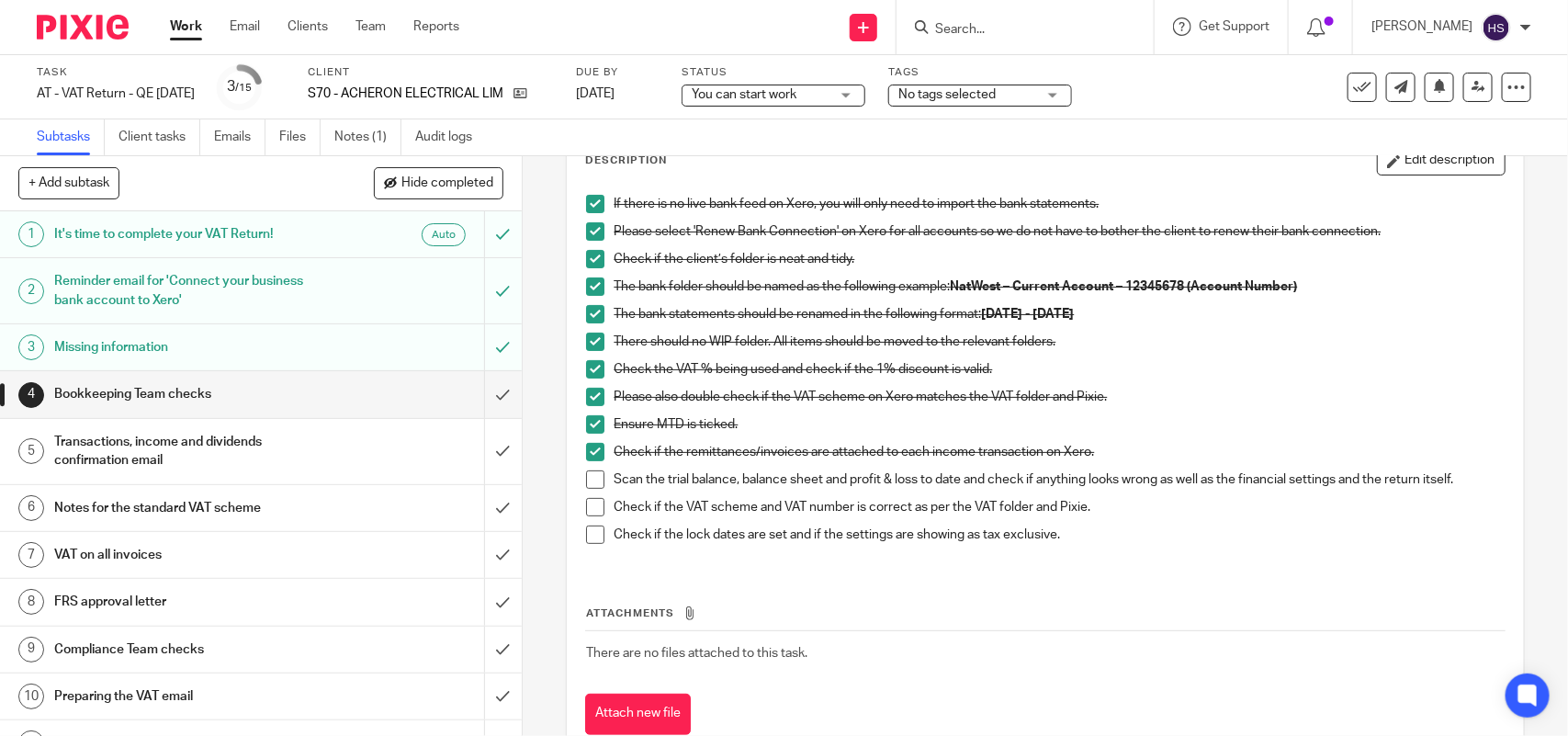
click at [586, 479] on span at bounding box center [594, 479] width 18 height 18
click at [588, 506] on span at bounding box center [594, 507] width 18 height 18
click at [591, 534] on span at bounding box center [594, 534] width 18 height 18
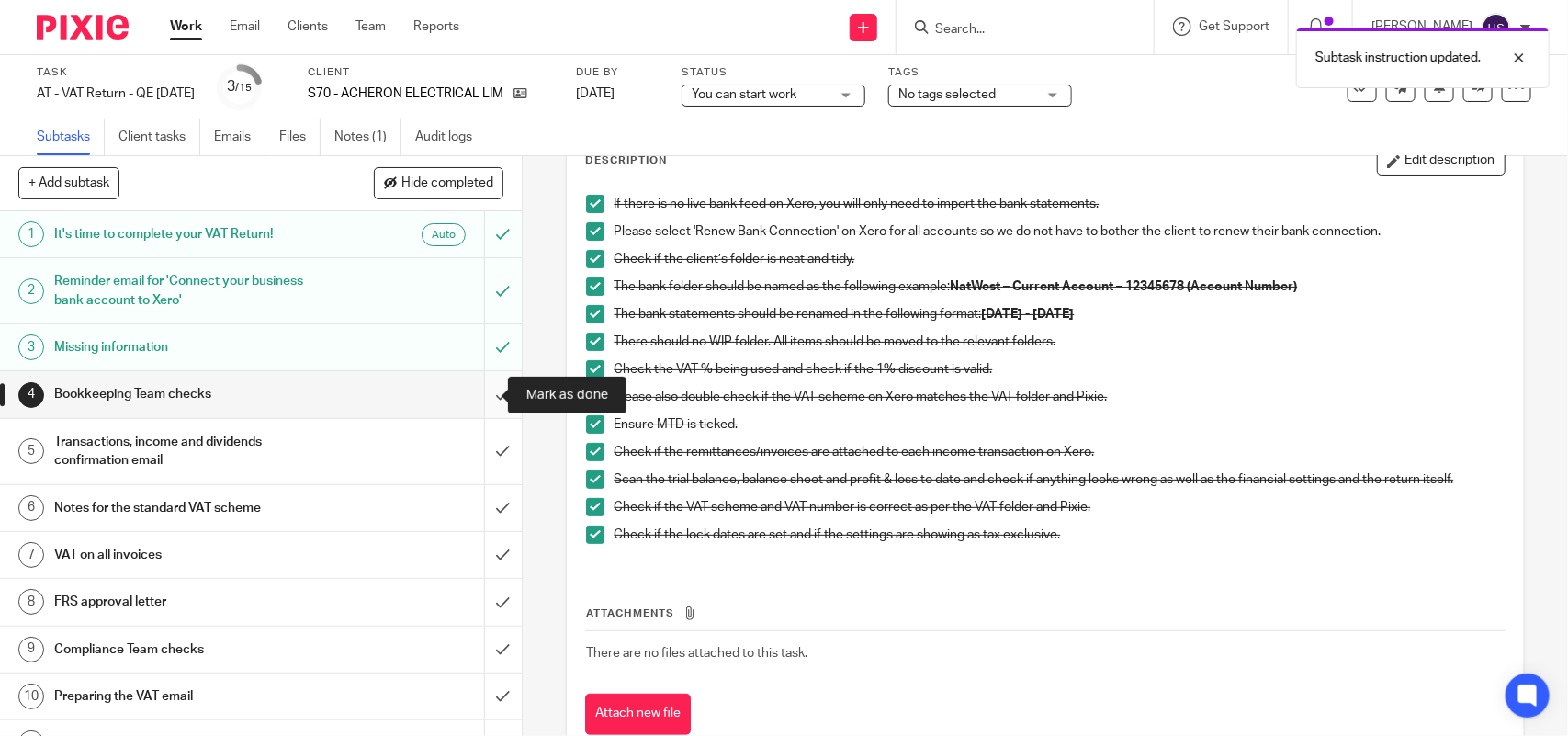
click at [473, 395] on input "submit" at bounding box center [260, 393] width 522 height 46
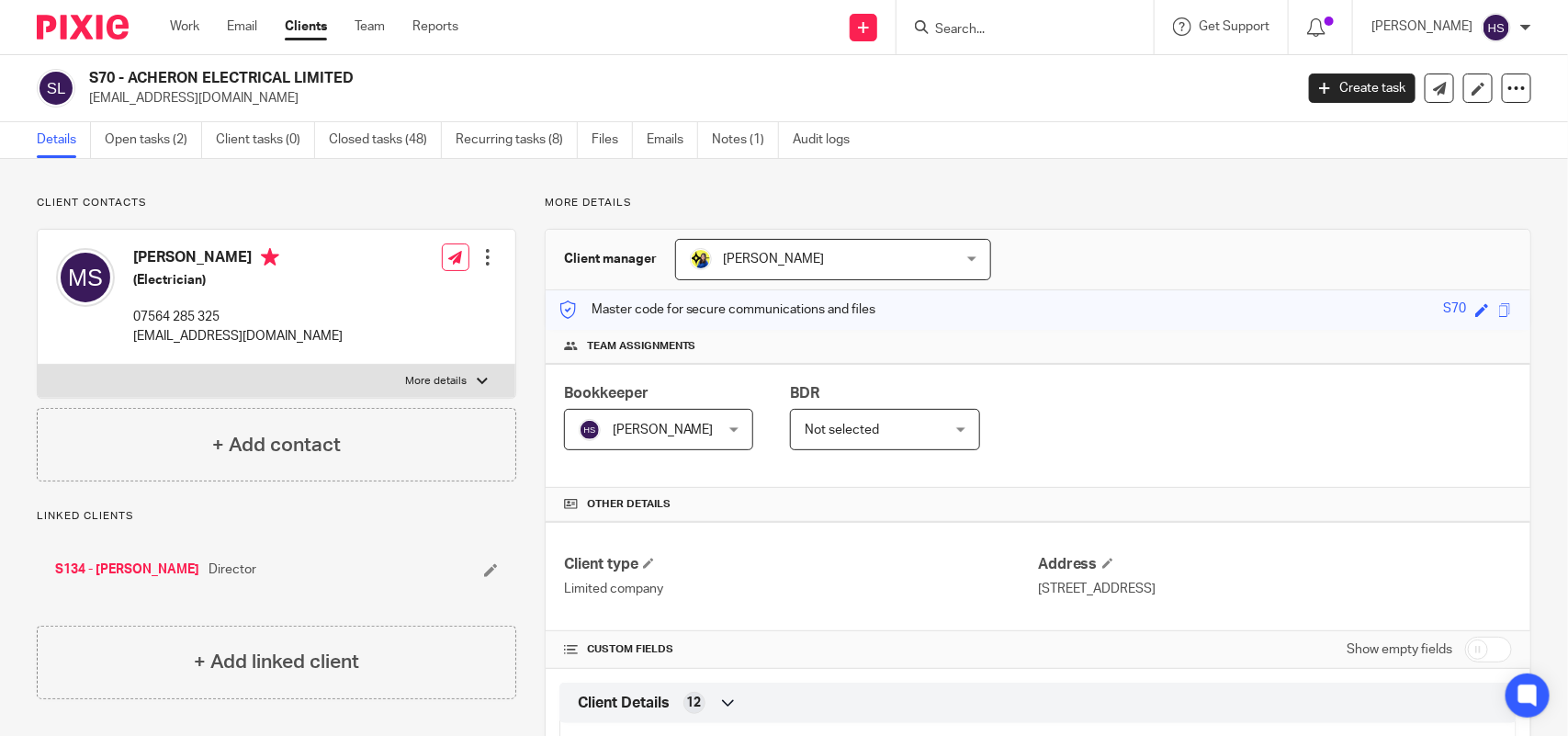
click at [1057, 75] on div "S70 - ACHERON ELECTRICAL LIMITED acheronelec@gmail.com" at bounding box center [685, 88] width 1193 height 39
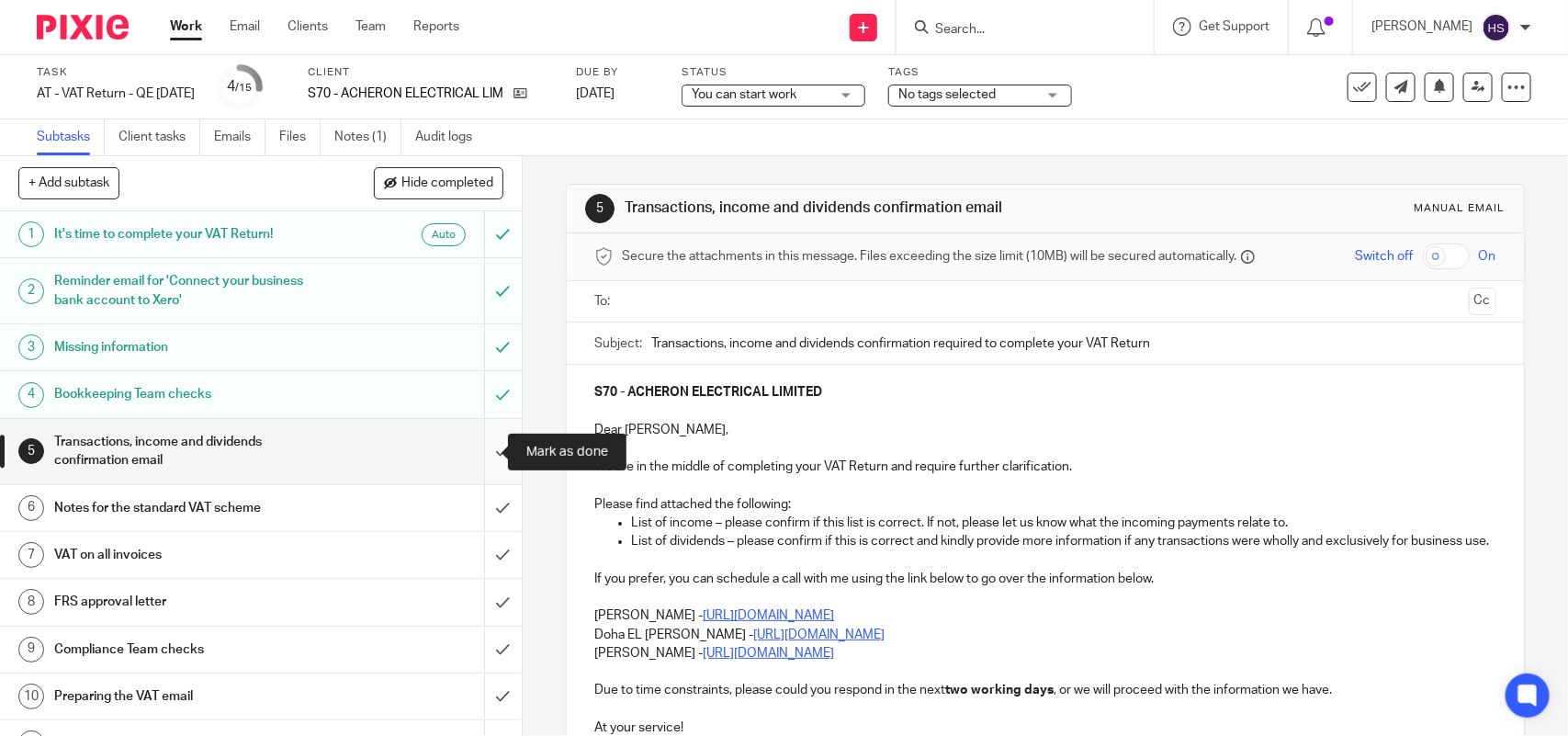
click at [477, 451] on input "submit" at bounding box center [260, 451] width 522 height 65
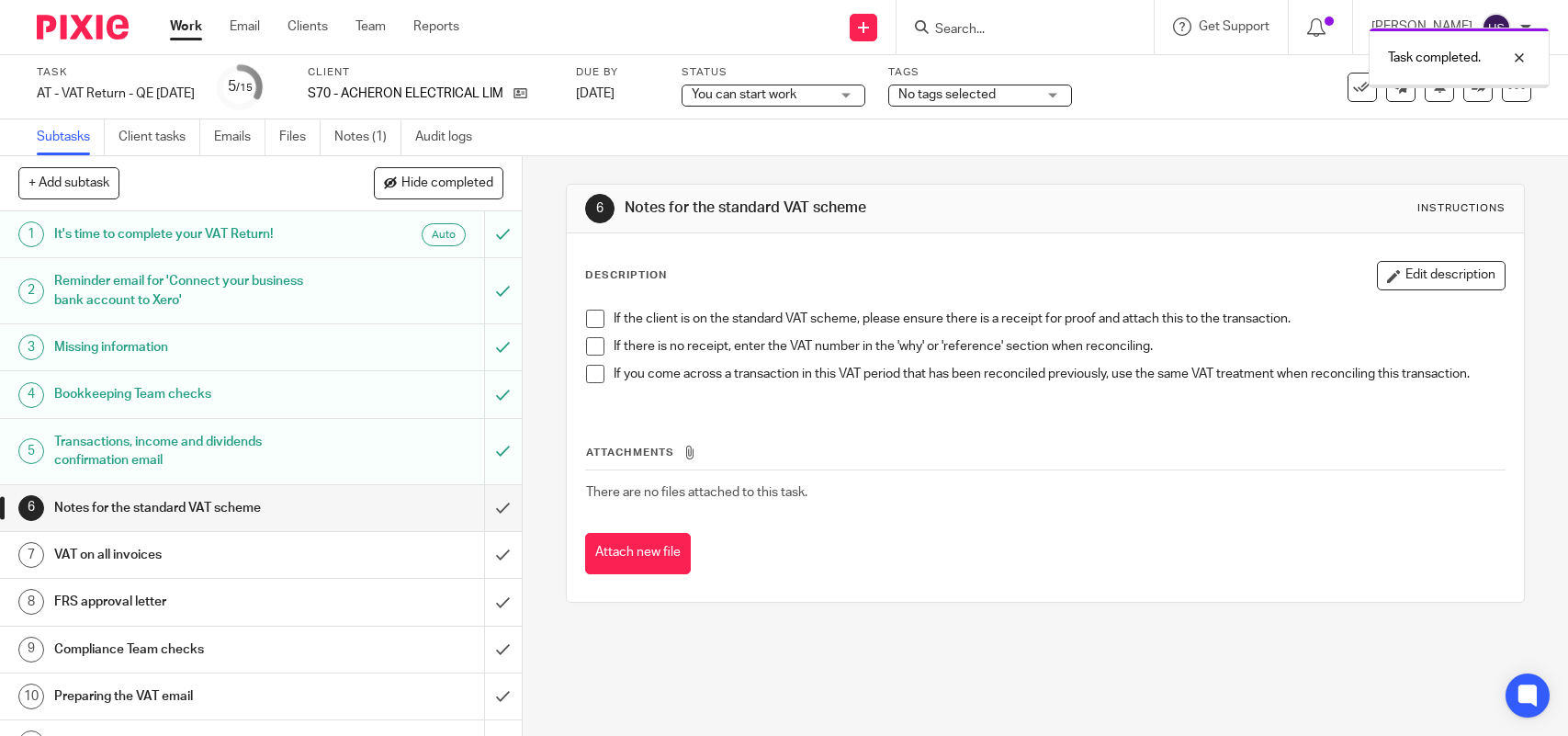
click at [865, 96] on div "You can start work You can start work" at bounding box center [773, 95] width 184 height 22
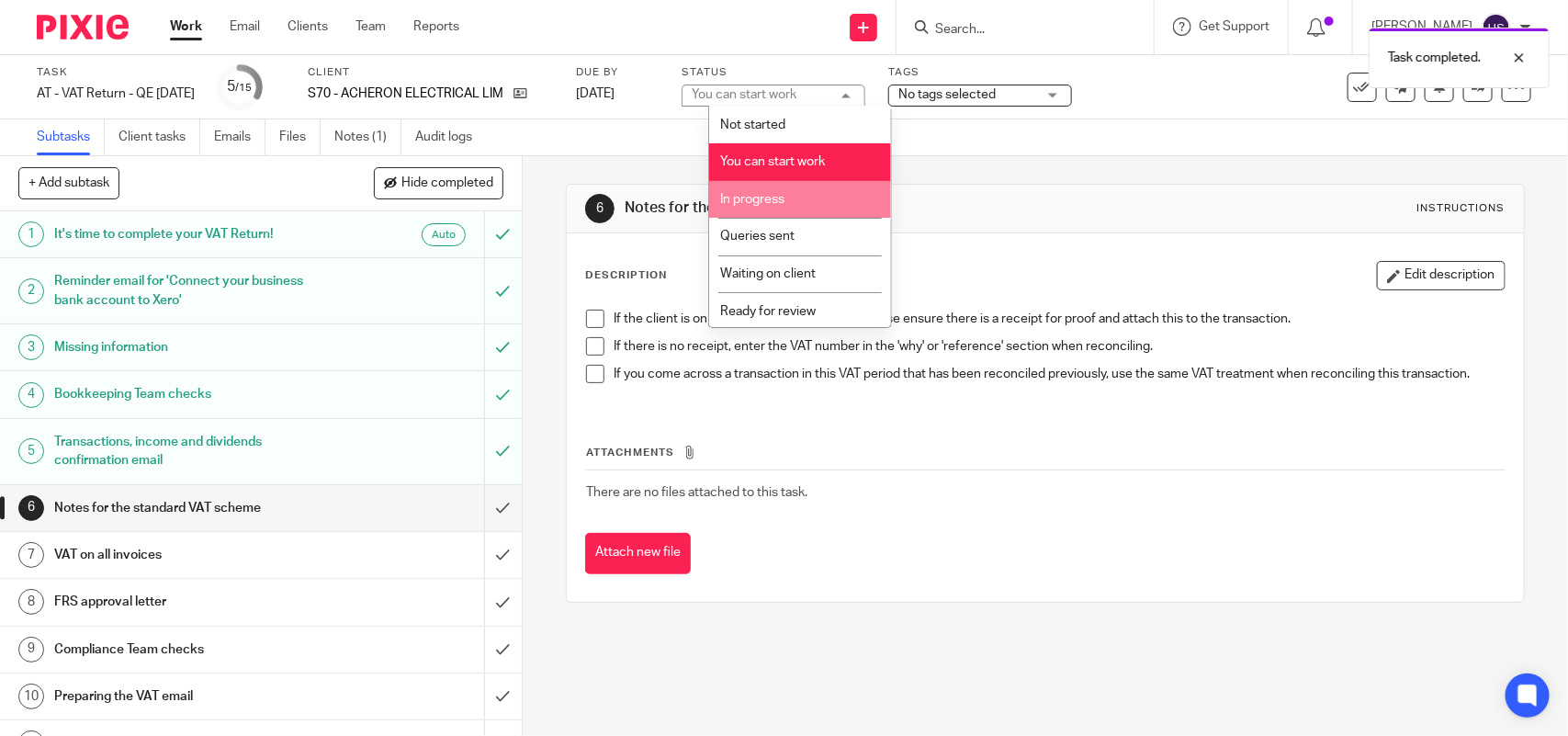
click at [778, 202] on span "In progress" at bounding box center [753, 199] width 64 height 13
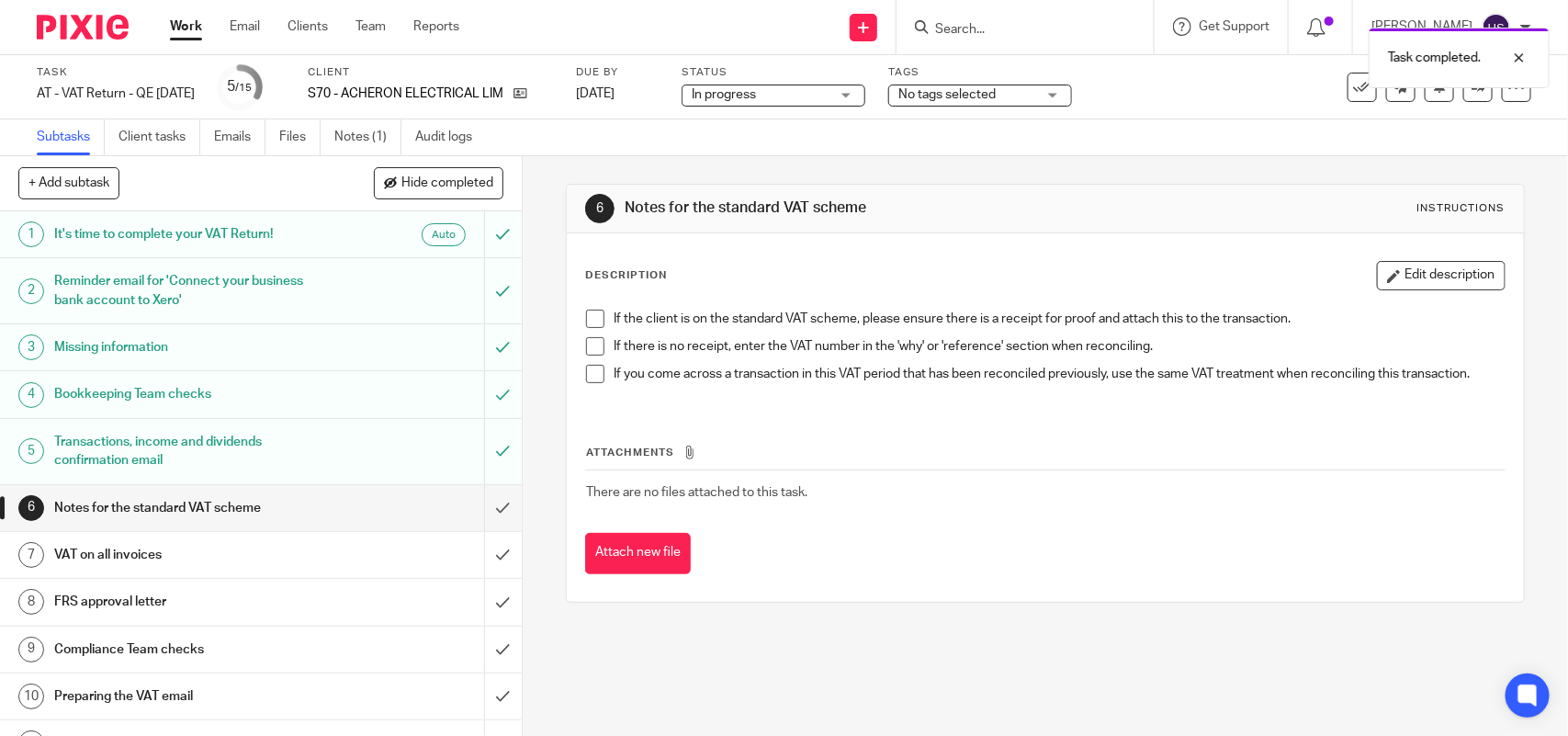
click at [966, 144] on div "Subtasks Client tasks Emails Files Notes (1) Audit logs" at bounding box center [784, 138] width 1568 height 37
click at [586, 313] on span at bounding box center [594, 318] width 18 height 18
click at [586, 347] on span at bounding box center [594, 345] width 18 height 18
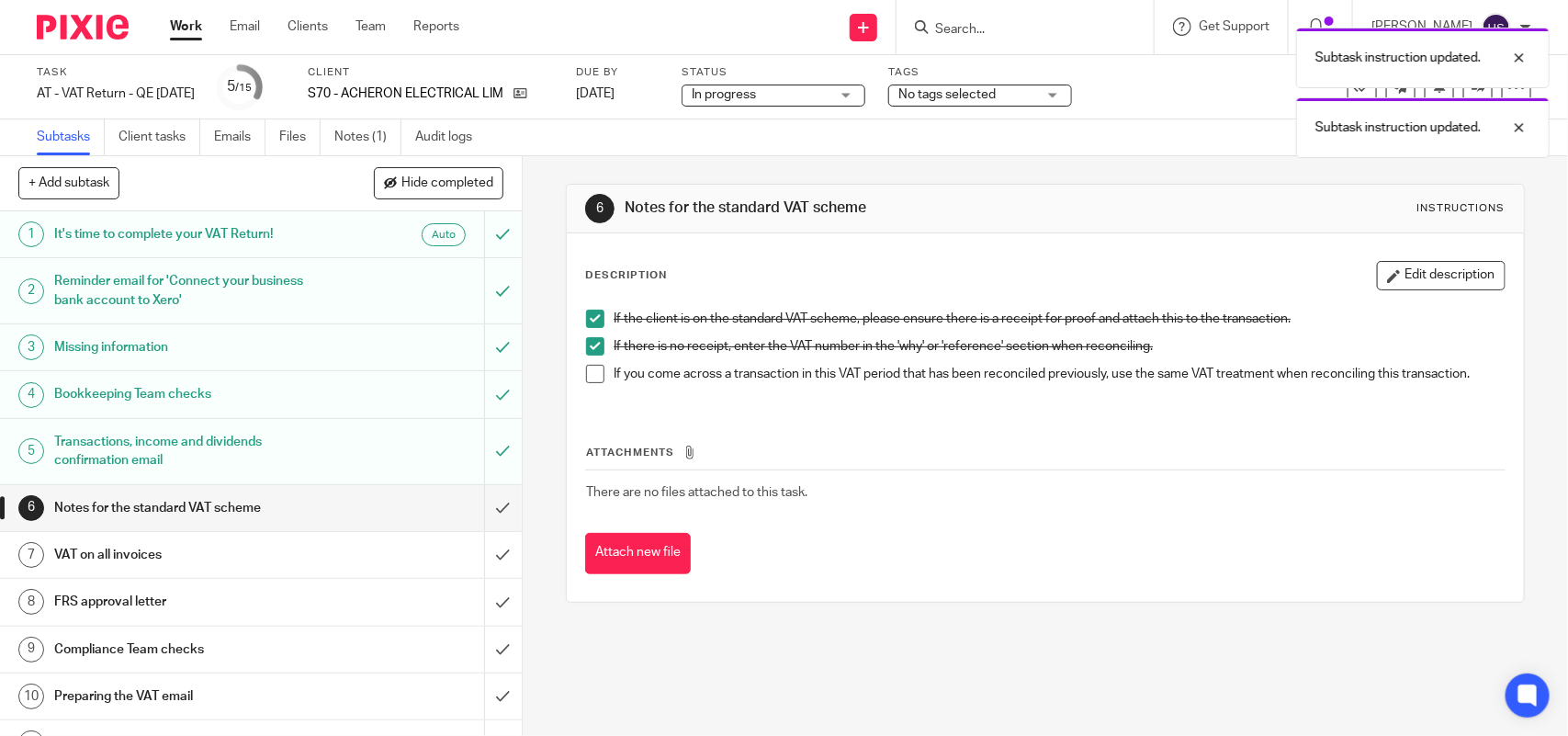
click at [589, 377] on span at bounding box center [594, 374] width 18 height 18
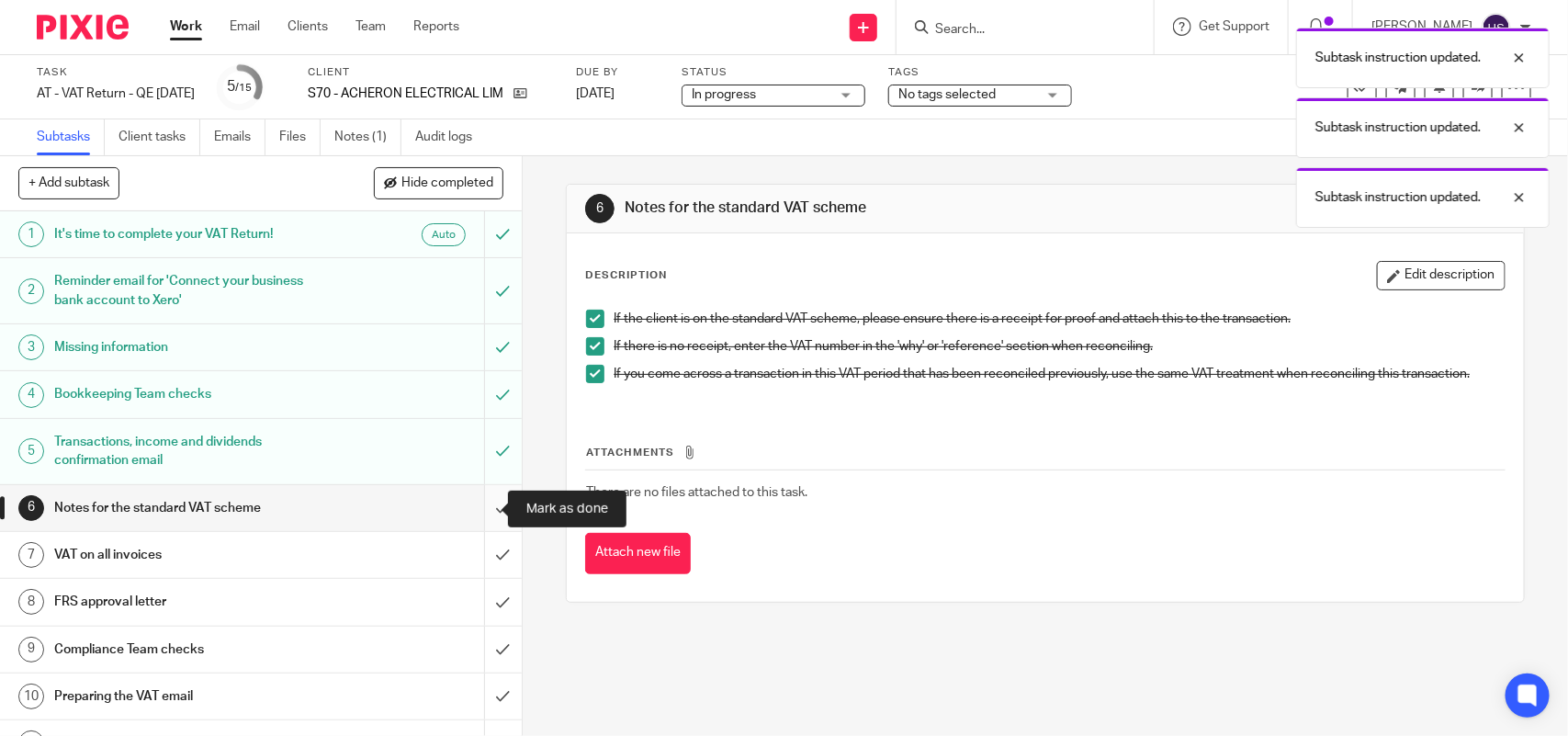
click at [482, 510] on input "submit" at bounding box center [260, 508] width 522 height 46
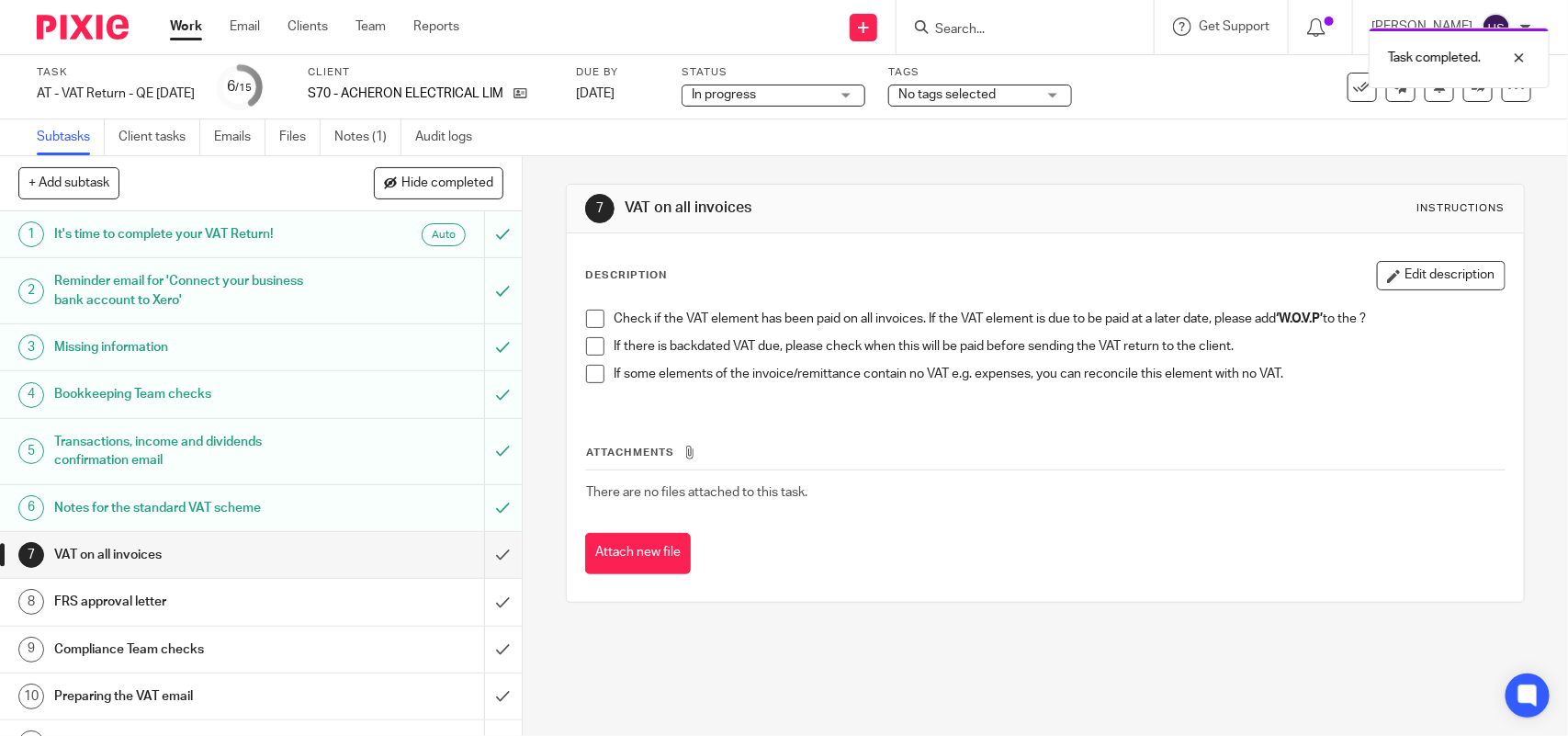
click at [586, 309] on span at bounding box center [594, 318] width 18 height 18
click at [589, 340] on span at bounding box center [594, 345] width 18 height 18
click at [592, 370] on span at bounding box center [594, 374] width 18 height 18
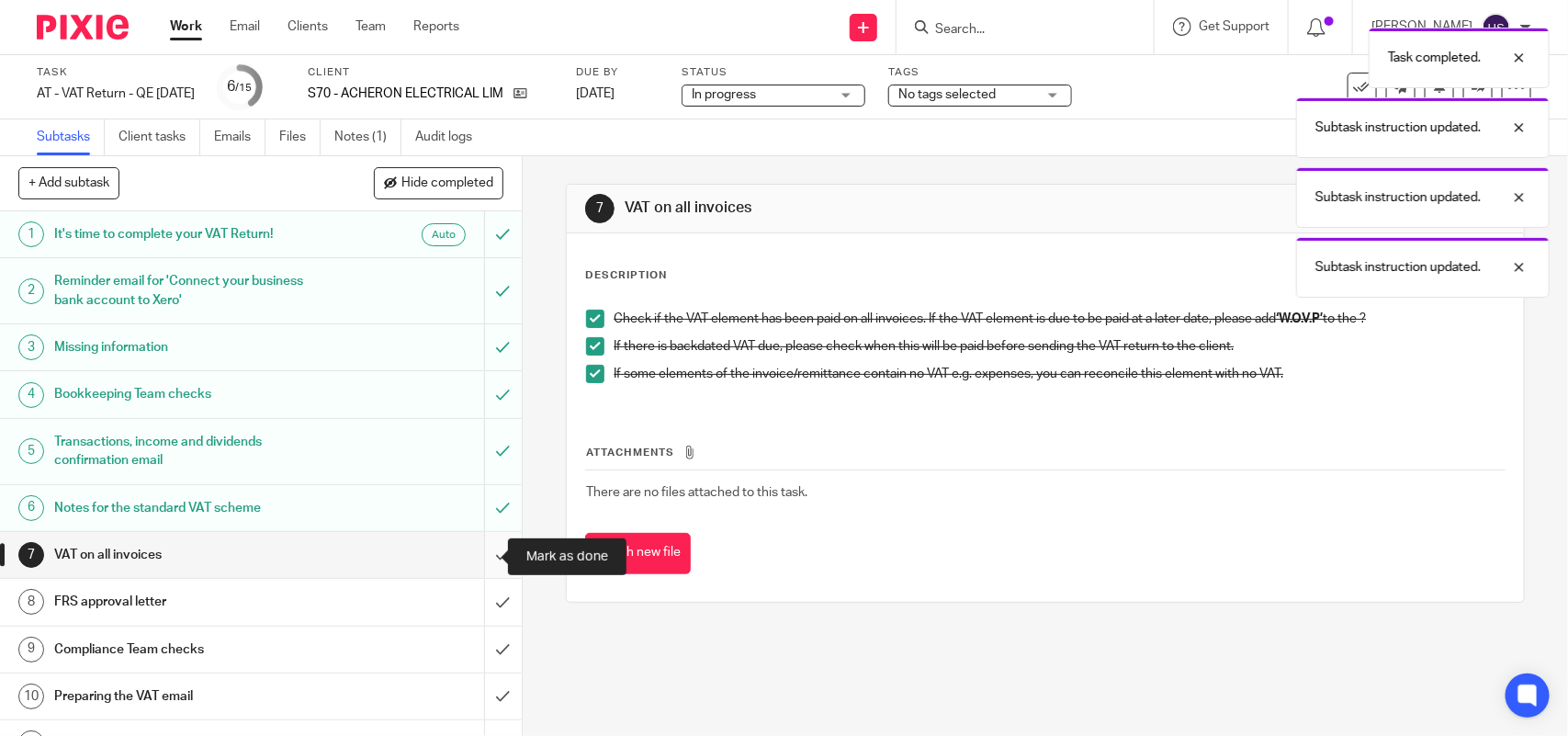
click at [479, 562] on input "submit" at bounding box center [260, 555] width 522 height 46
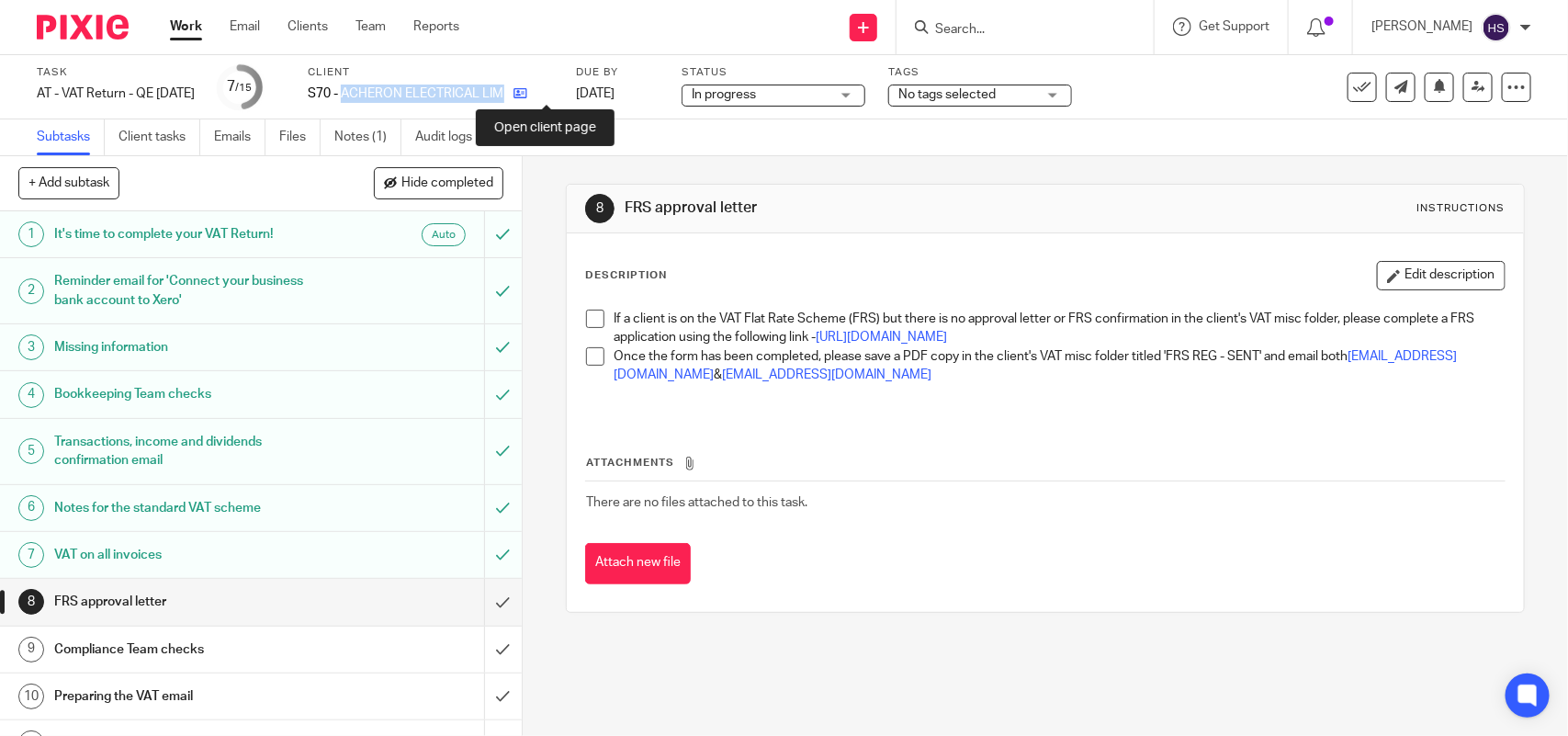
drag, startPoint x: 367, startPoint y: 88, endPoint x: 541, endPoint y: 89, distance: 174.0
click at [541, 89] on div "S70 - ACHERON ELECTRICAL LIMITED" at bounding box center [430, 93] width 245 height 18
copy div "ACHERON ELECTRICAL LIMITED"
click at [586, 319] on span at bounding box center [594, 318] width 18 height 18
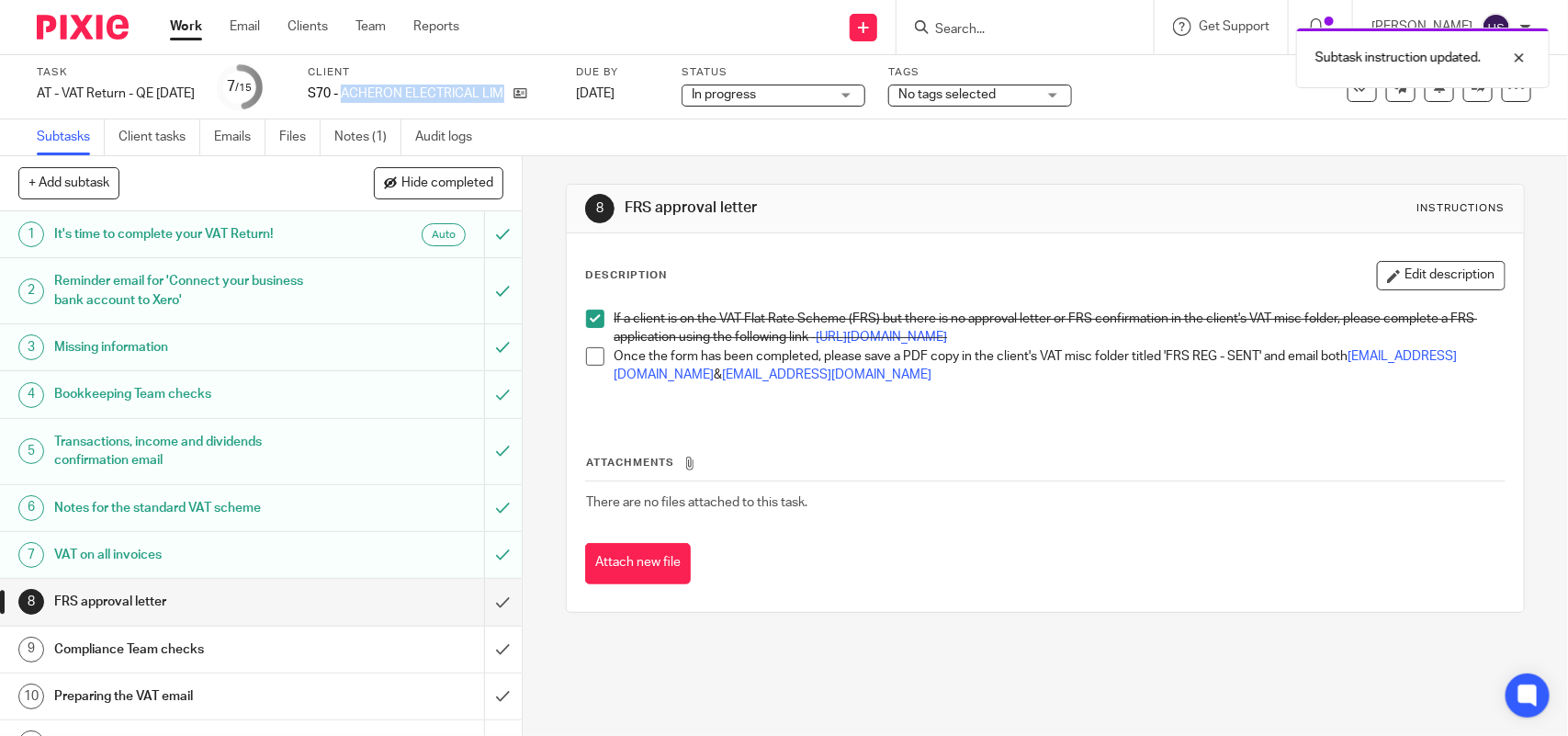
click at [586, 366] on span at bounding box center [594, 356] width 18 height 18
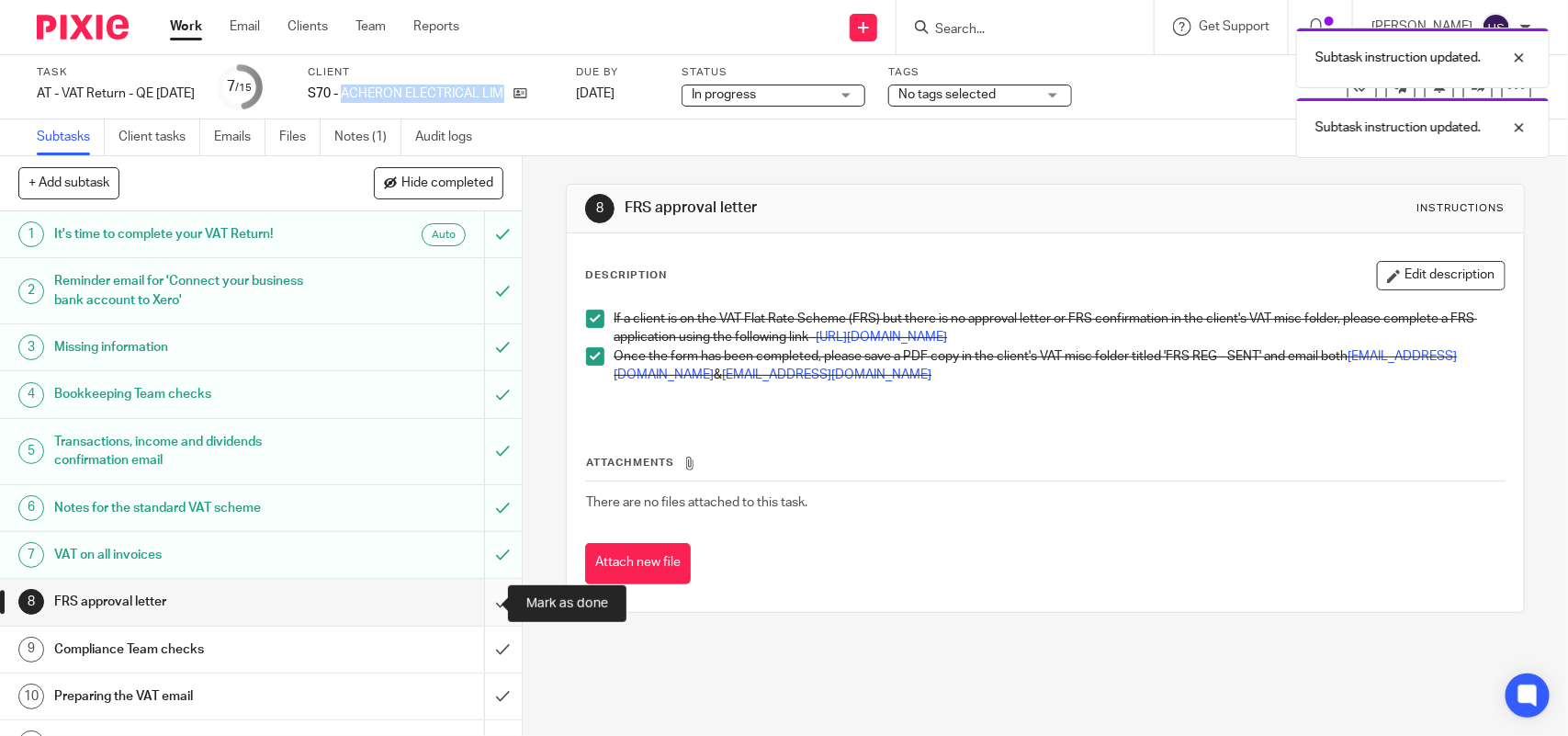
click at [473, 607] on input "submit" at bounding box center [260, 601] width 522 height 46
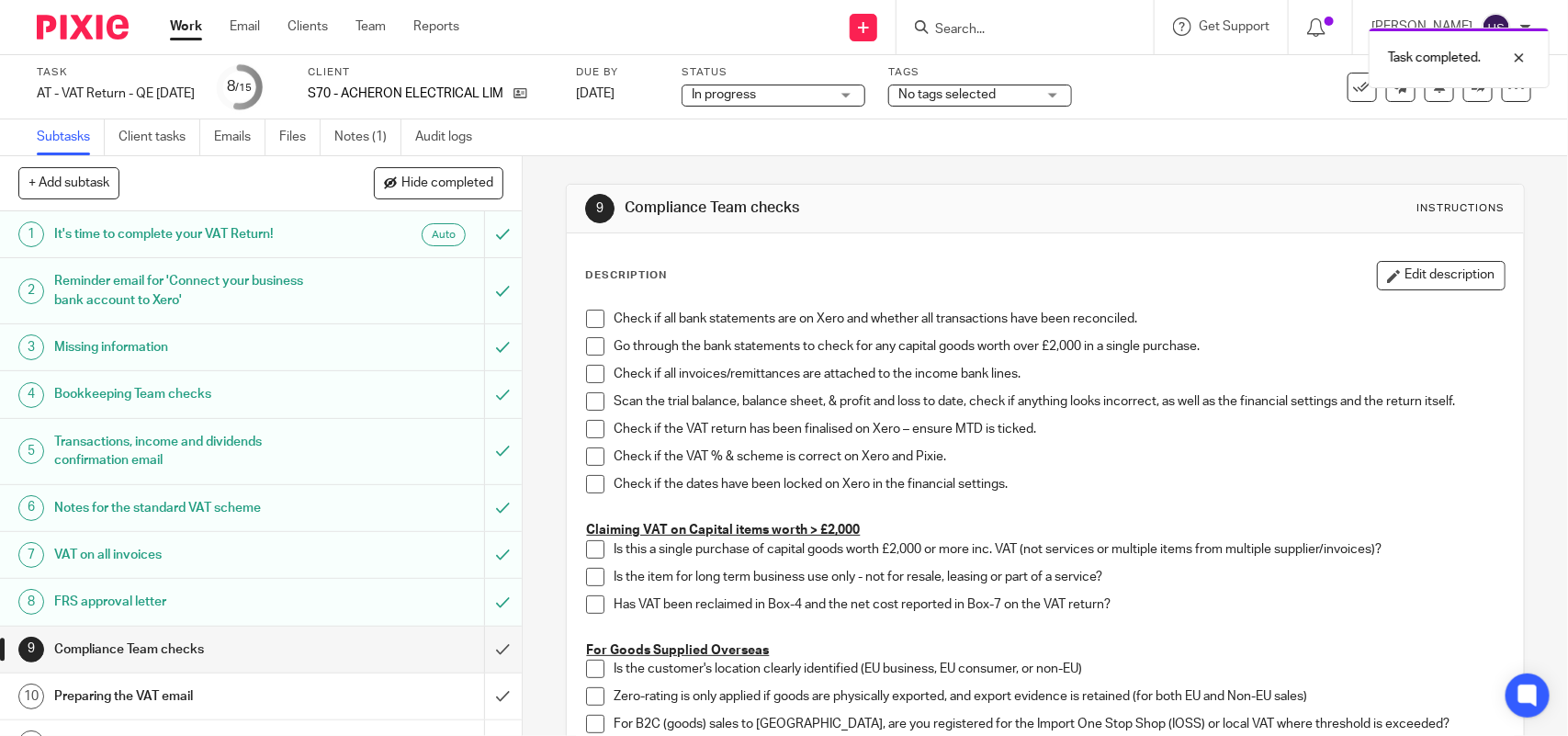
click at [865, 94] on div "In progress In progress" at bounding box center [773, 95] width 184 height 22
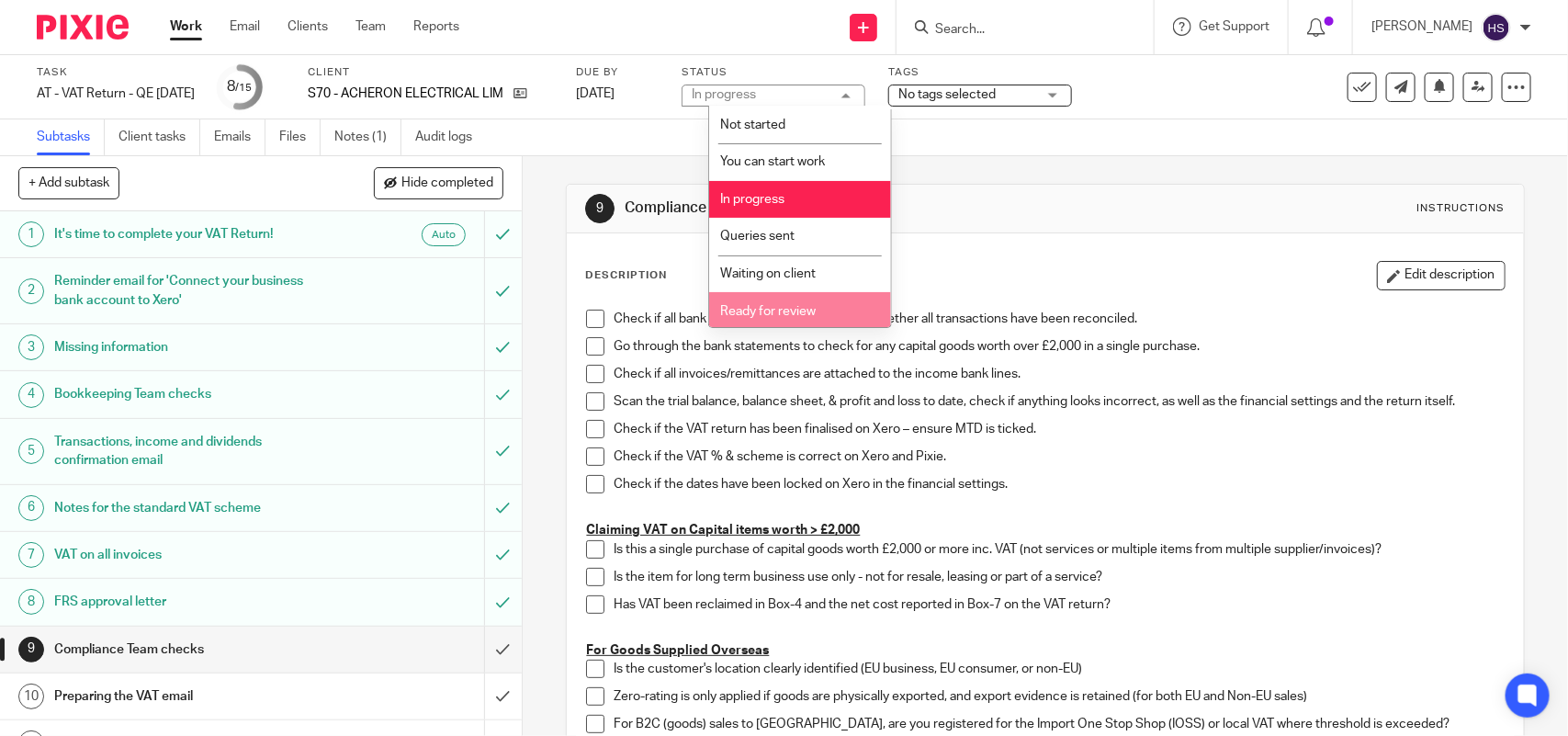
click at [795, 308] on span "Ready for review" at bounding box center [768, 311] width 95 height 13
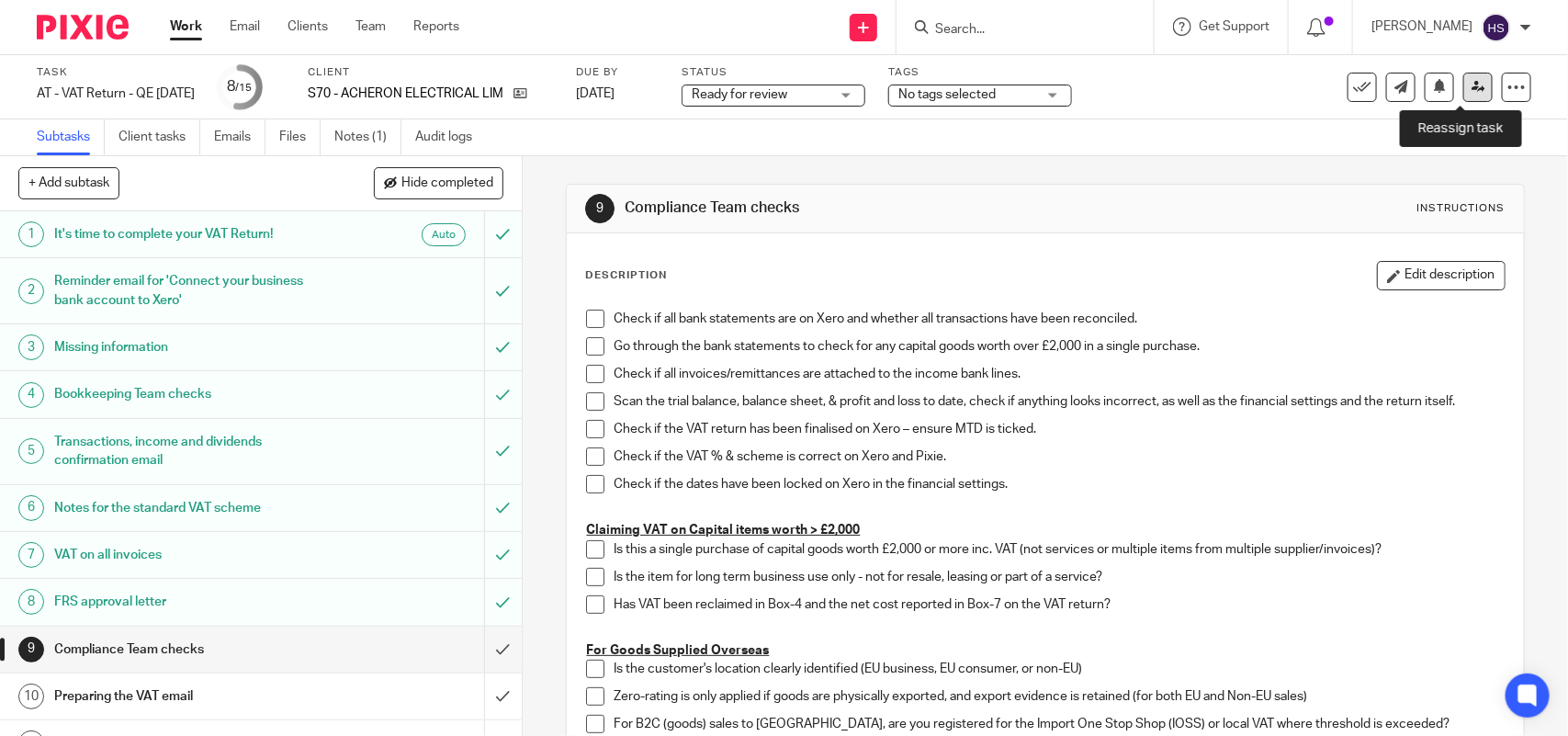
click at [1472, 88] on icon at bounding box center [1478, 87] width 14 height 14
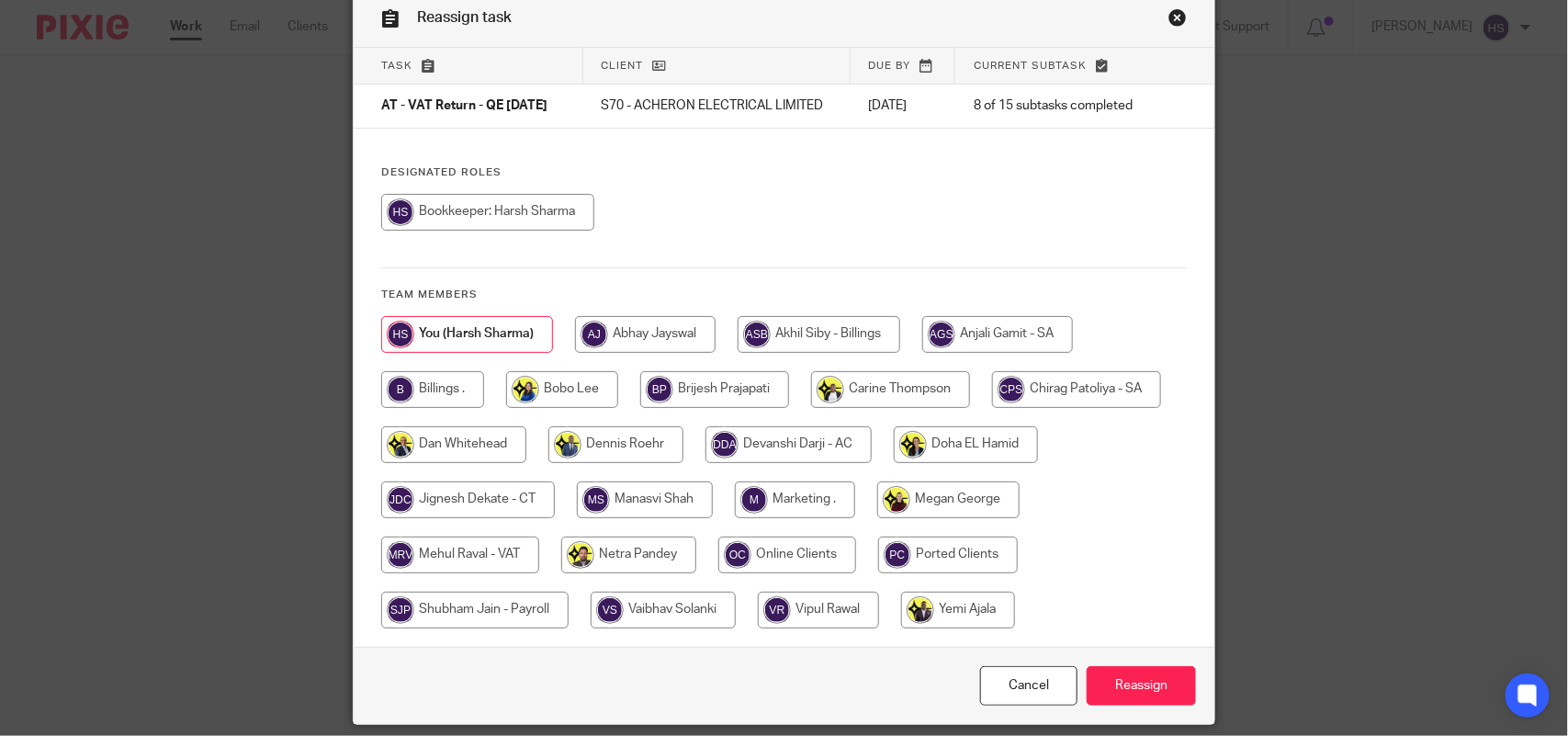
scroll to position [46, 0]
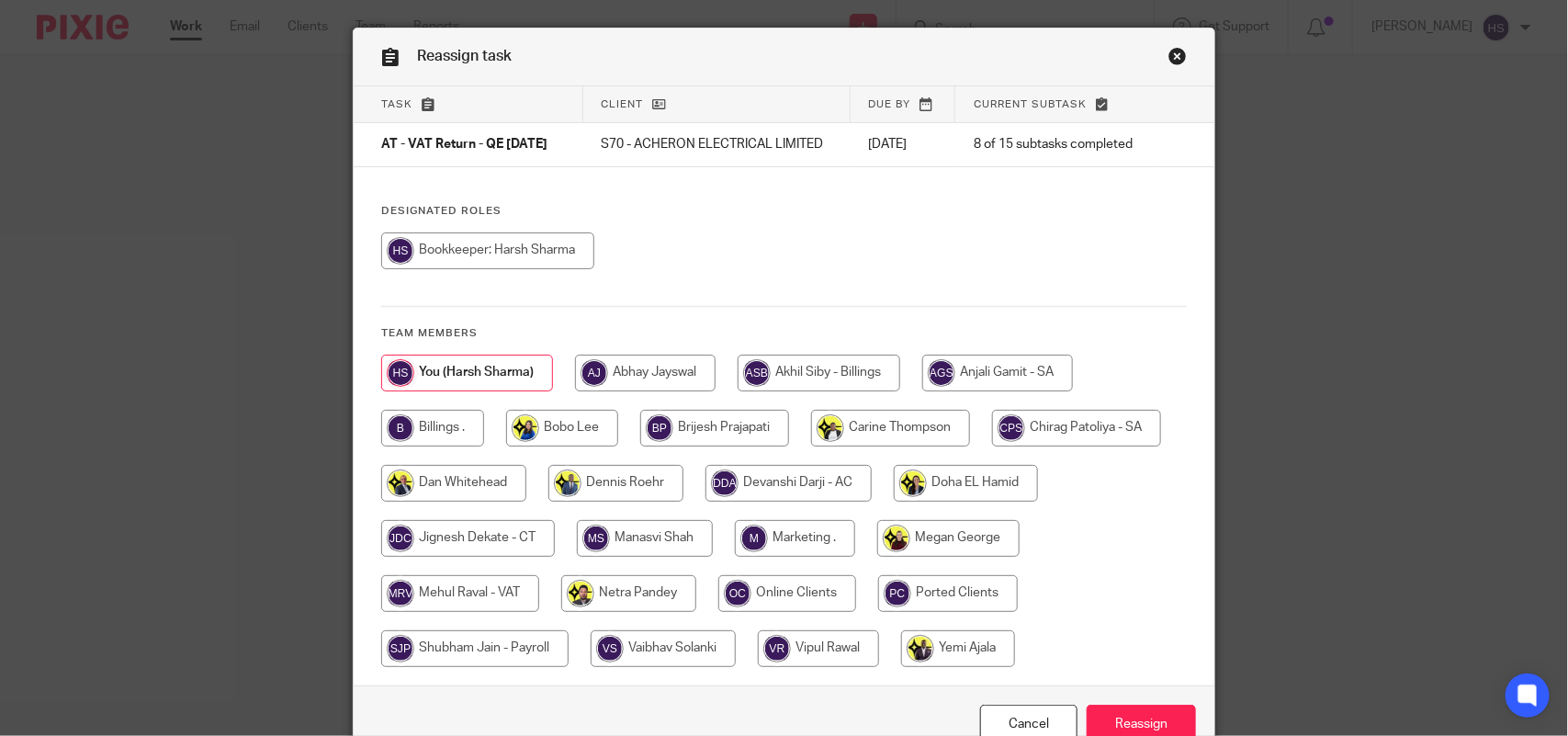
click at [1169, 57] on link "Close this dialog window" at bounding box center [1177, 59] width 18 height 25
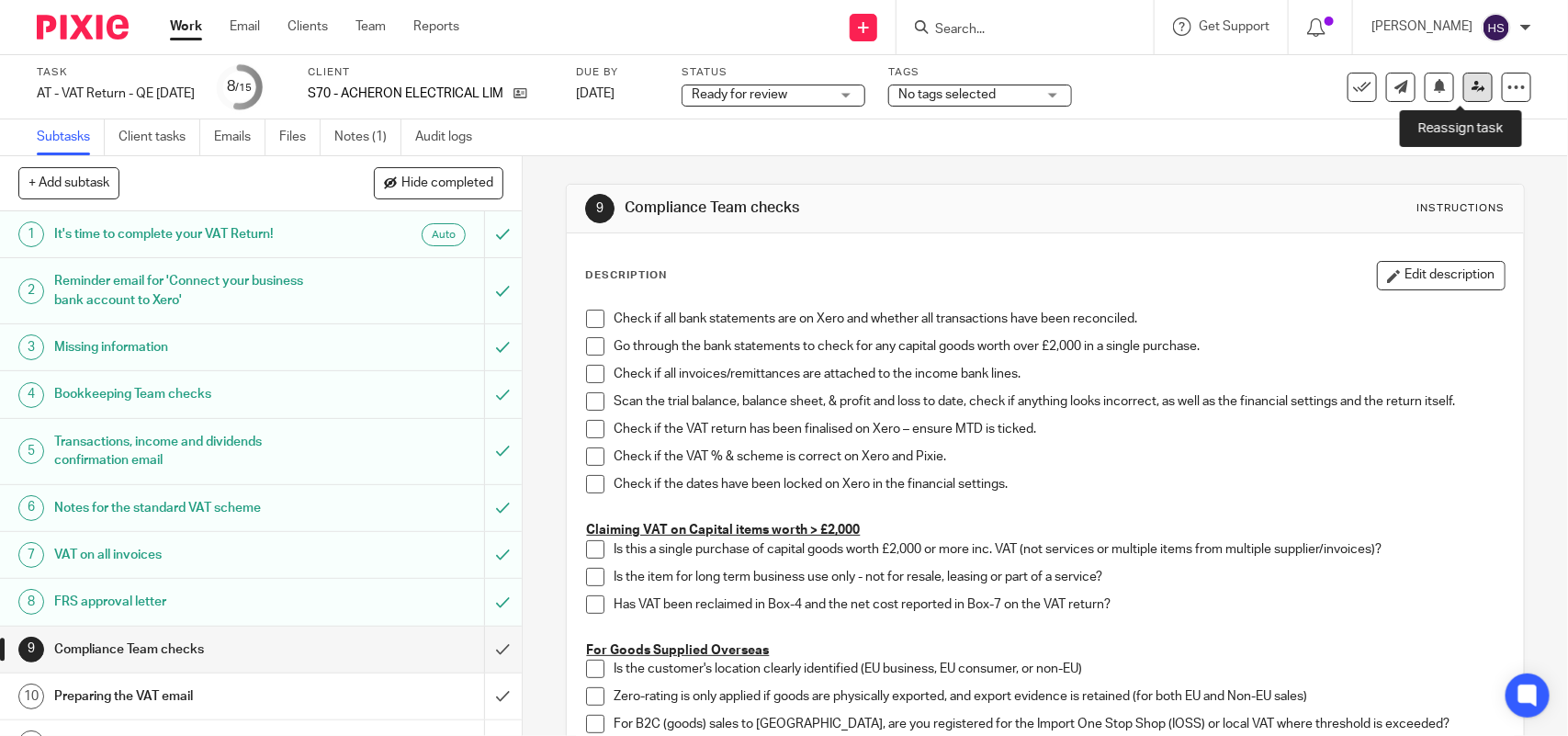
click at [1472, 85] on icon at bounding box center [1478, 87] width 14 height 14
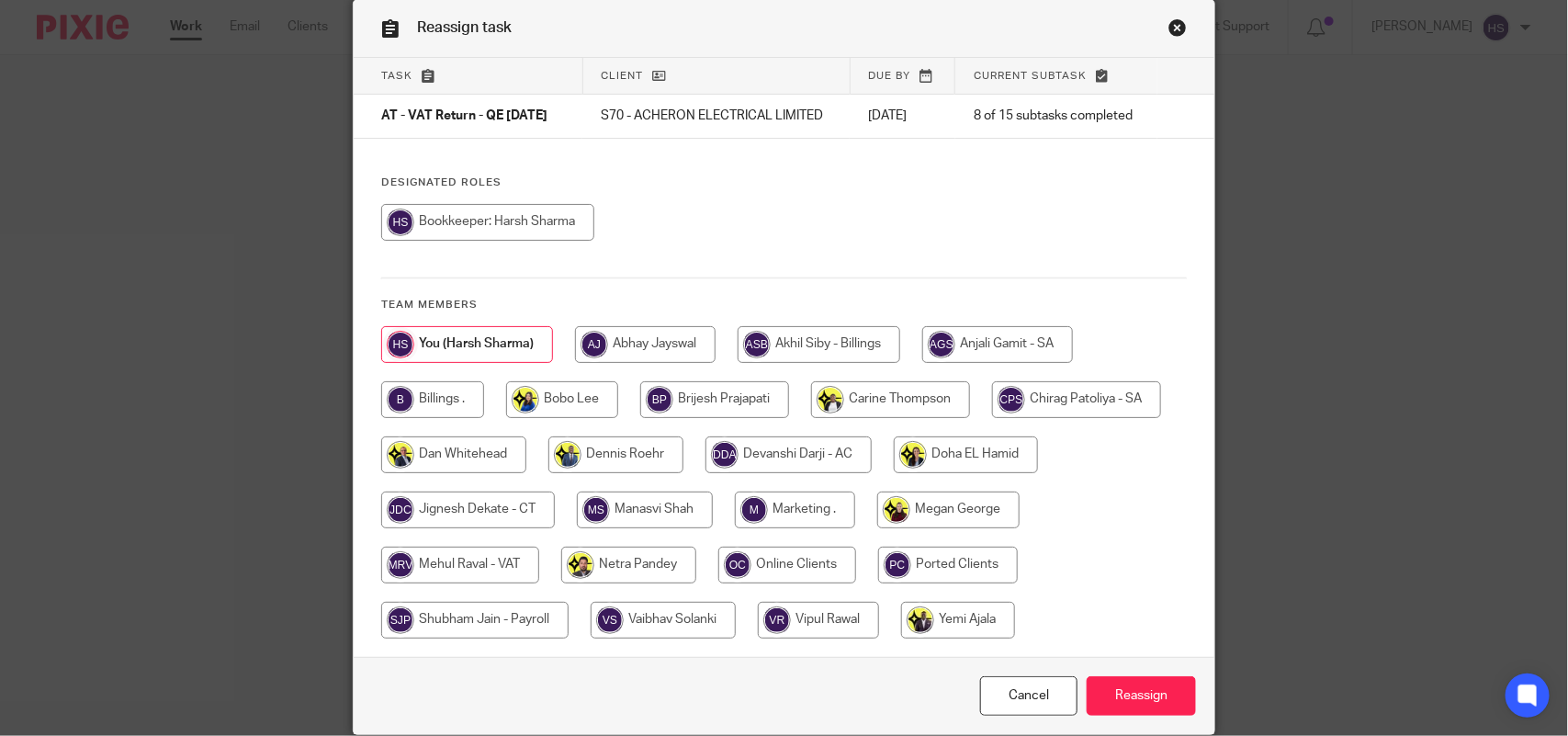
scroll to position [115, 0]
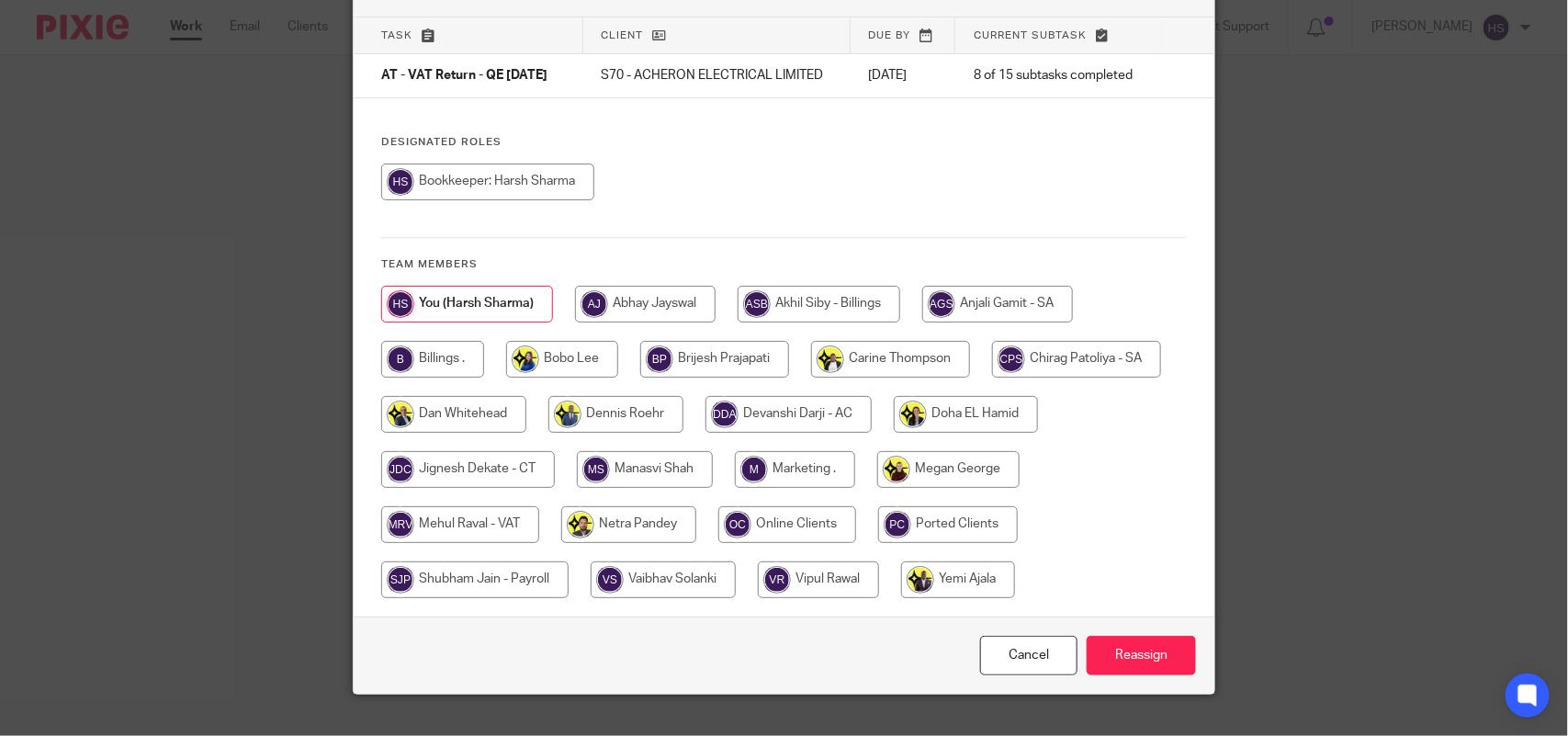
click at [471, 538] on input "radio" at bounding box center [459, 525] width 158 height 37
radio input "true"
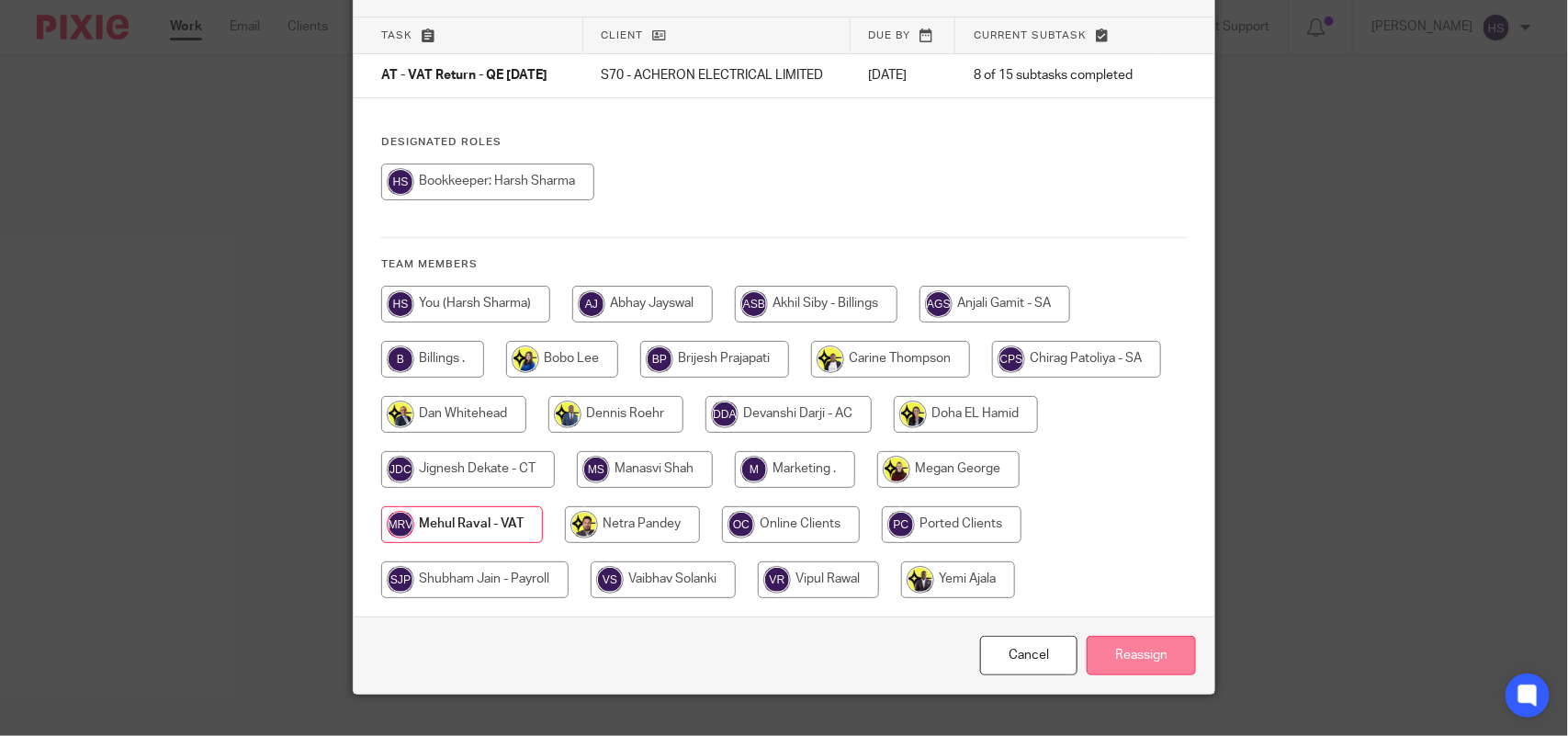
click at [1139, 663] on input "Reassign" at bounding box center [1142, 656] width 109 height 40
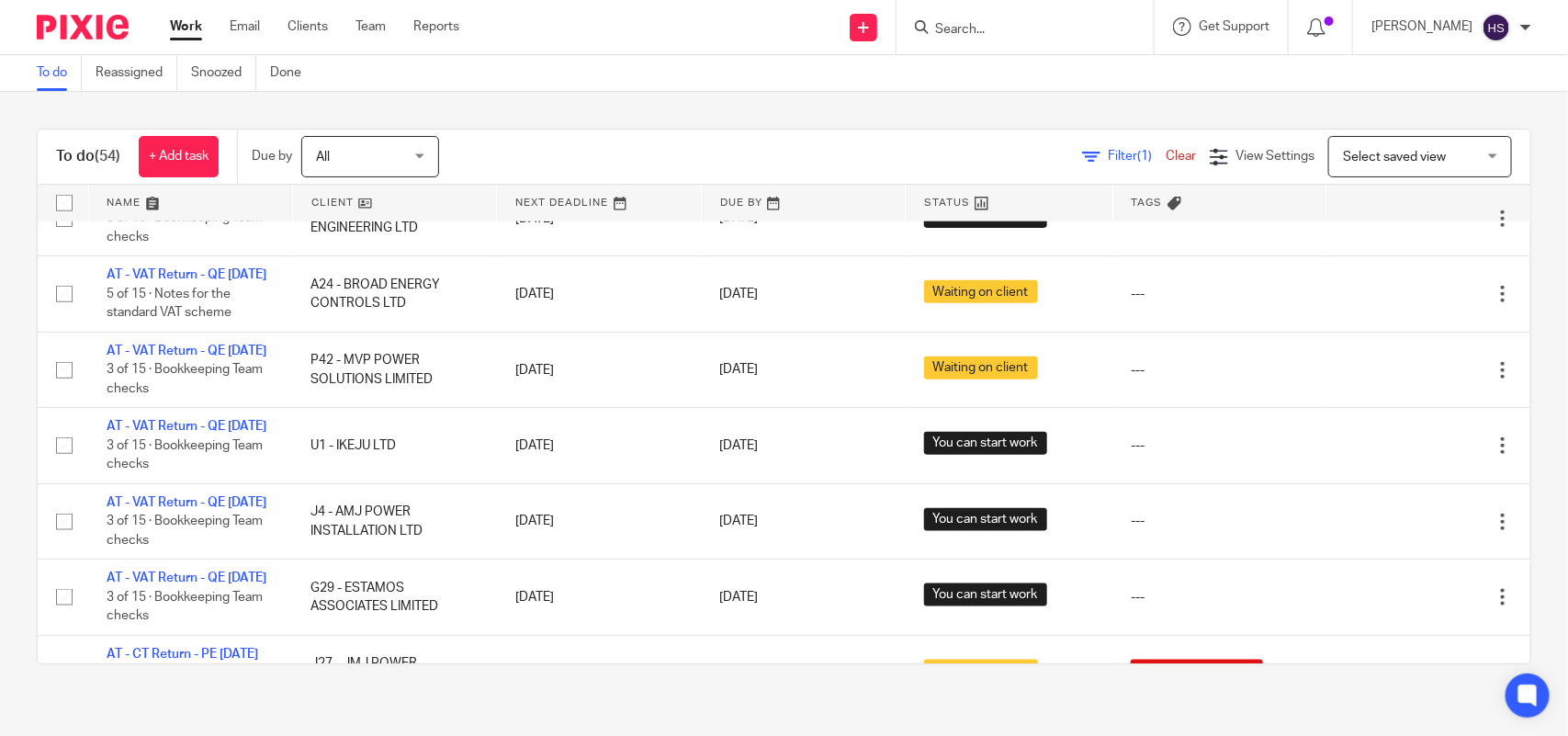
scroll to position [804, 0]
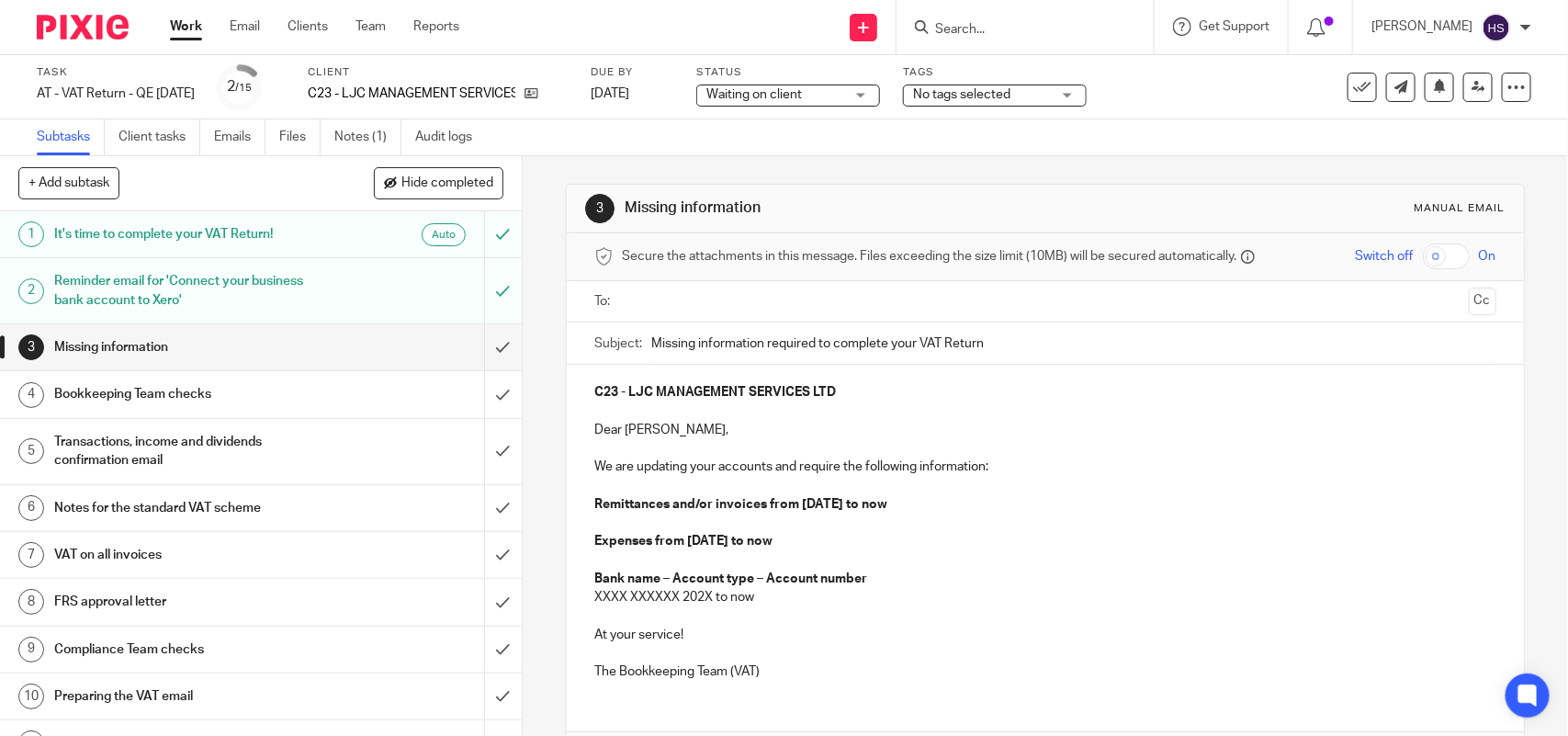
click at [377, 144] on link "Notes (1)" at bounding box center [367, 138] width 67 height 36
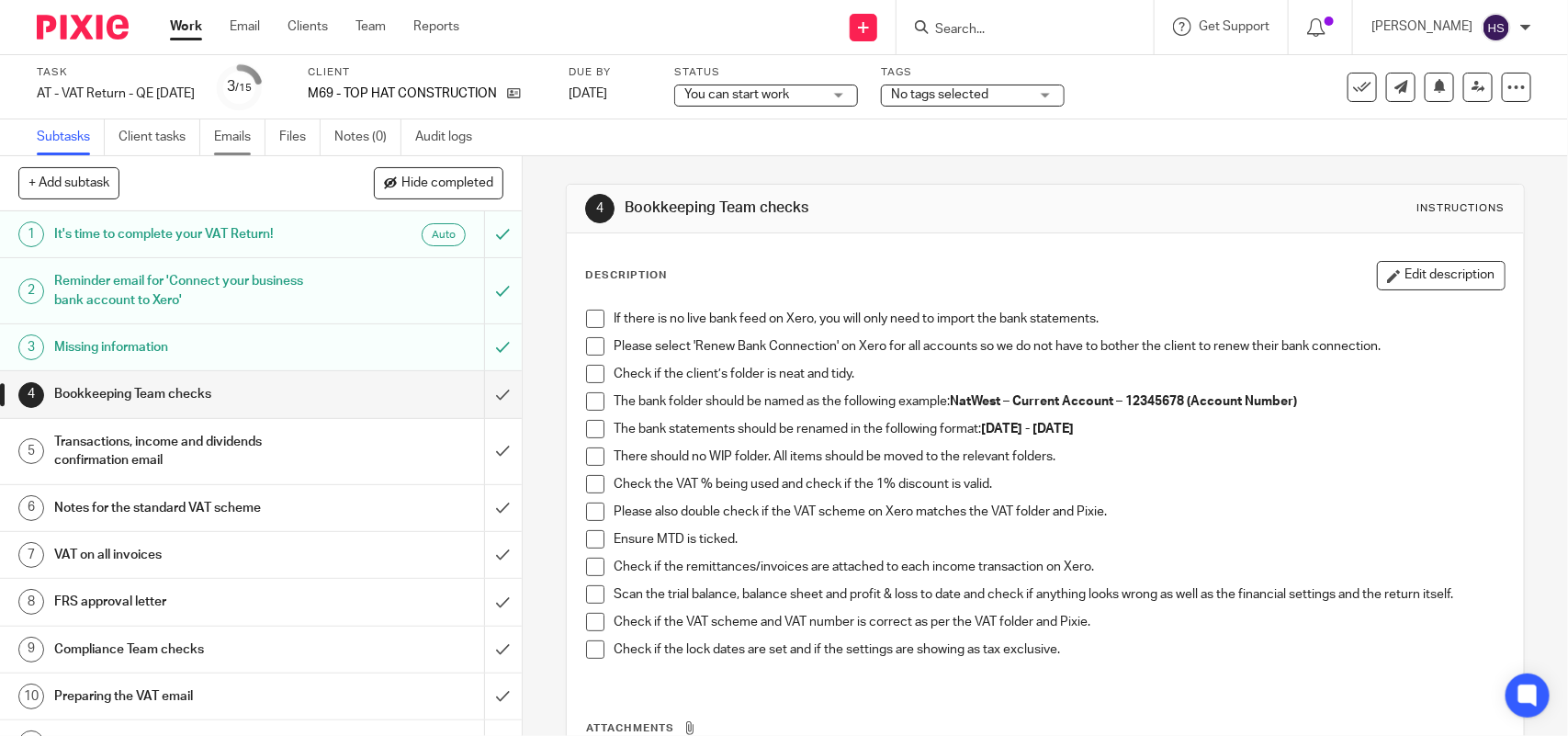
click at [222, 136] on link "Emails" at bounding box center [240, 138] width 52 height 36
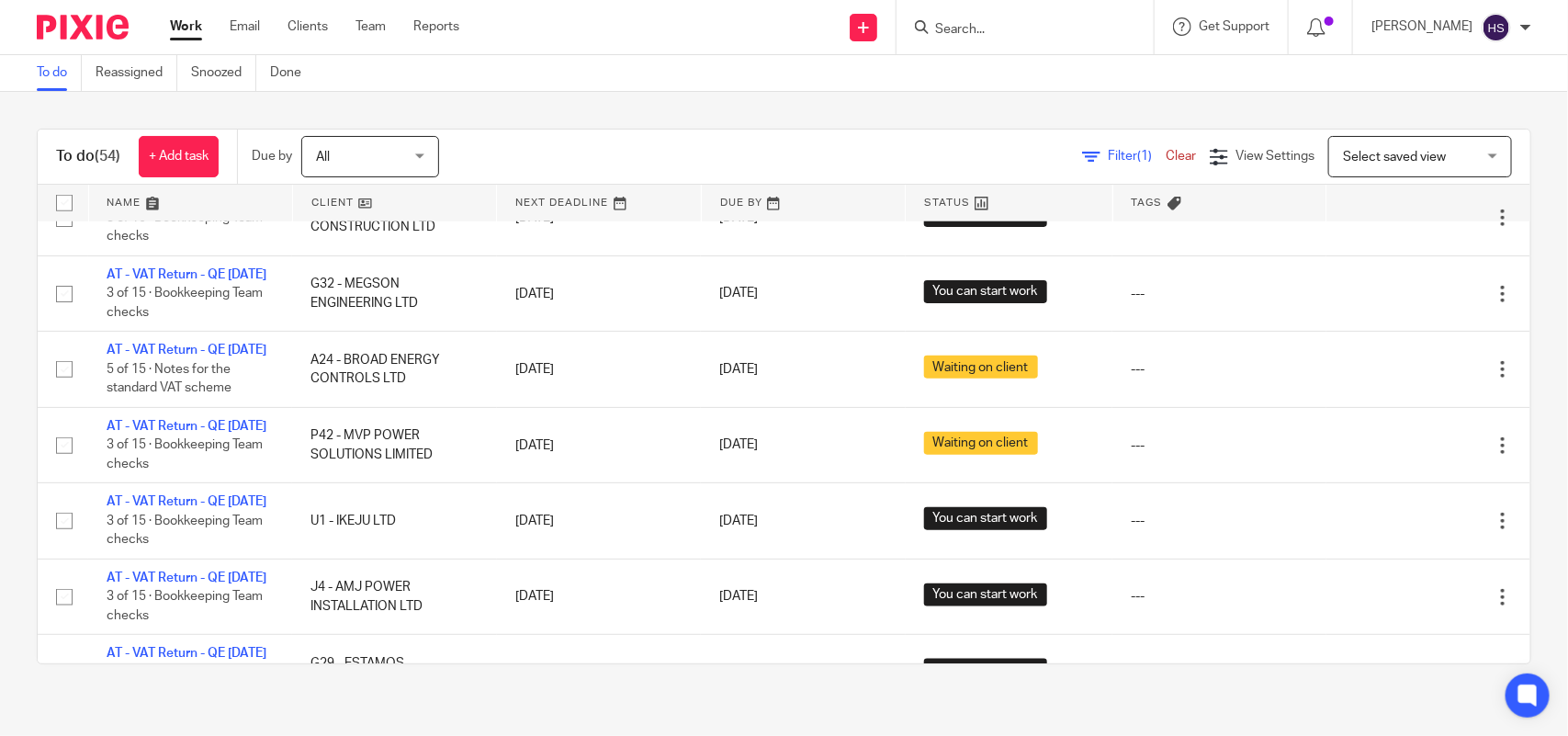
scroll to position [804, 0]
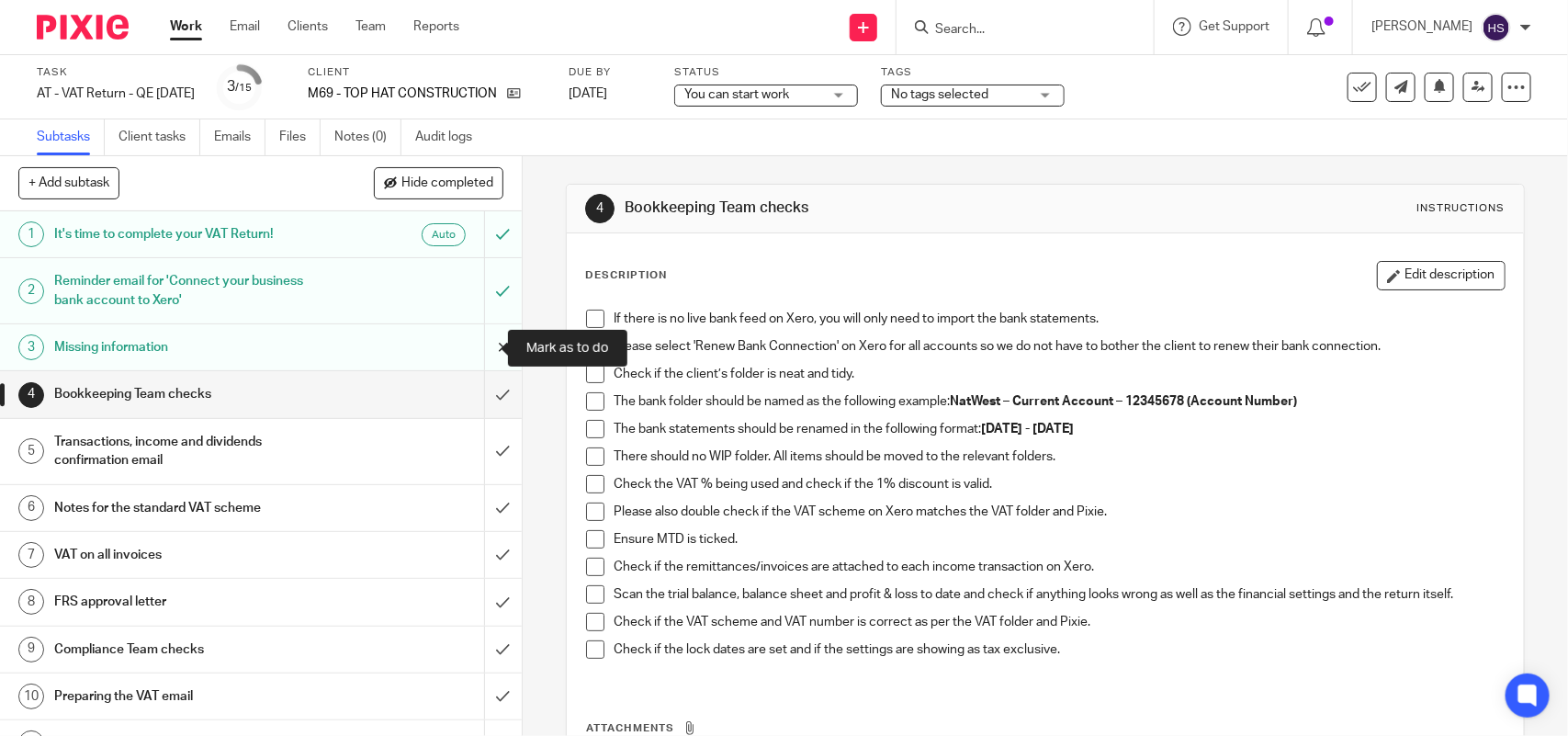
click at [479, 354] on input "submit" at bounding box center [260, 347] width 522 height 46
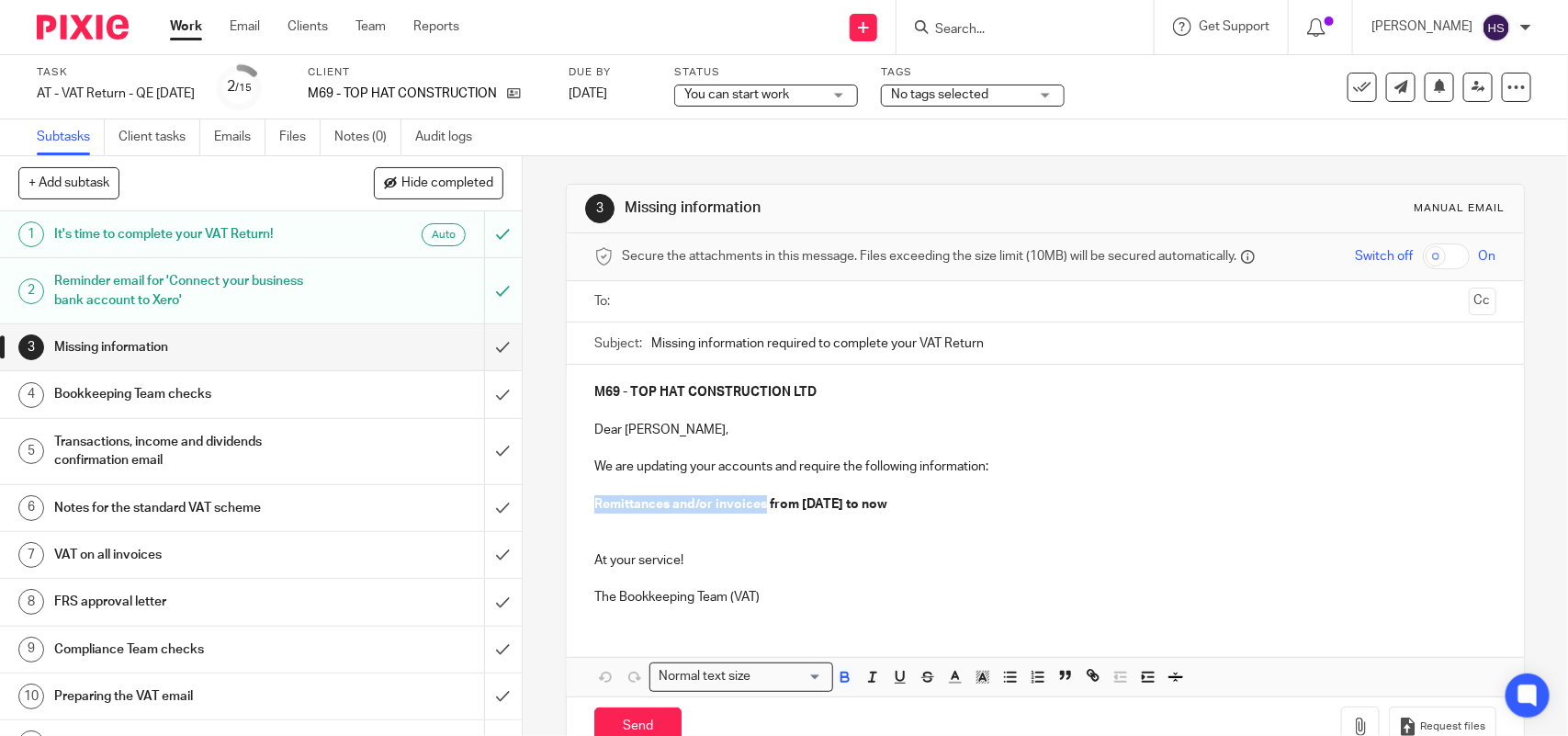
drag, startPoint x: 588, startPoint y: 504, endPoint x: 758, endPoint y: 508, distance: 170.0
click at [758, 508] on strong "Remittances and/or invoices from [DATE] to now" at bounding box center [741, 505] width 293 height 13
copy strong "Remittances and/or invoices"
click at [484, 347] on input "submit" at bounding box center [260, 347] width 522 height 46
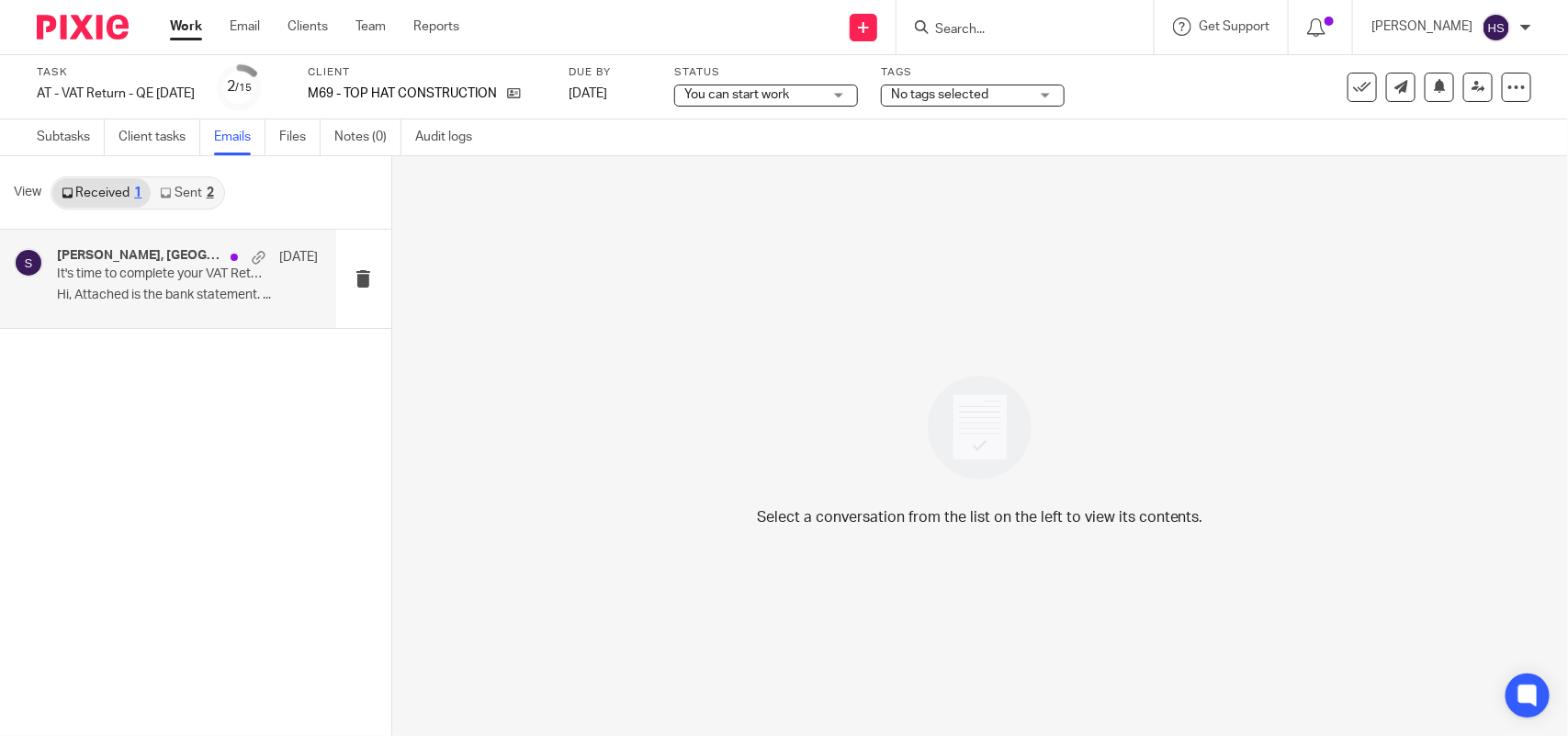
click at [170, 292] on p "Hi, Attached is the bank statement. ..." at bounding box center [187, 295] width 261 height 16
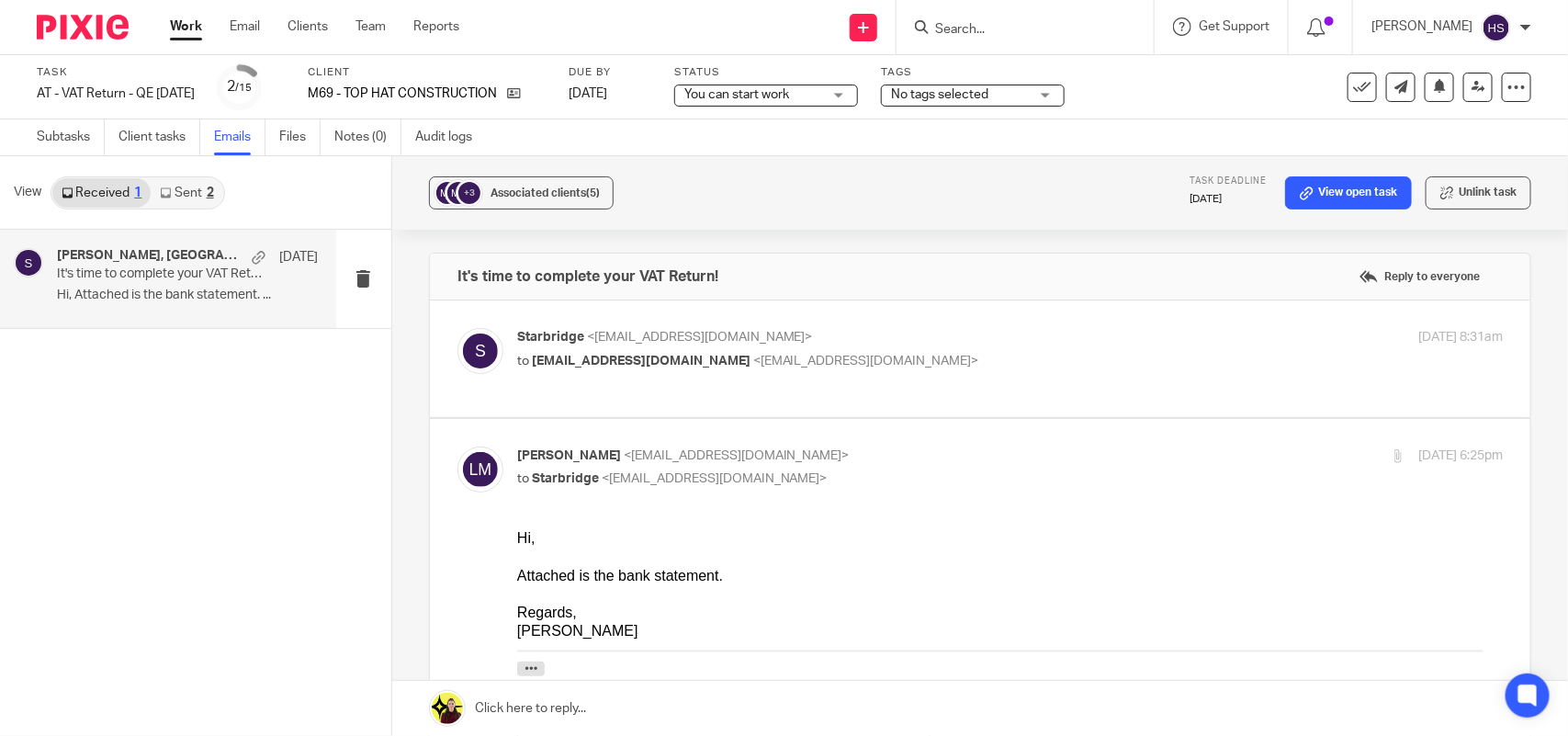
click at [181, 187] on link "Sent 2" at bounding box center [187, 192] width 72 height 29
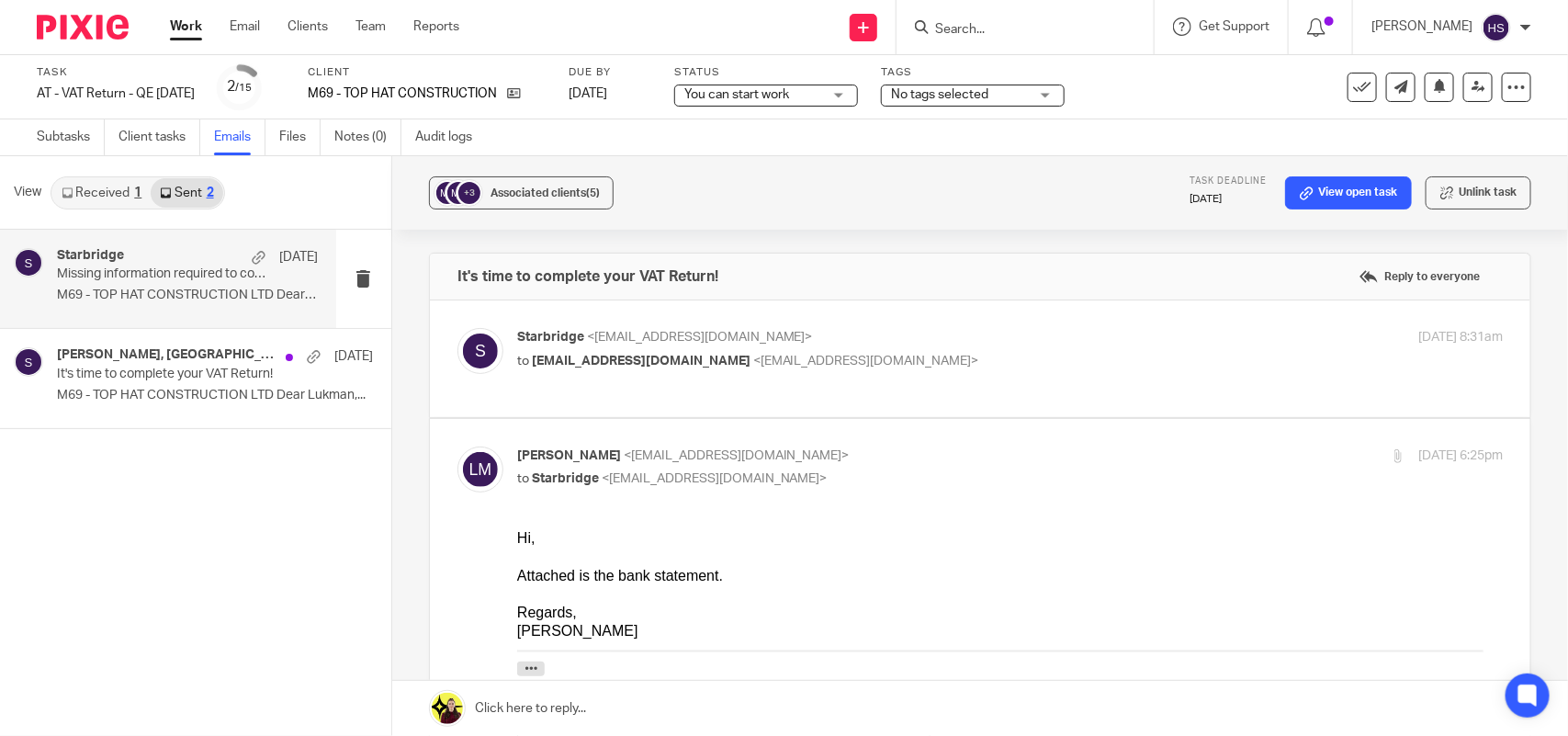
click at [186, 254] on div "Starbridge 11 Aug" at bounding box center [187, 257] width 261 height 18
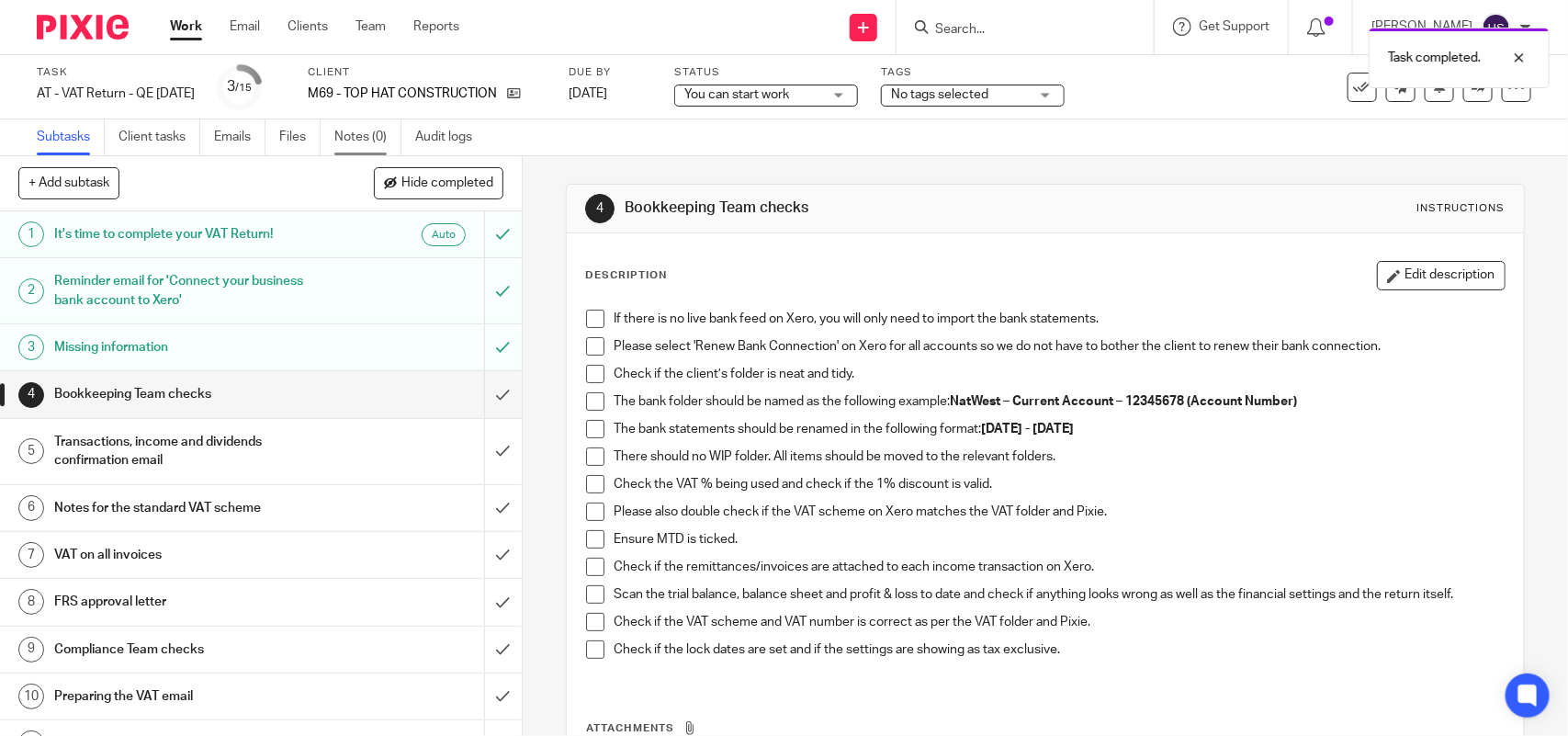
click at [357, 136] on link "Notes (0)" at bounding box center [367, 138] width 67 height 36
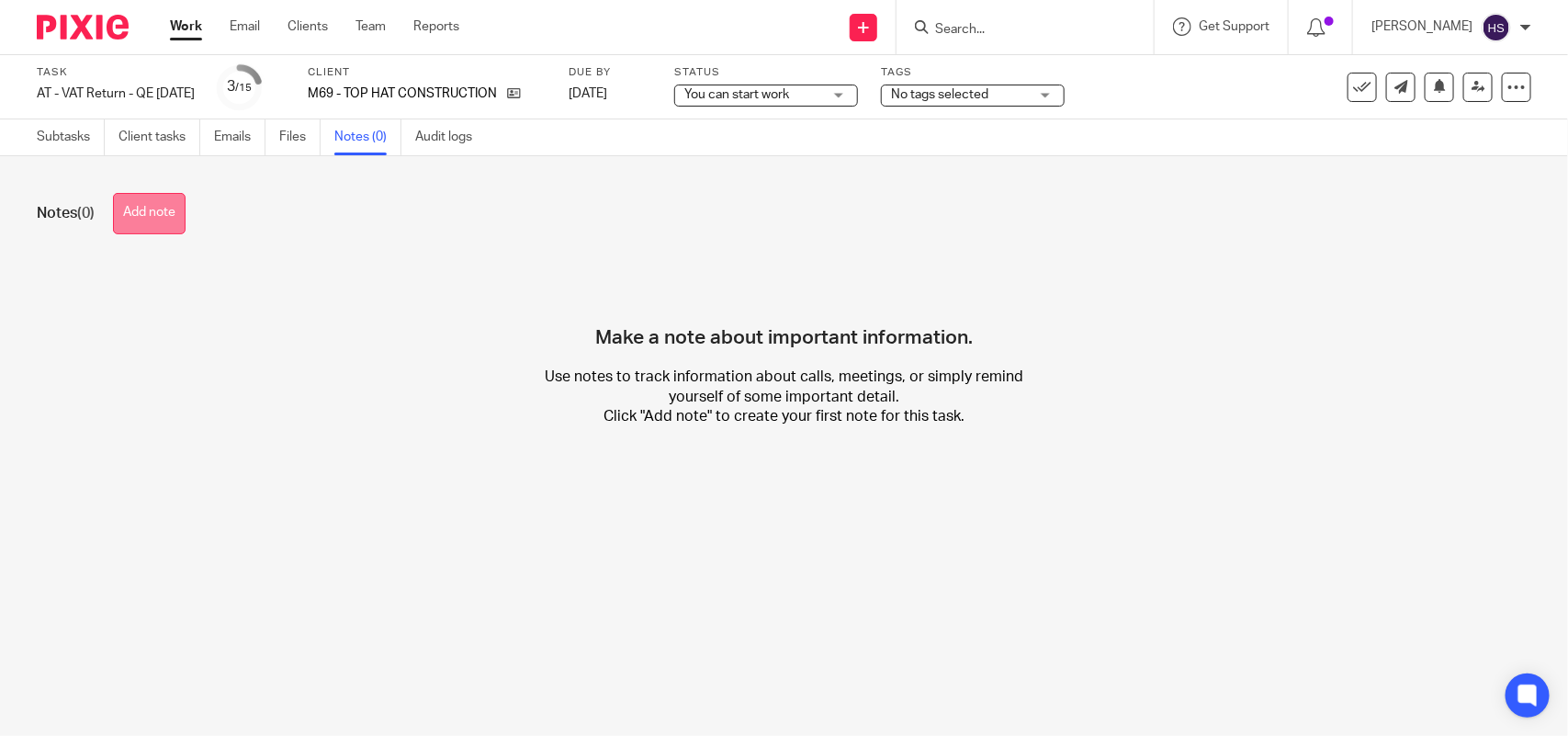
click at [163, 209] on button "Add note" at bounding box center [149, 213] width 73 height 42
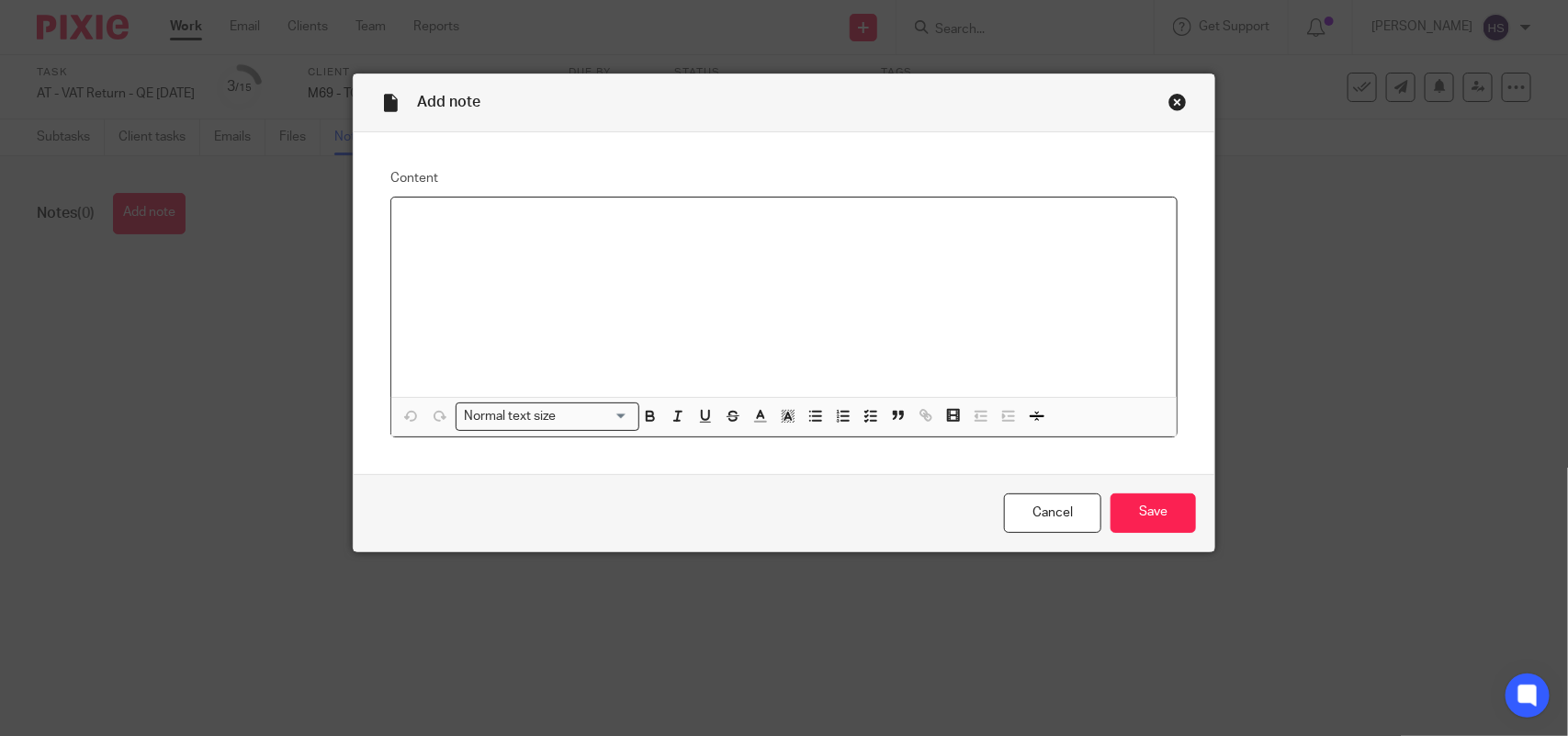
click at [467, 216] on p at bounding box center [783, 221] width 756 height 18
click at [609, 239] on p at bounding box center [783, 239] width 756 height 18
click at [604, 226] on p "Remittances and/or invoices" at bounding box center [783, 221] width 756 height 18
click at [759, 226] on p "Remittances and/or invoices email sent to the client on" at bounding box center [783, 221] width 756 height 18
drag, startPoint x: 398, startPoint y: 224, endPoint x: 852, endPoint y: 216, distance: 454.1
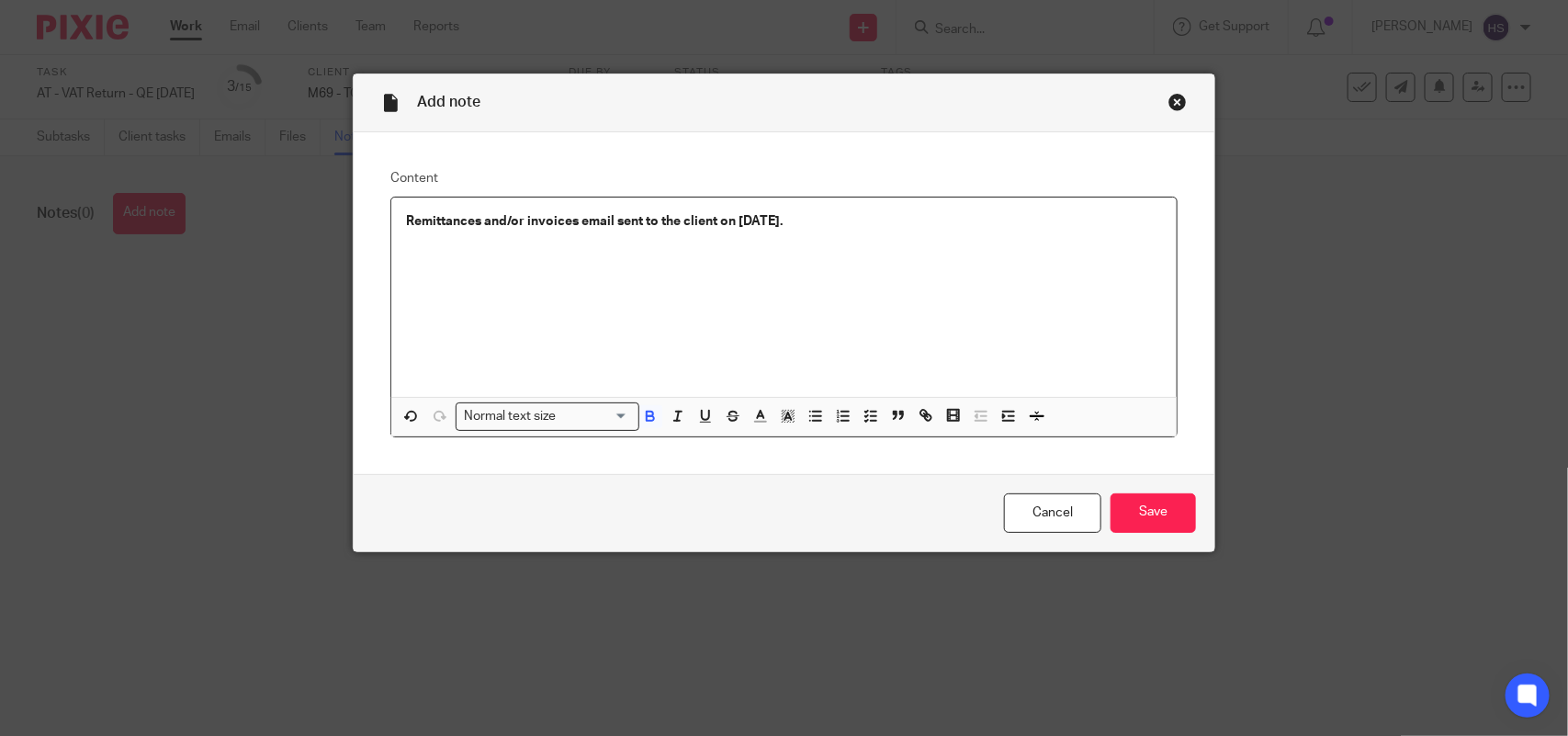
click at [852, 216] on p "Remittances and/or invoices email sent to the client on 11.08.2025." at bounding box center [783, 221] width 756 height 18
click at [647, 419] on icon "button" at bounding box center [651, 418] width 8 height 5
click at [872, 421] on line "button" at bounding box center [875, 421] width 6 height 0
click at [1135, 519] on input "Save" at bounding box center [1153, 513] width 86 height 40
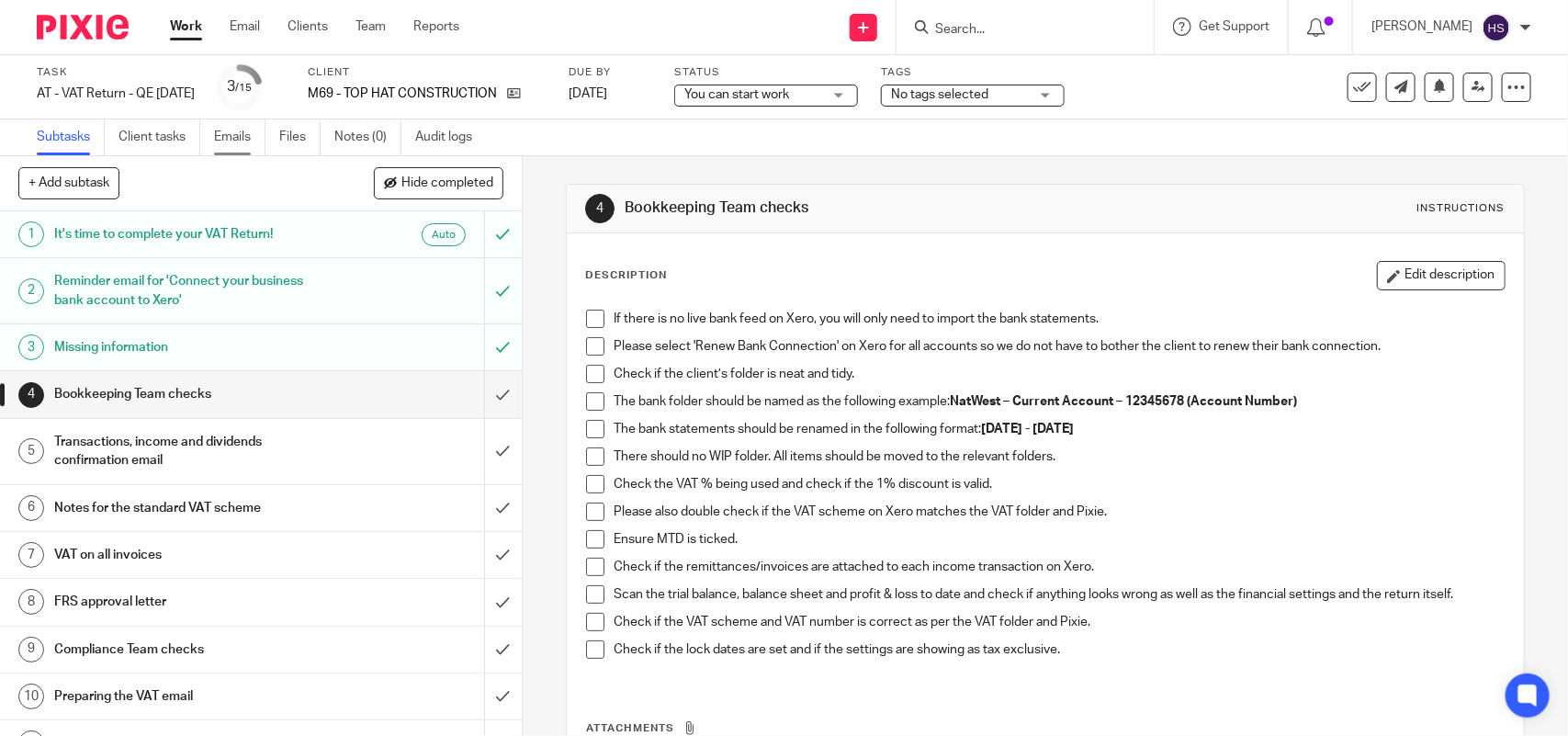
click at [243, 135] on link "Emails" at bounding box center [240, 138] width 52 height 36
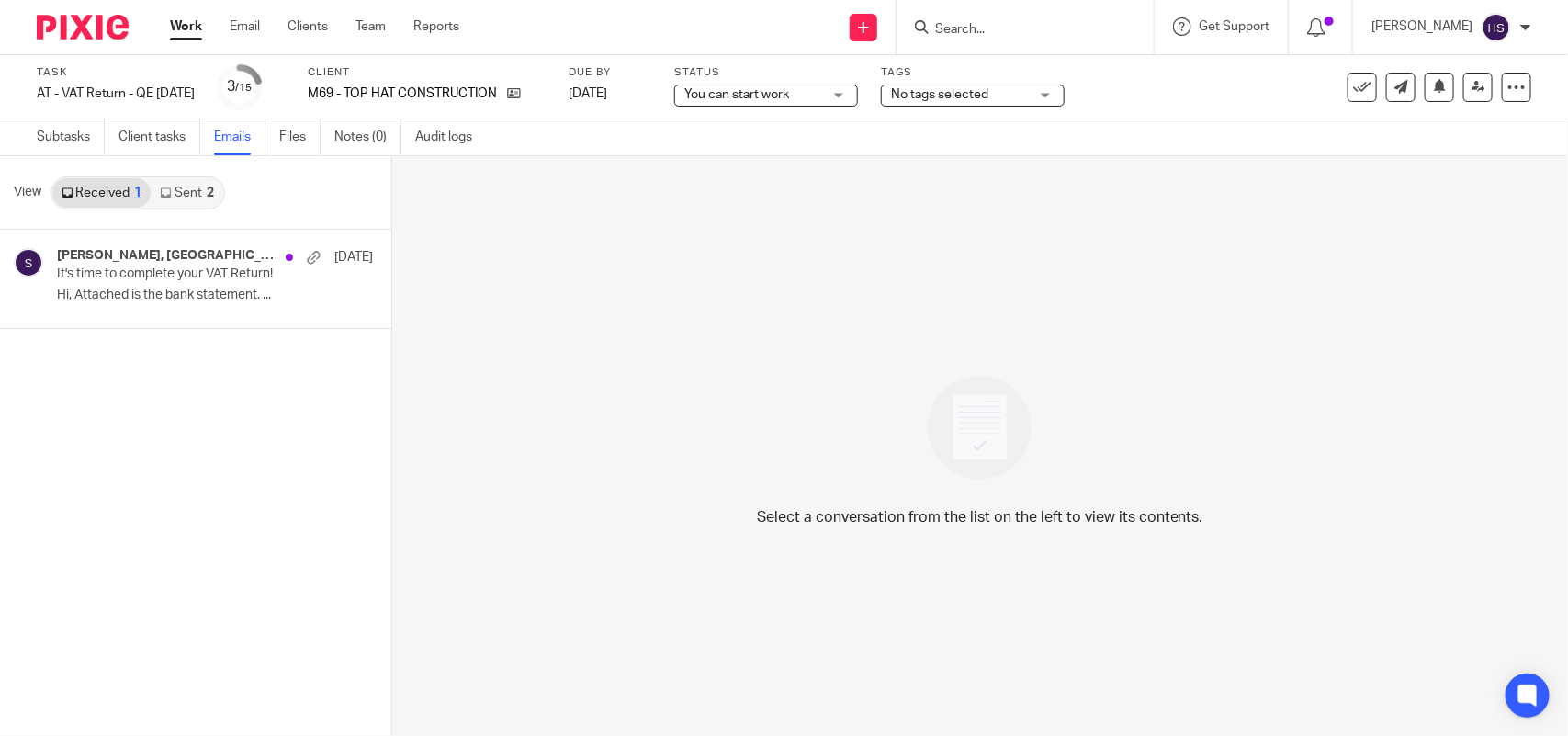
click at [203, 195] on link "Sent 2" at bounding box center [187, 192] width 72 height 29
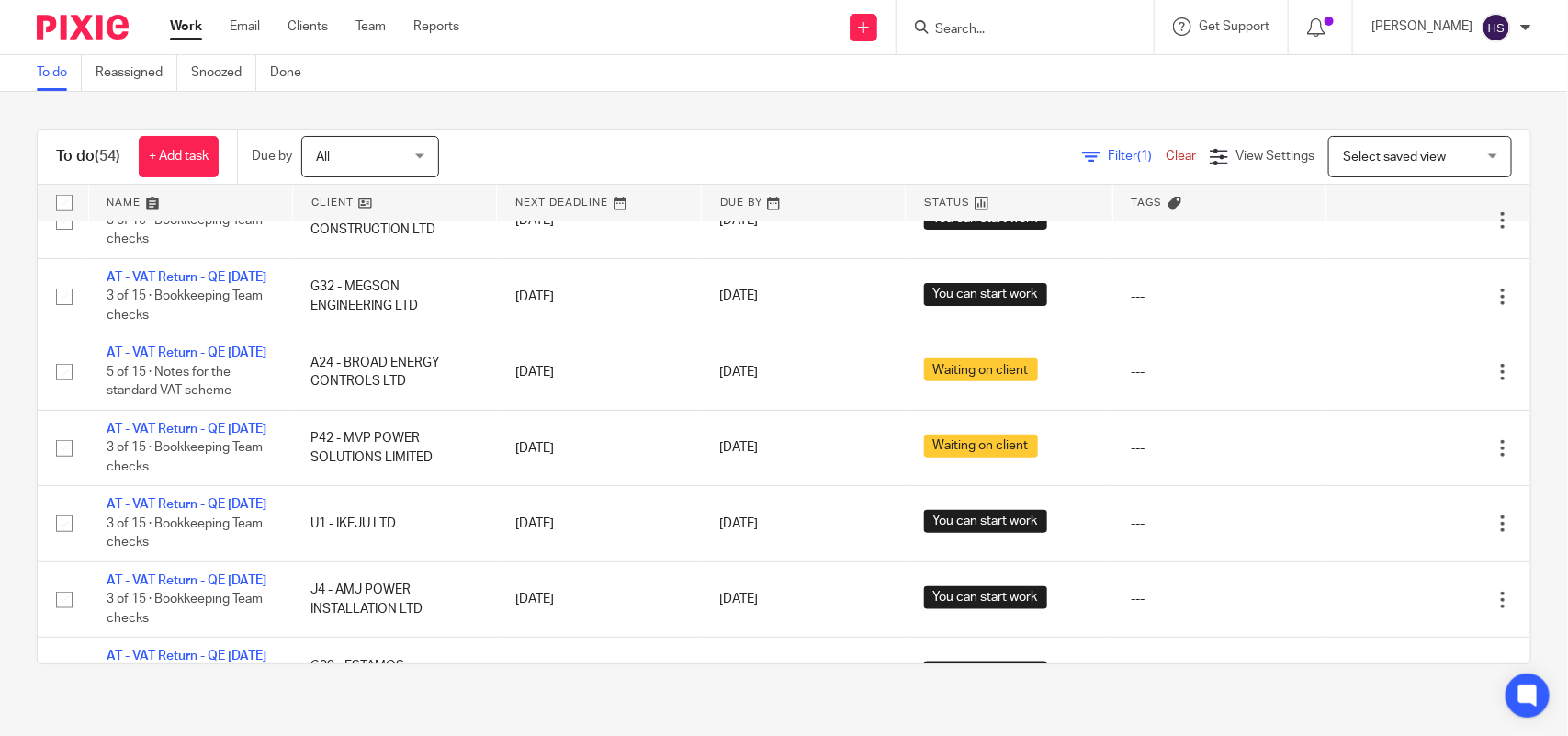
scroll to position [804, 0]
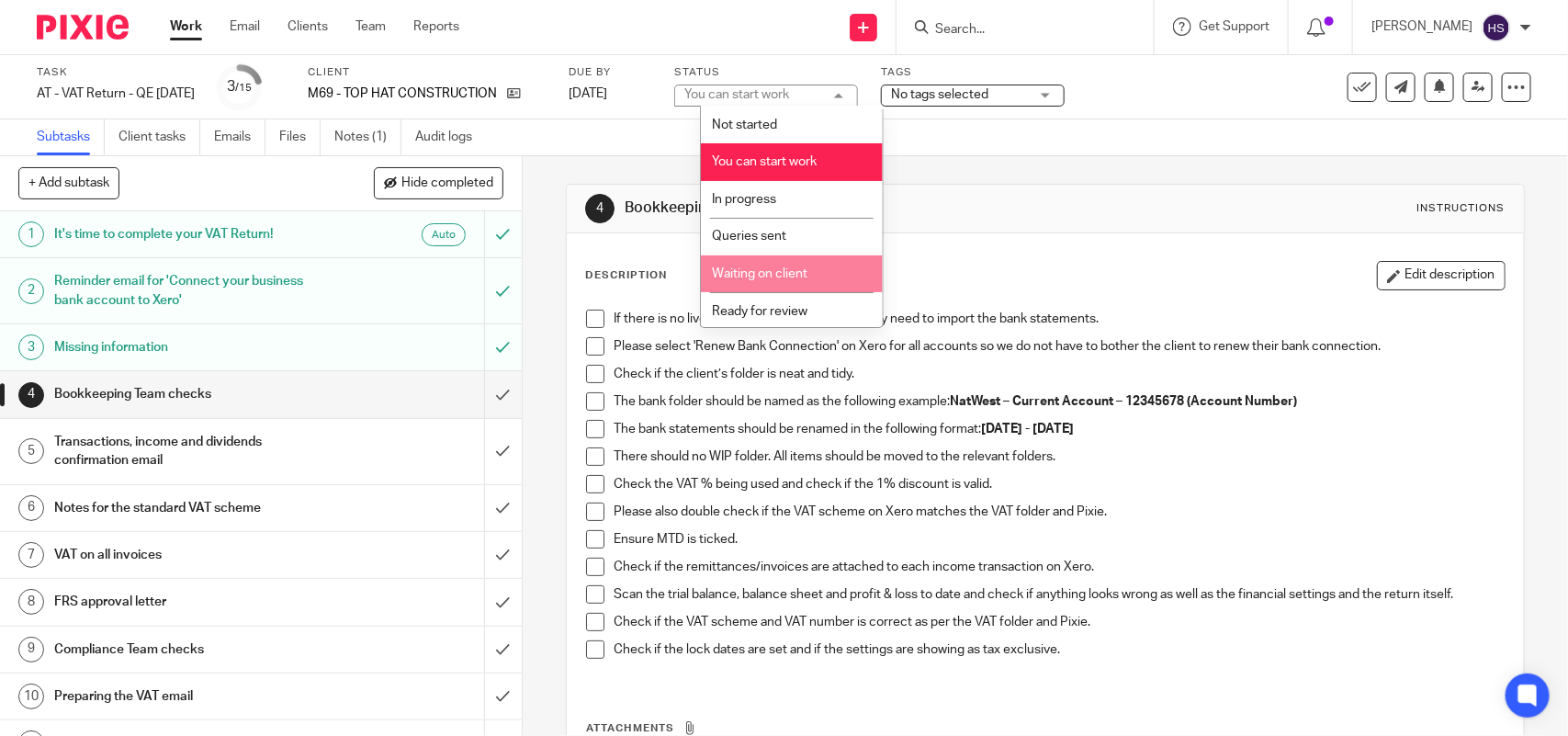
click at [778, 262] on li "Waiting on client" at bounding box center [792, 275] width 182 height 38
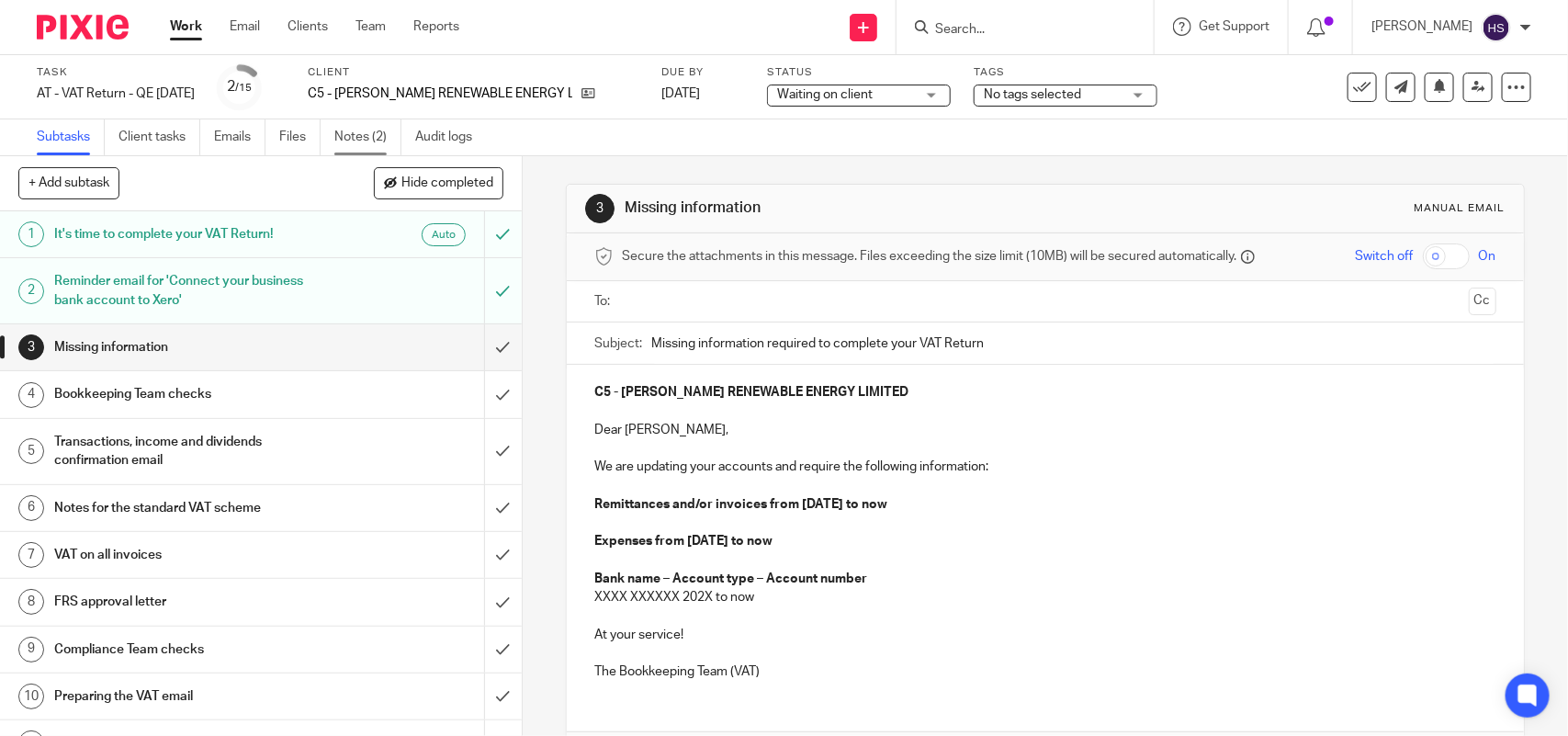
click at [349, 136] on link "Notes (2)" at bounding box center [367, 138] width 67 height 36
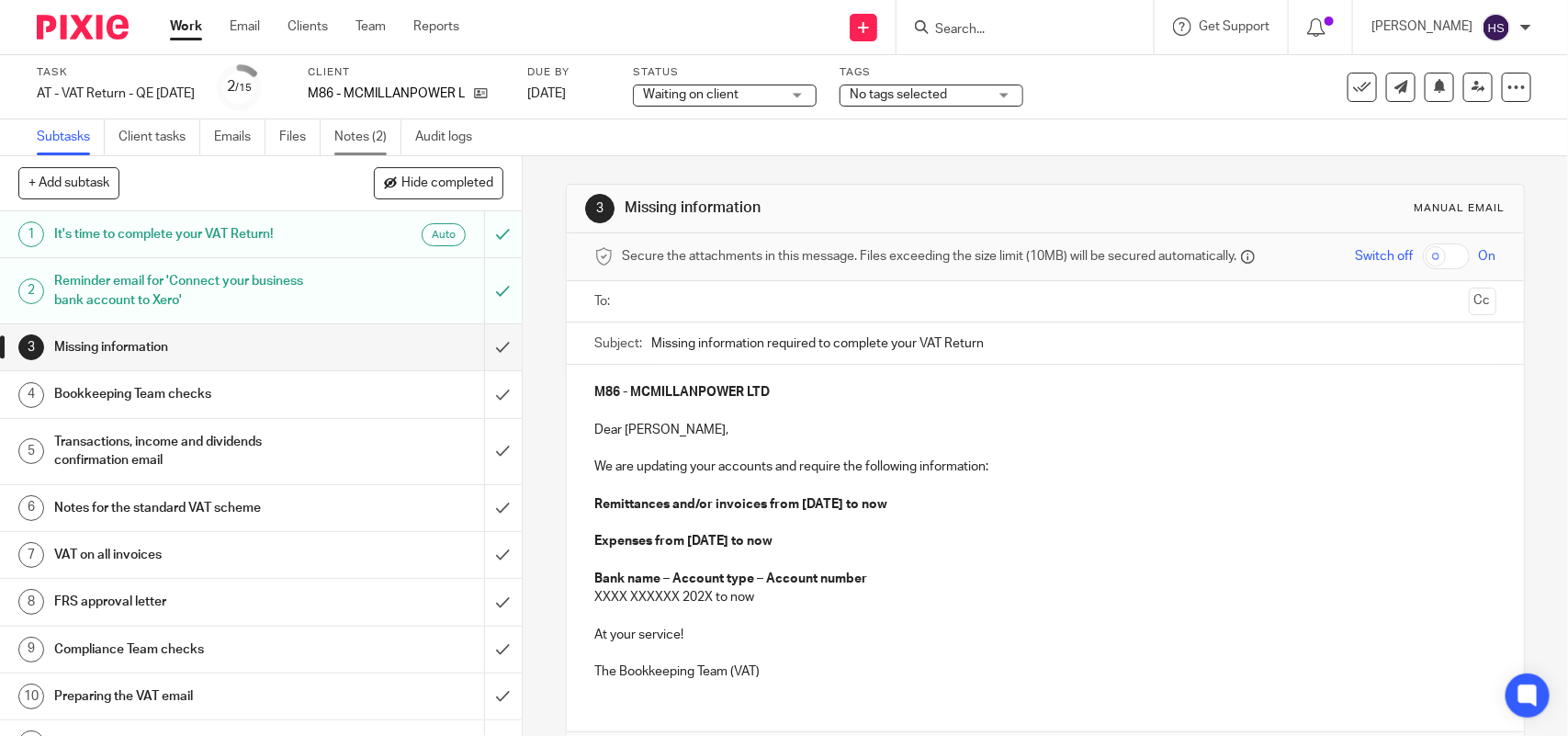
click at [370, 135] on link "Notes (2)" at bounding box center [367, 138] width 67 height 36
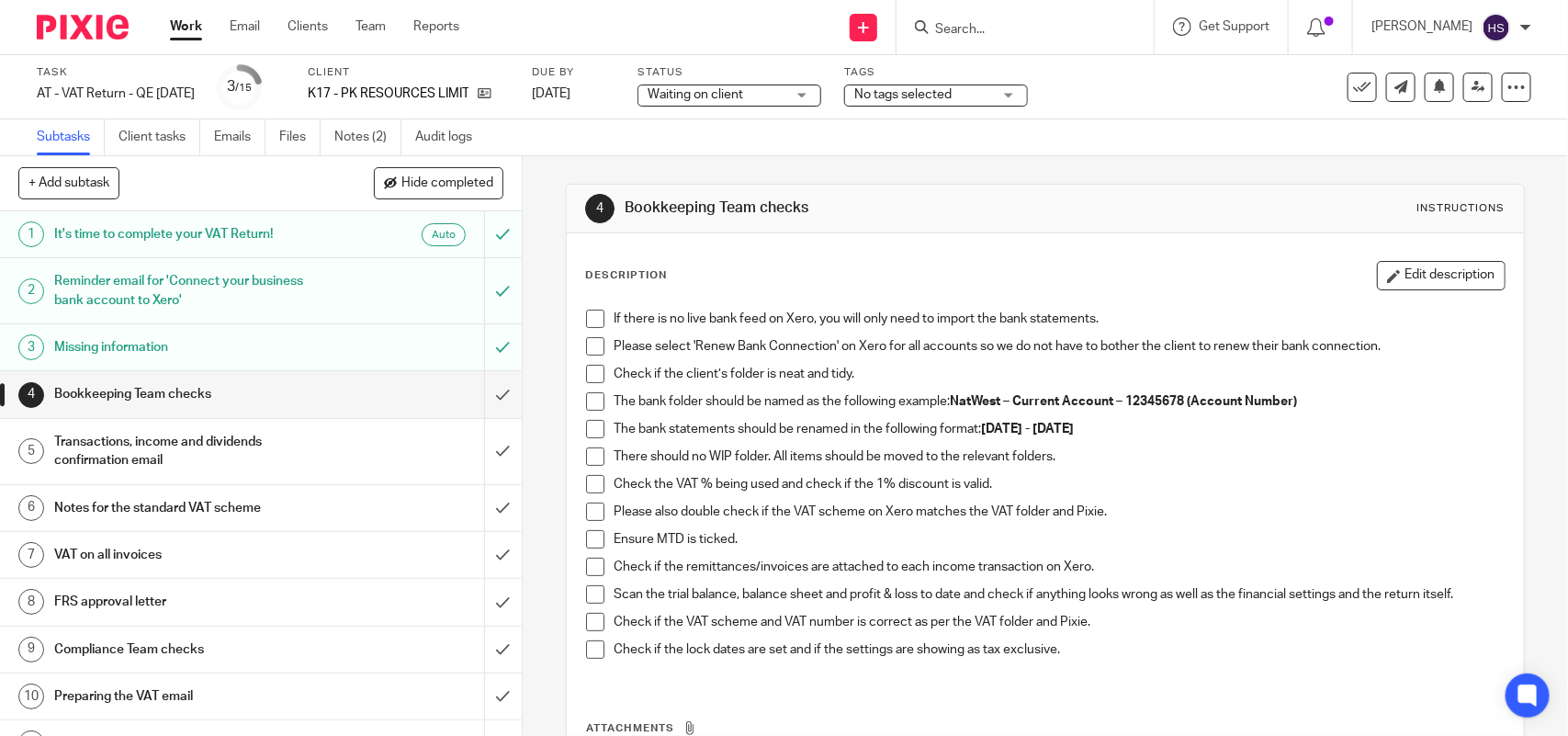
click at [351, 144] on link "Notes (2)" at bounding box center [367, 138] width 67 height 36
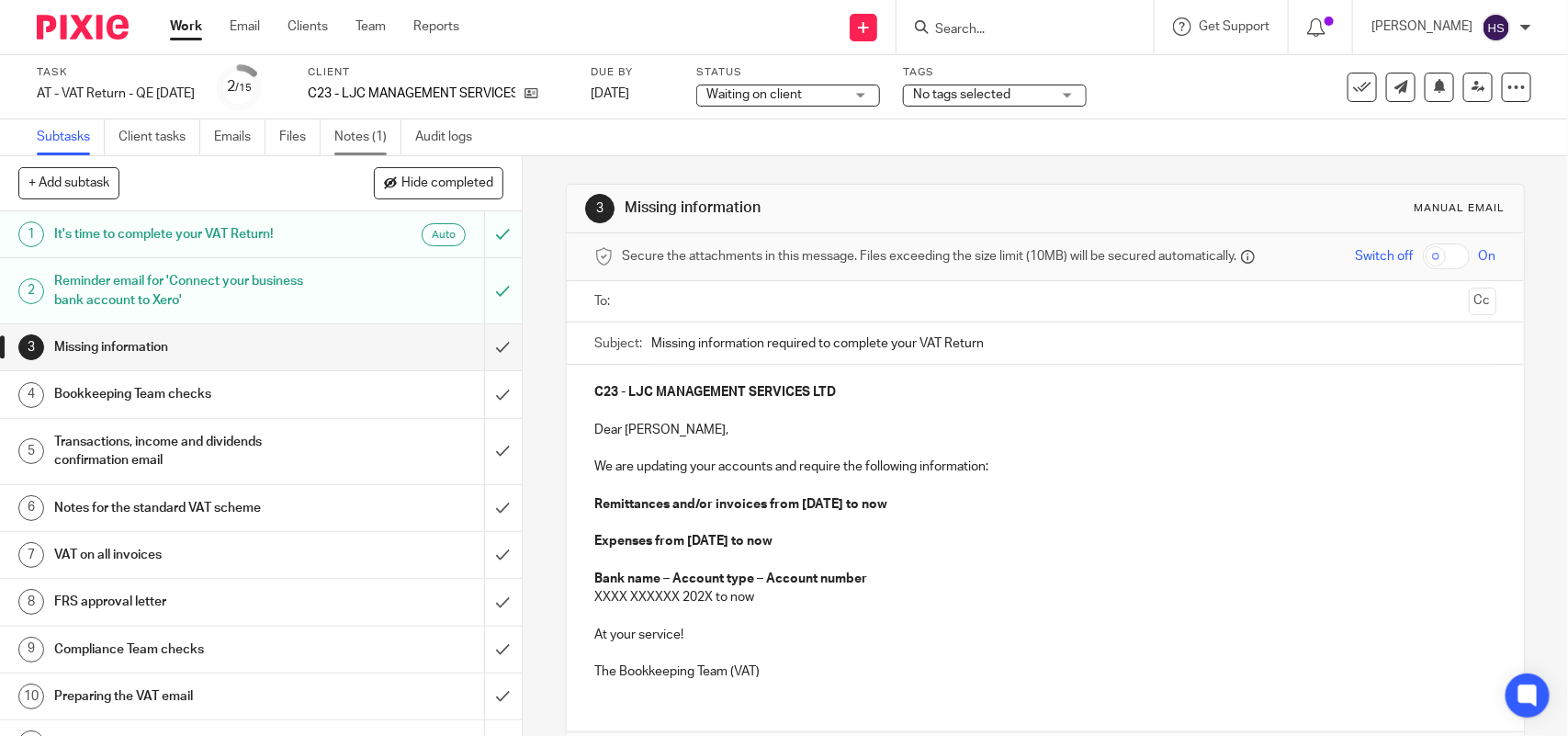
click at [360, 139] on link "Notes (1)" at bounding box center [367, 138] width 67 height 36
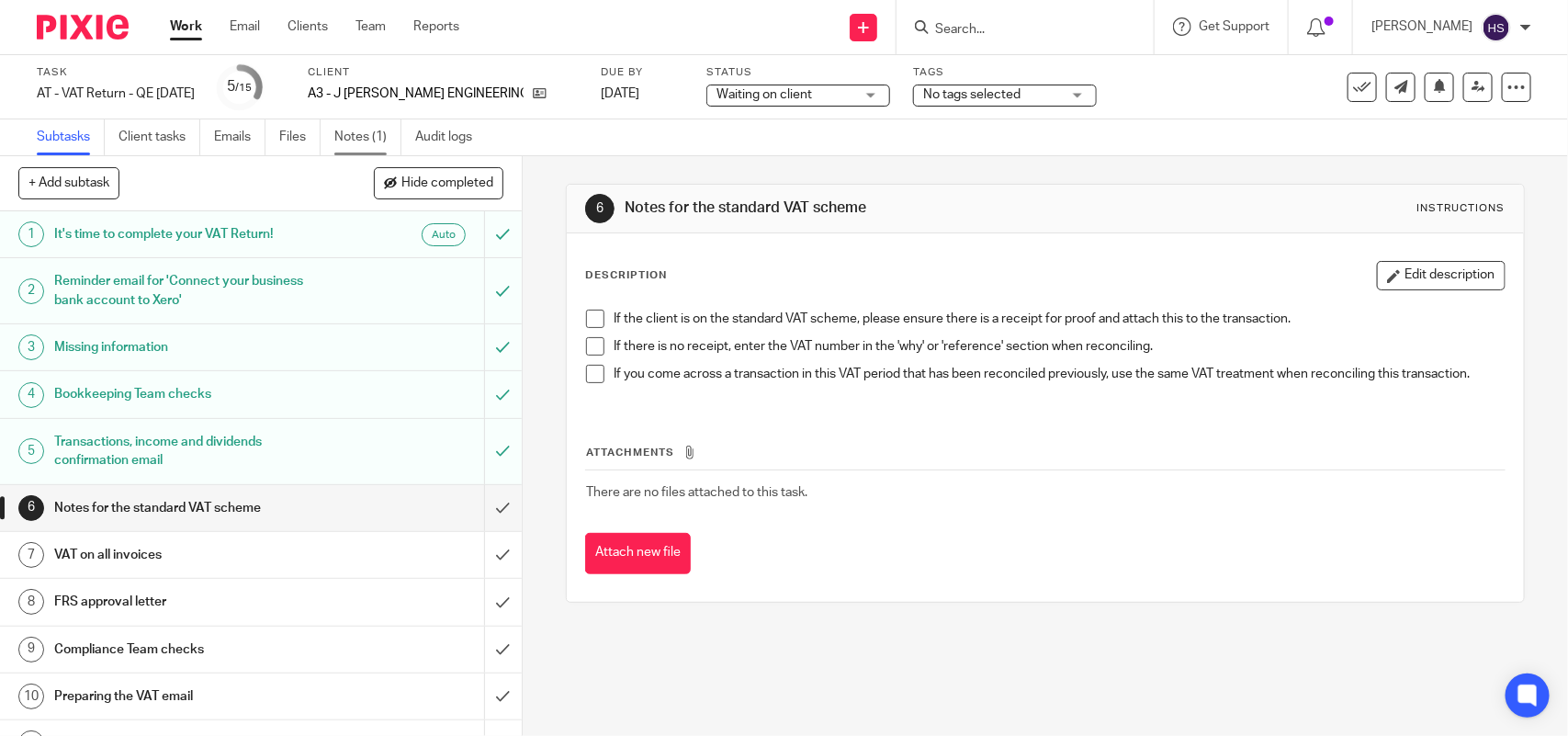
click at [355, 128] on link "Notes (1)" at bounding box center [367, 138] width 67 height 36
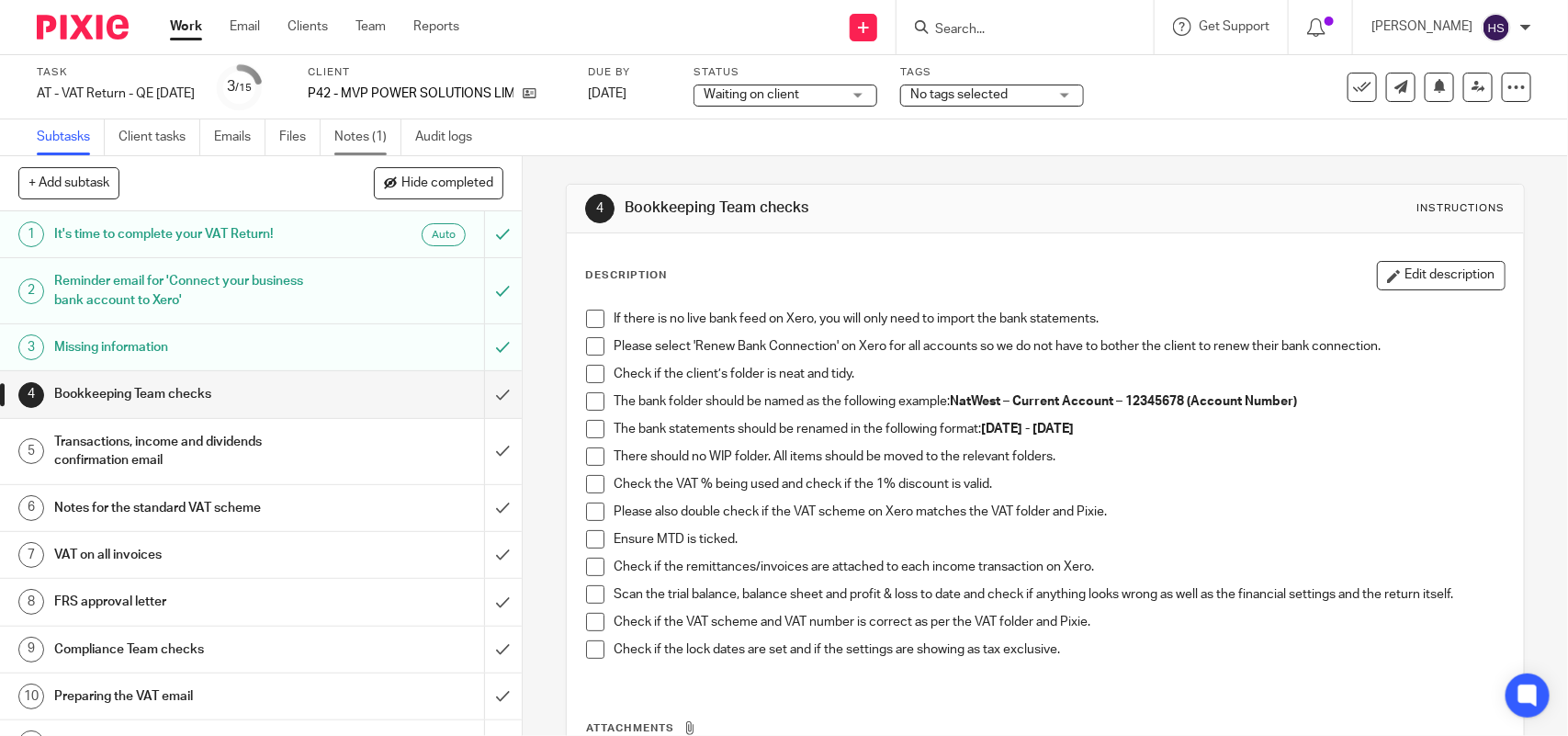
click at [370, 138] on link "Notes (1)" at bounding box center [367, 138] width 67 height 36
